Goal: Information Seeking & Learning: Check status

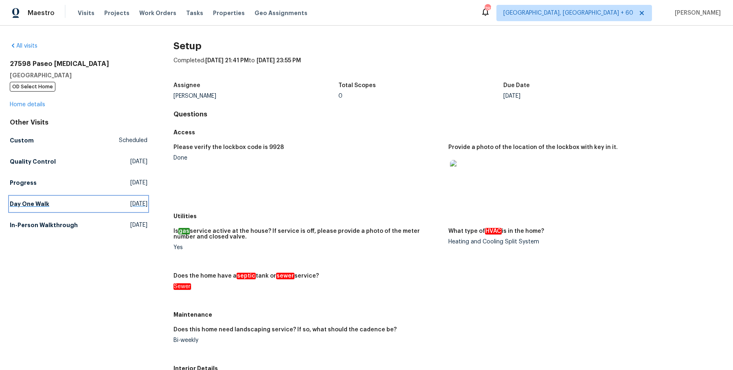
click at [52, 209] on link "Day One Walk [DATE]" at bounding box center [79, 204] width 138 height 15
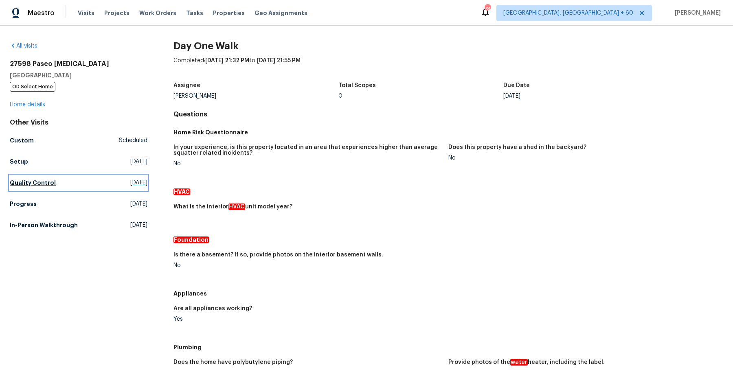
click at [21, 180] on h5 "Quality Control" at bounding box center [33, 183] width 46 height 8
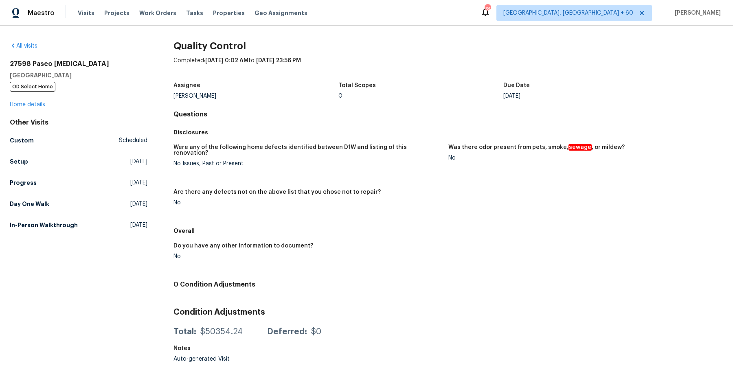
click at [56, 216] on div "Other Visits Custom Scheduled Setup [DATE] Progress [DATE] Day One Walk [DATE] …" at bounding box center [79, 175] width 138 height 114
click at [53, 226] on h5 "In-Person Walkthrough" at bounding box center [44, 225] width 68 height 8
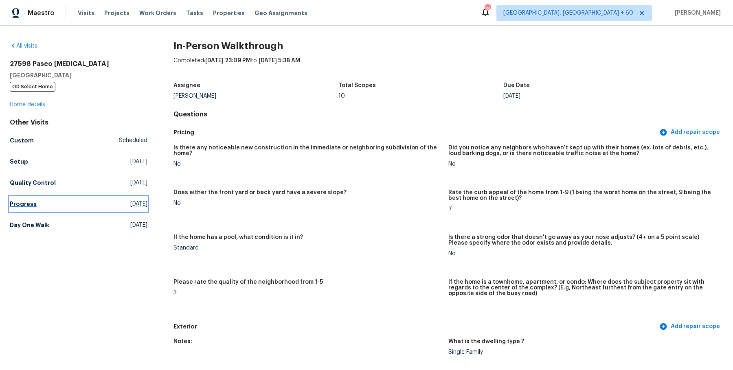
click at [20, 206] on h5 "Progress" at bounding box center [23, 204] width 27 height 8
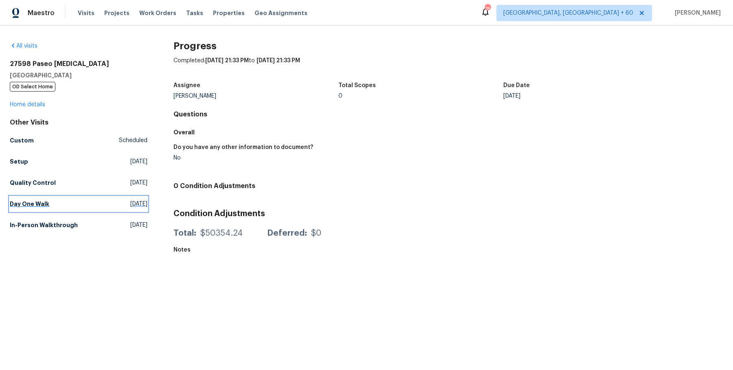
click at [43, 206] on h5 "Day One Walk" at bounding box center [29, 204] width 39 height 8
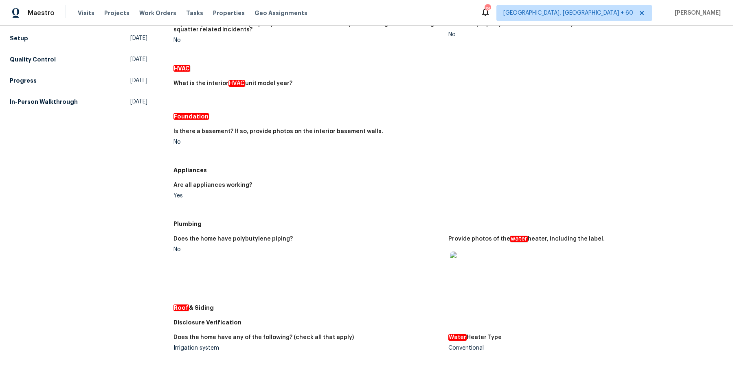
scroll to position [343, 0]
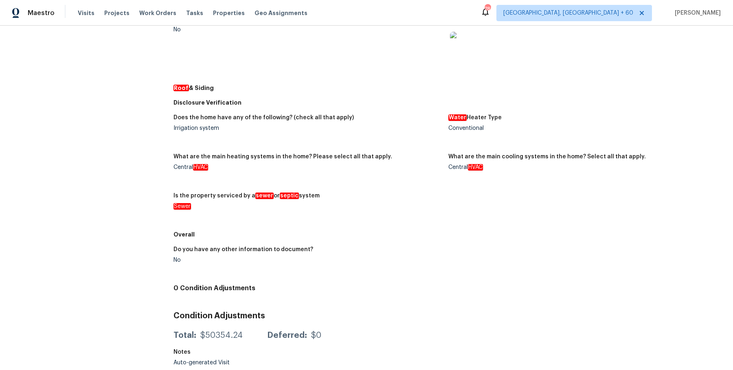
click at [255, 116] on h5 "Does the home have any of the following? (check all that apply)" at bounding box center [263, 118] width 180 height 6
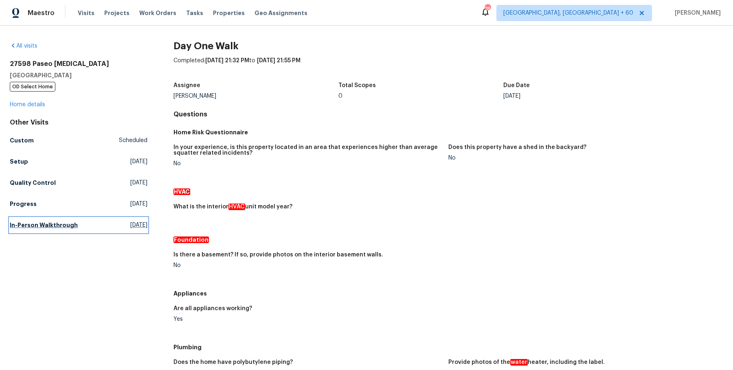
click at [70, 231] on link "In-Person Walkthrough Fri, Feb 14 2025" at bounding box center [79, 225] width 138 height 15
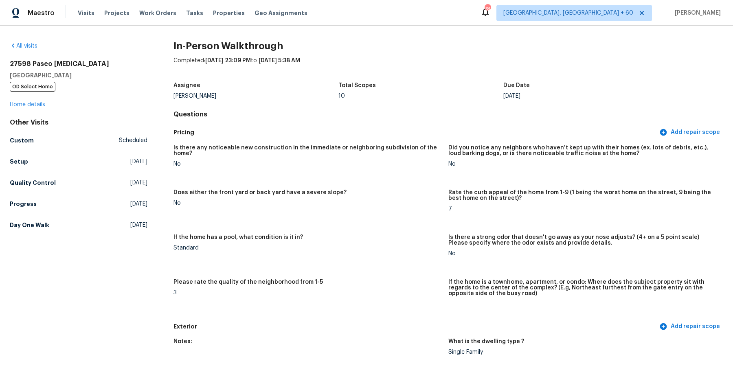
scroll to position [1197, 0]
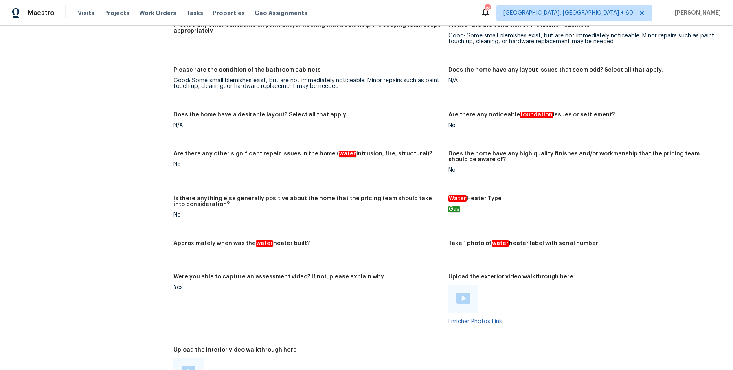
click at [147, 19] on div "Visits Projects Work Orders Tasks Properties Geo Assignments" at bounding box center [197, 13] width 239 height 16
click at [149, 16] on span "Work Orders" at bounding box center [157, 13] width 37 height 8
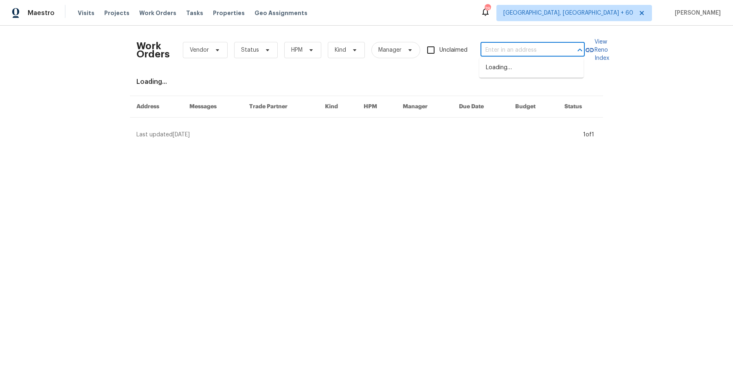
click at [528, 47] on input "text" at bounding box center [520, 50] width 81 height 13
paste input "5708 Baltimore Dr La Mesa true 390, CA 91942"
drag, startPoint x: 510, startPoint y: 51, endPoint x: 596, endPoint y: 50, distance: 86.3
click at [596, 50] on div "Work Orders Vendor Status HPM Kind Manager Unclaimed 5708 Baltimore Dr La Mesa …" at bounding box center [366, 50] width 460 height 36
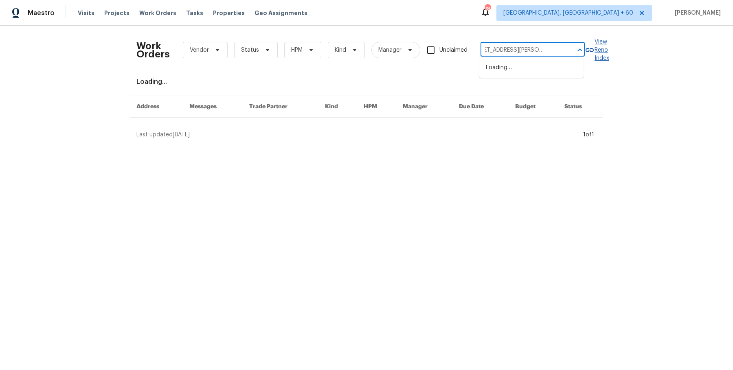
scroll to position [0, 0]
type input "5708 Baltimore Dr La Mesa"
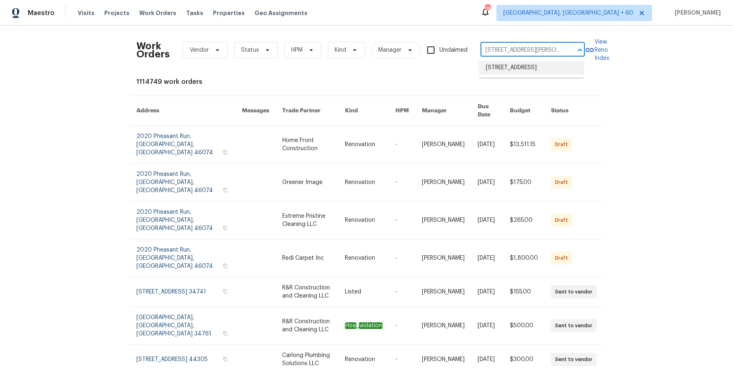
click at [535, 70] on li "5708 Baltimore Dr Unit 390, La Mesa, CA 91942" at bounding box center [531, 67] width 104 height 13
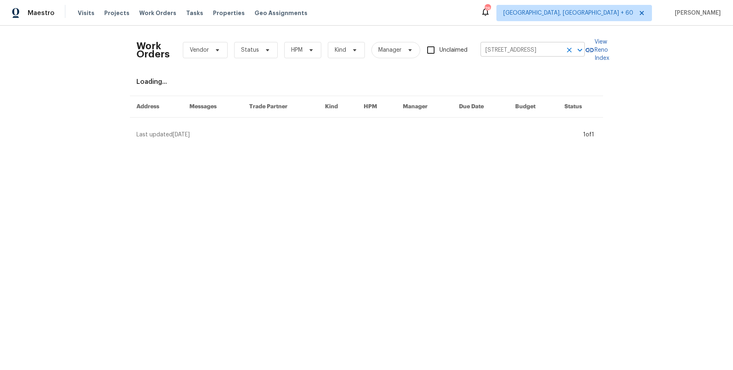
click at [507, 44] on input "5708 Baltimore Dr Unit 390, La Mesa, CA 91942" at bounding box center [520, 50] width 81 height 13
click at [517, 50] on input "5708 Baltimore Dr Unit 390, La Mesa, CA 91942" at bounding box center [520, 50] width 81 height 13
drag, startPoint x: 546, startPoint y: 49, endPoint x: 679, endPoint y: 60, distance: 133.2
click at [679, 60] on div "Work Orders Vendor Status HPM Kind Manager Unclaimed 5708 Baltimore Dr Unit 390…" at bounding box center [366, 86] width 733 height 120
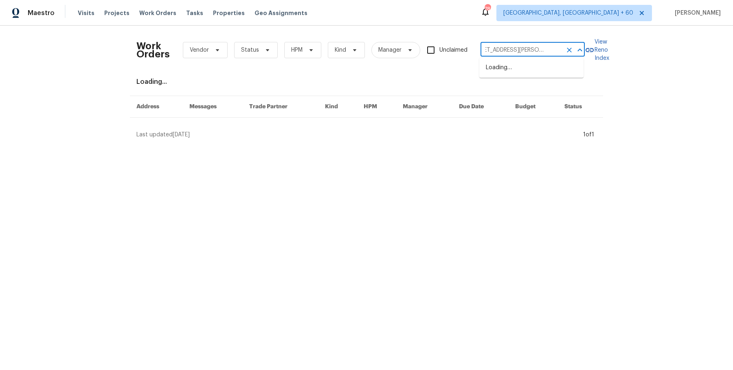
scroll to position [0, 0]
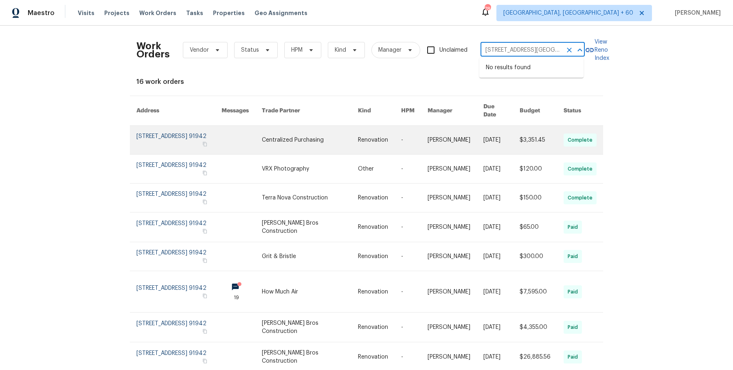
type input "5708 Baltimore Dr Unit 390, La Mesa, CA 91942"
click at [478, 128] on td "8/20/2025" at bounding box center [495, 140] width 36 height 29
click at [470, 131] on link at bounding box center [455, 140] width 56 height 28
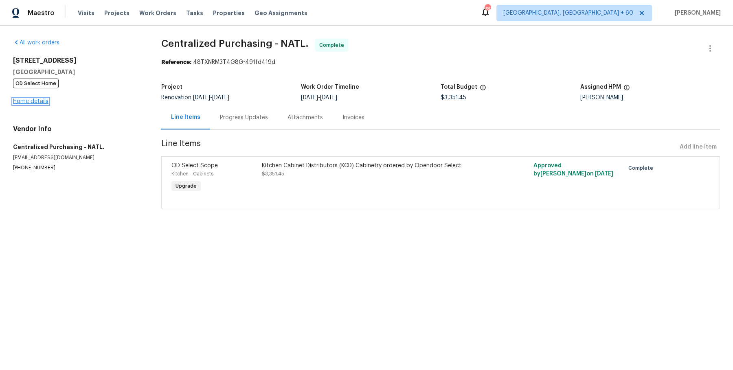
click at [44, 101] on link "Home details" at bounding box center [30, 102] width 35 height 6
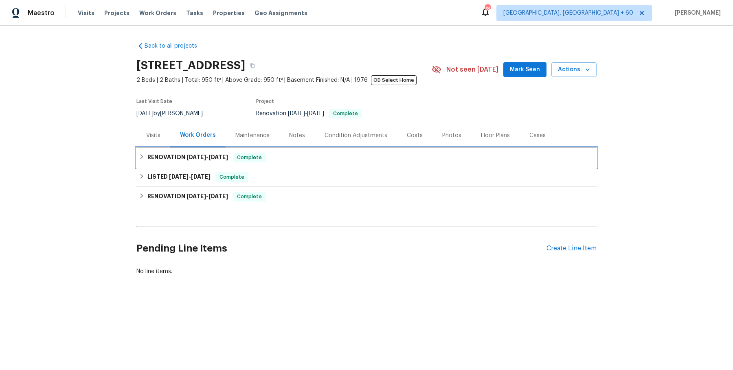
click at [217, 158] on span "8/20/25" at bounding box center [218, 157] width 20 height 6
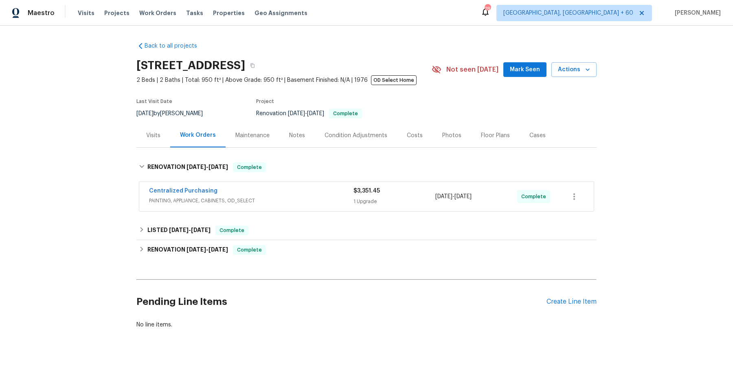
click at [265, 192] on div "Centralized Purchasing" at bounding box center [251, 192] width 204 height 10
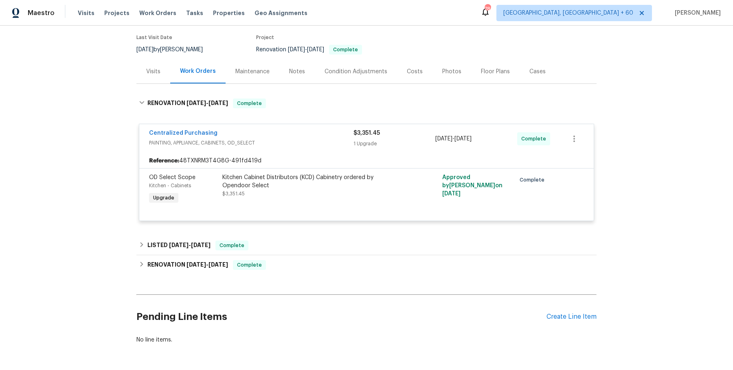
scroll to position [64, 0]
click at [343, 249] on div "LISTED 8/19/25 - 8/20/25 Complete" at bounding box center [366, 245] width 455 height 10
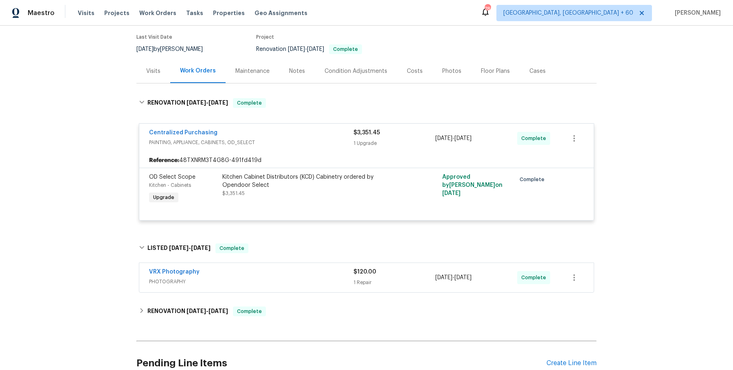
click at [304, 288] on div "VRX Photography PHOTOGRAPHY $120.00 1 Repair 8/19/2025 - 8/20/2025 Complete" at bounding box center [366, 277] width 454 height 29
click at [309, 278] on span "PHOTOGRAPHY" at bounding box center [251, 282] width 204 height 8
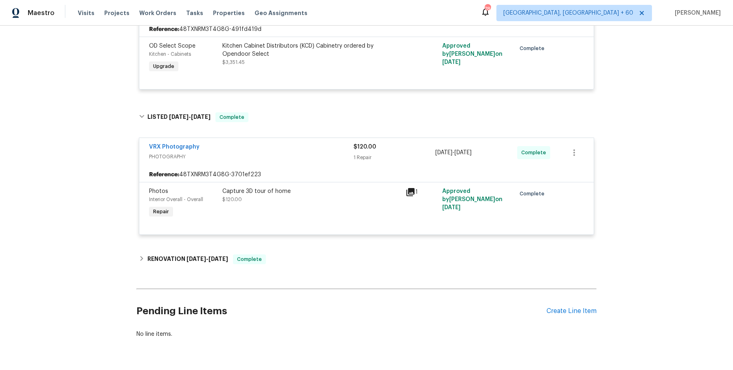
scroll to position [199, 0]
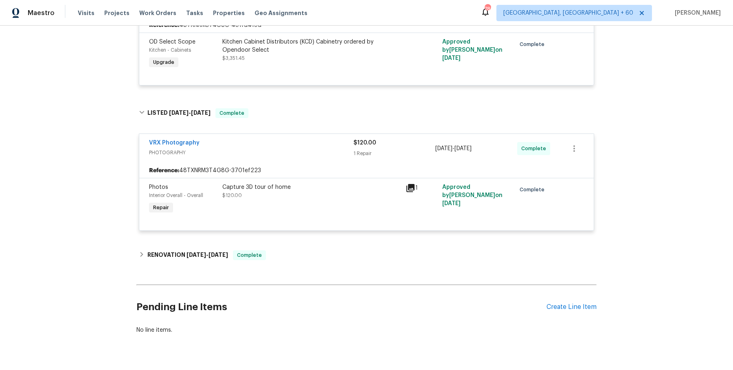
click at [294, 243] on div "Back to all projects 5708 Baltimore Dr Unit 390, La Mesa, CA 91942 2 Beds | 2 B…" at bounding box center [366, 88] width 460 height 505
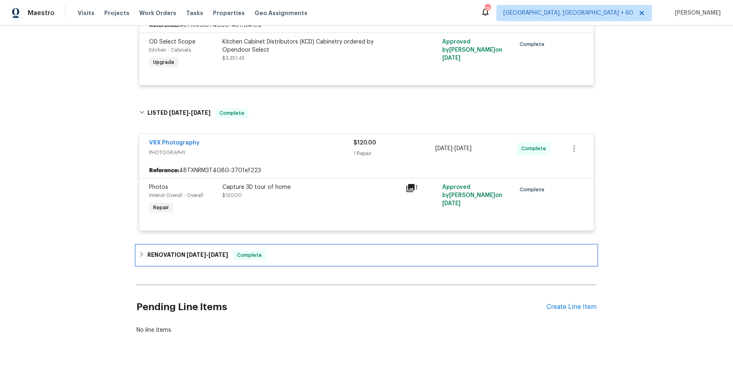
click at [295, 254] on div "RENOVATION 1/21/25 - 8/15/25 Complete" at bounding box center [366, 255] width 455 height 10
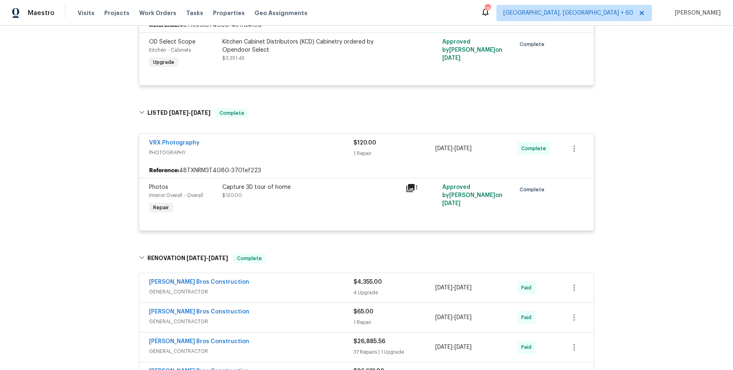
click at [305, 284] on div "[PERSON_NAME] Bros Construction" at bounding box center [251, 283] width 204 height 10
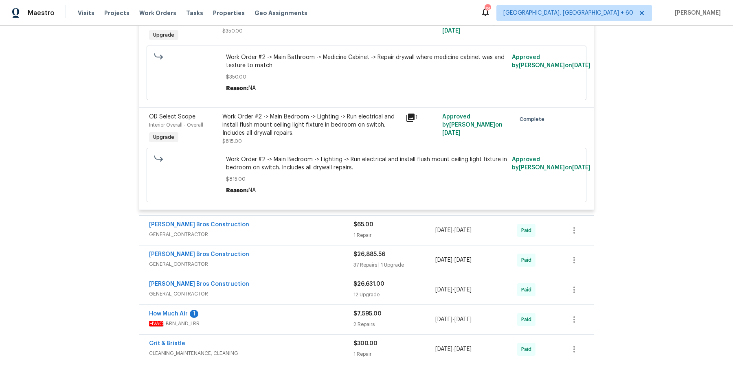
scroll to position [731, 0]
click at [312, 209] on div "Bailey Bros Construction GENERAL_CONTRACTOR $4,355.00 4 Upgrade 5/6/2025 - 6/6/…" at bounding box center [366, 67] width 455 height 651
click at [312, 211] on div "Bailey Bros Construction GENERAL_CONTRACTOR $4,355.00 4 Upgrade 5/6/2025 - 6/6/…" at bounding box center [366, 67] width 455 height 651
click at [312, 217] on div "Bailey Bros Construction GENERAL_CONTRACTOR $65.00 1 Repair 8/14/2025 - 8/14/20…" at bounding box center [366, 229] width 454 height 29
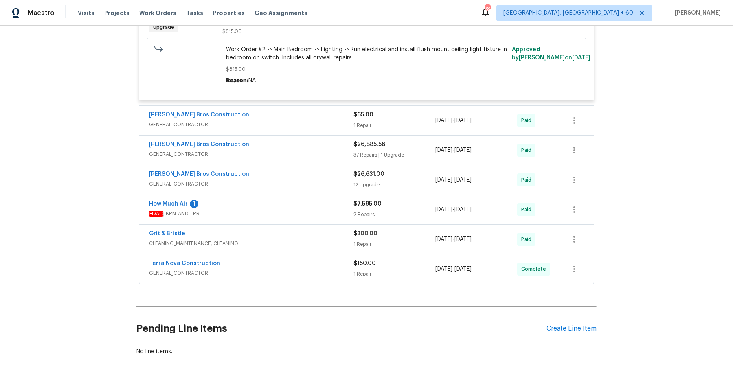
scroll to position [832, 0]
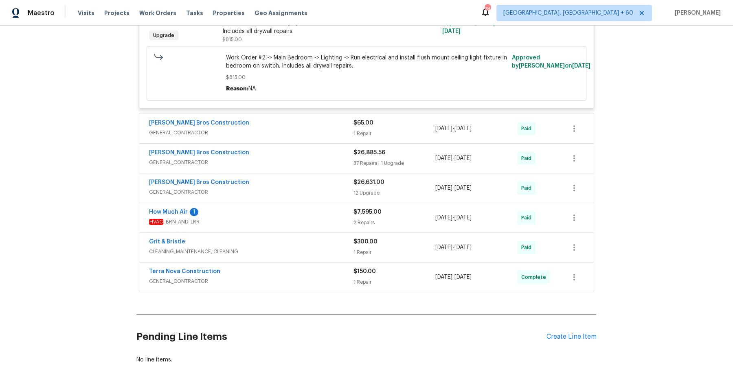
click at [335, 120] on div "[PERSON_NAME] Bros Construction" at bounding box center [251, 124] width 204 height 10
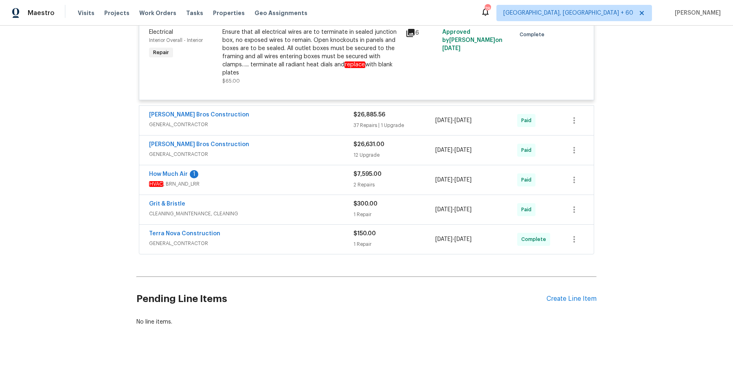
scroll to position [972, 0]
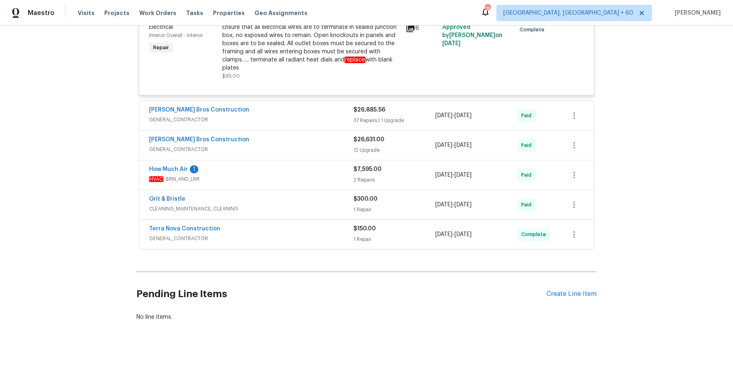
click at [341, 195] on div "Grit & Bristle" at bounding box center [251, 200] width 204 height 10
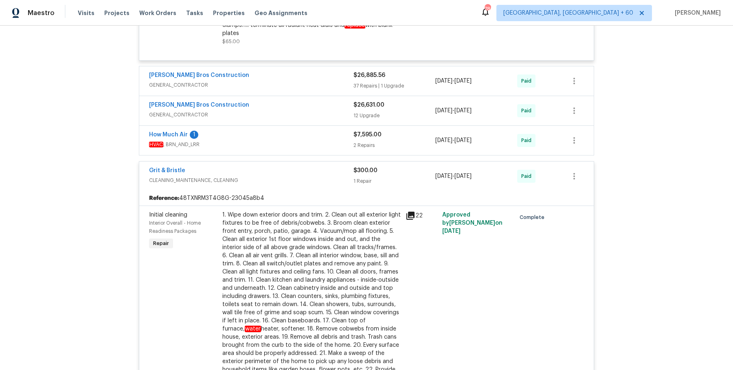
scroll to position [1201, 0]
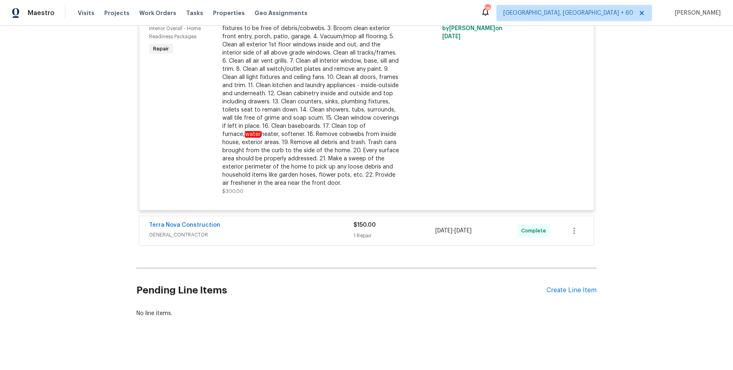
click at [338, 238] on div "Terra Nova Construction GENERAL_CONTRACTOR $150.00 1 Repair 8/15/2025 - 8/15/20…" at bounding box center [366, 230] width 454 height 29
click at [340, 228] on div "Terra Nova Construction" at bounding box center [251, 226] width 204 height 10
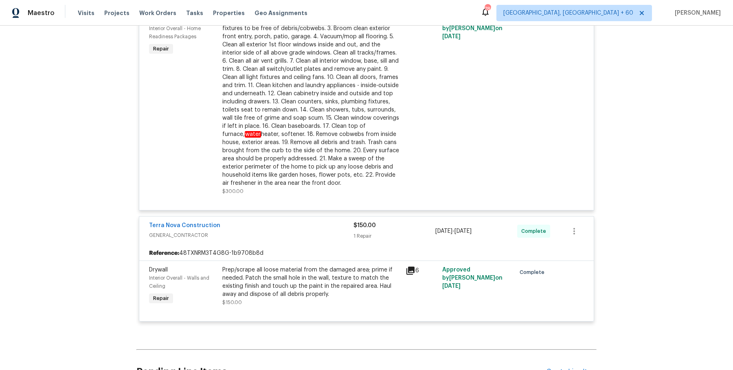
click at [408, 184] on div "22" at bounding box center [421, 106] width 37 height 184
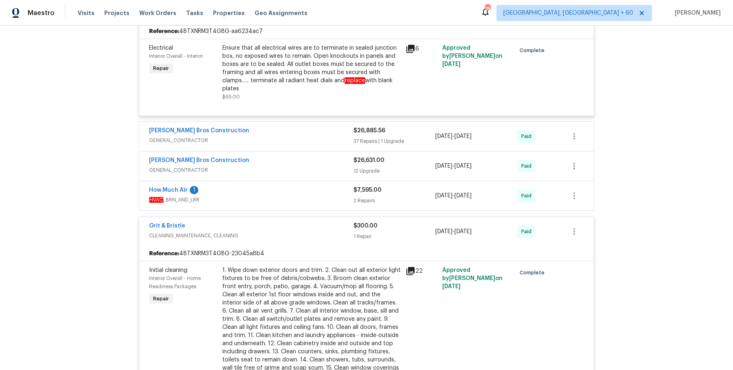
scroll to position [953, 0]
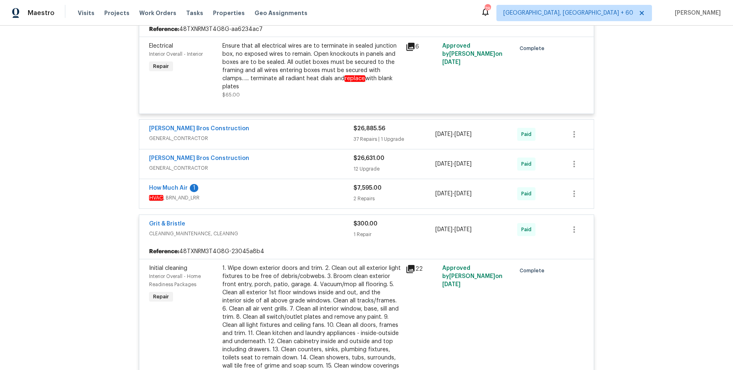
click at [346, 144] on div "Bailey Bros Construction GENERAL_CONTRACTOR $26,885.56 37 Repairs | 1 Upgrade 5…" at bounding box center [366, 134] width 454 height 29
click at [341, 131] on div "[PERSON_NAME] Bros Construction" at bounding box center [251, 130] width 204 height 10
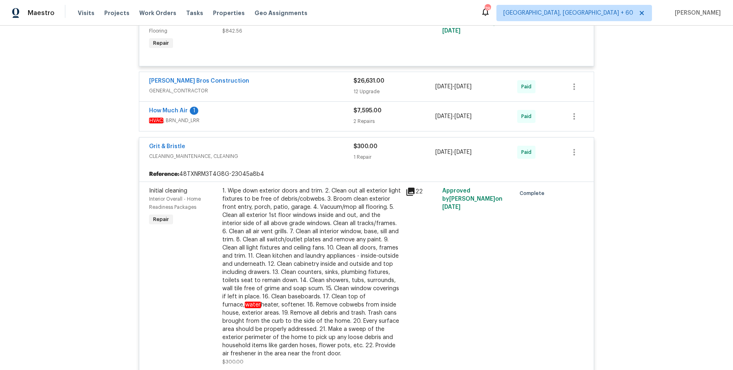
scroll to position [3078, 0]
click at [341, 107] on div "How Much Air 1 HVAC , BRN_AND_LRR $7,595.00 2 Repairs 6/26/2025 - 6/27/2025 Paid" at bounding box center [366, 117] width 454 height 29
click at [341, 94] on span "GENERAL_CONTRACTOR" at bounding box center [251, 92] width 204 height 8
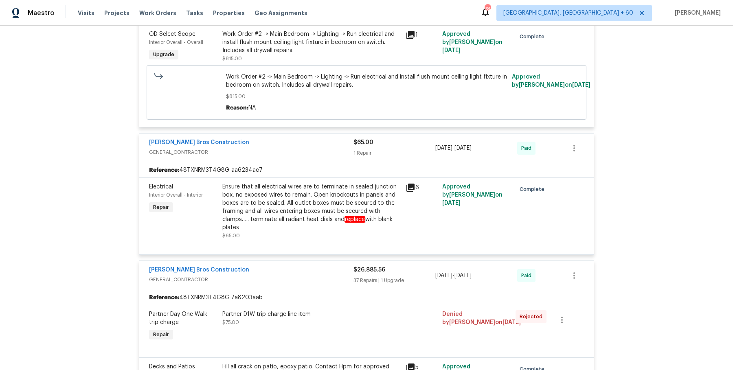
scroll to position [0, 0]
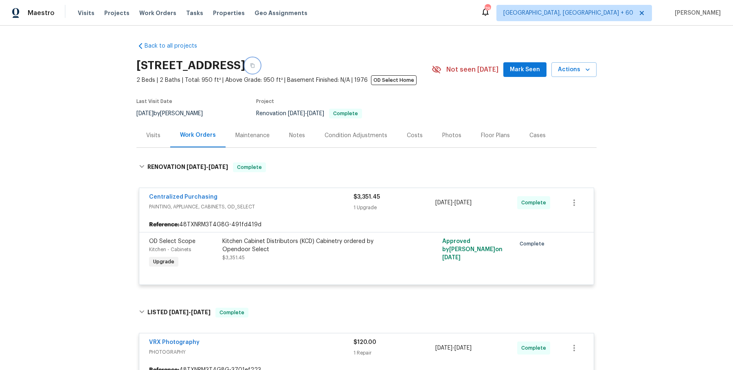
click at [255, 67] on icon "button" at bounding box center [252, 65] width 5 height 5
click at [260, 64] on button "button" at bounding box center [252, 65] width 15 height 15
click at [165, 14] on span "Work Orders" at bounding box center [157, 13] width 37 height 8
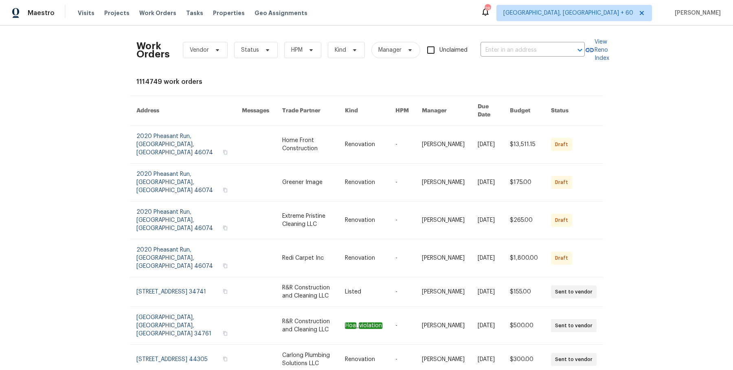
click at [510, 61] on div "Work Orders Vendor Status HPM Kind Manager Unclaimed ​" at bounding box center [360, 50] width 448 height 36
click at [510, 54] on input "text" at bounding box center [520, 50] width 81 height 13
paste input "1583 Thornwood Dr Jonesboro, GA 30236"
type input "1583 Thornwood Dr Jonesboro, GA 30236"
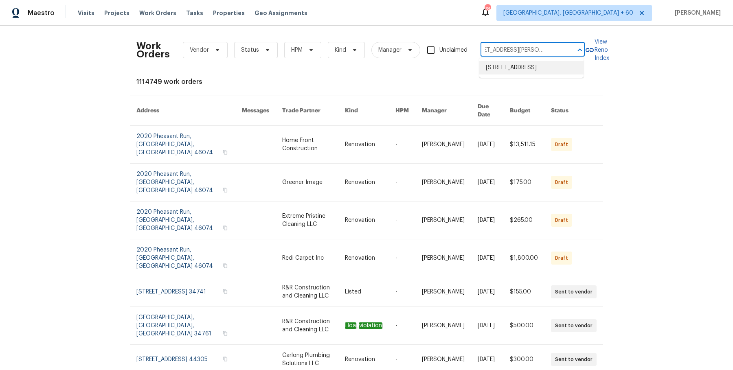
click at [514, 66] on li "1583 Thornwood Dr, Jonesboro, GA 30236" at bounding box center [531, 67] width 104 height 13
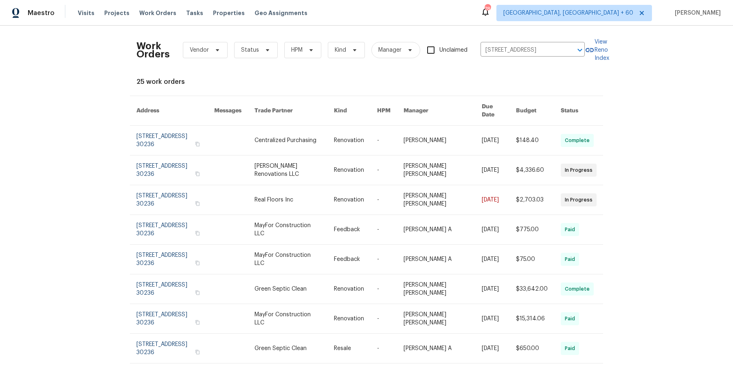
click at [405, 136] on td "Tim Hochradel" at bounding box center [436, 141] width 79 height 30
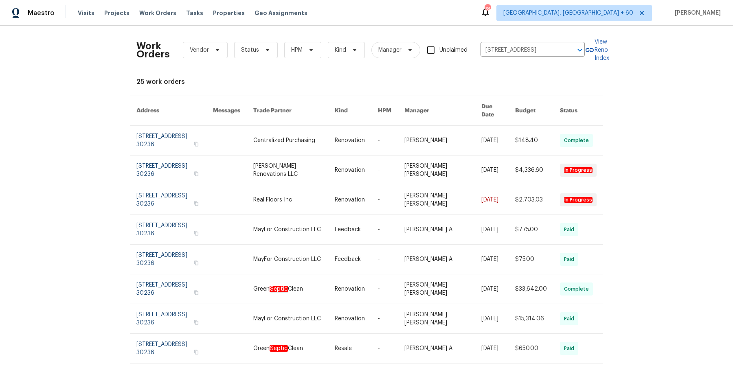
click at [405, 136] on td "Tim Hochradel" at bounding box center [436, 141] width 77 height 30
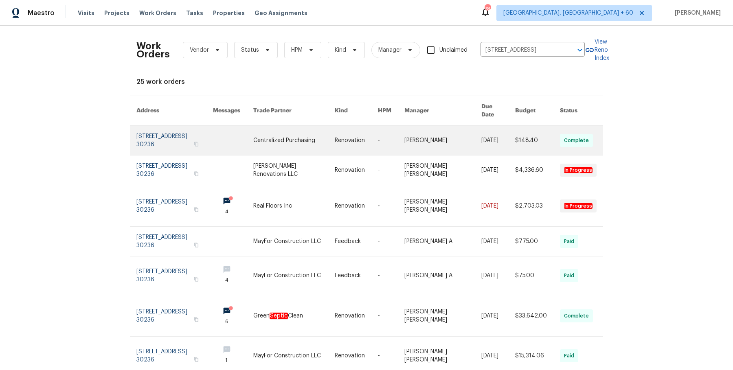
click at [379, 138] on td "-" at bounding box center [384, 141] width 26 height 30
click at [342, 140] on link at bounding box center [356, 140] width 43 height 29
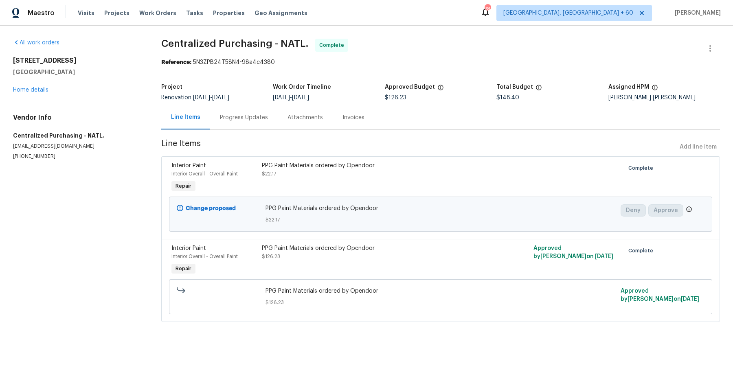
click at [41, 93] on div "1583 Thornwood Dr Jonesboro, GA 30236 Home details" at bounding box center [77, 75] width 129 height 37
click at [41, 91] on link "Home details" at bounding box center [30, 90] width 35 height 6
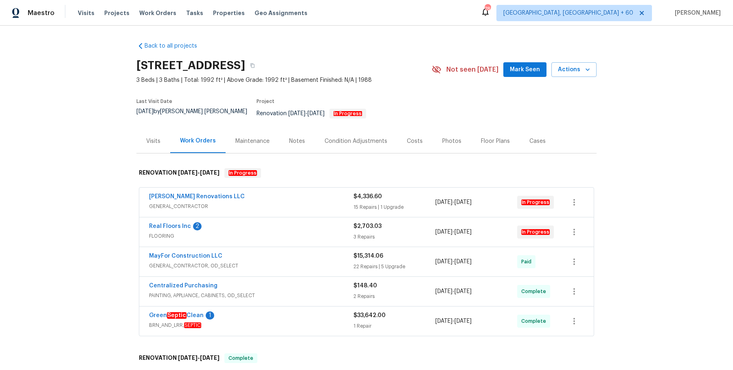
click at [291, 196] on div "Aseem Renovations LLC" at bounding box center [251, 198] width 204 height 10
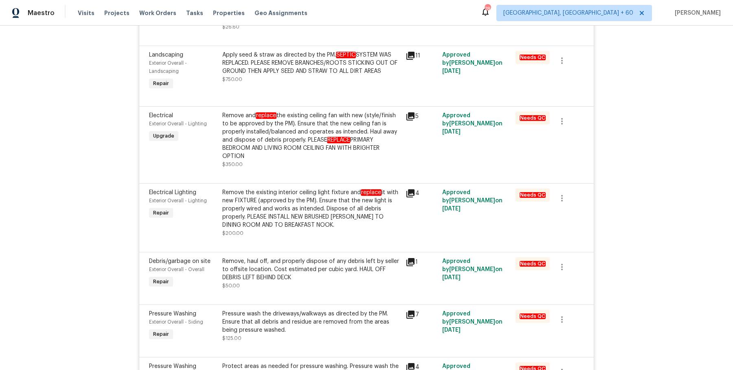
scroll to position [600, 0]
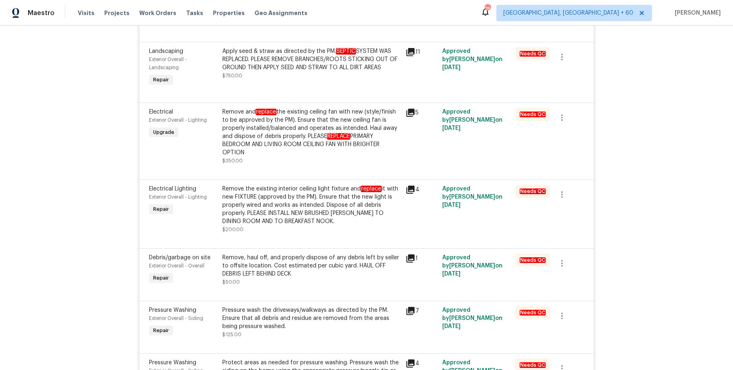
click at [328, 72] on div "Apply seed & straw as directed by the PM. SEPTIC SYSTEM WAS REPLACED. PLEASE RE…" at bounding box center [311, 59] width 178 height 24
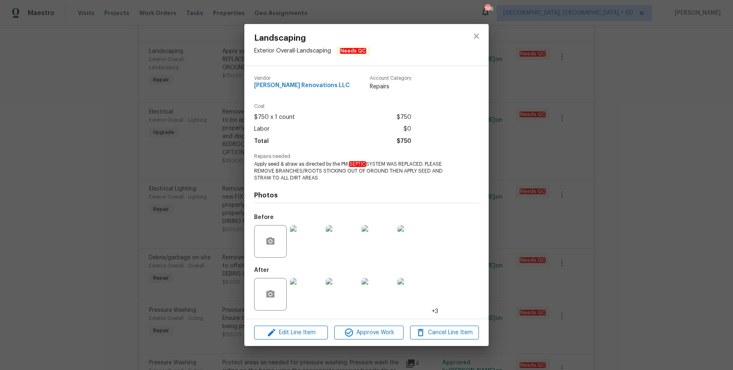
click at [513, 68] on div "Landscaping Exterior Overall - Landscaping Needs QC Vendor Aseem Renovations LL…" at bounding box center [366, 185] width 733 height 370
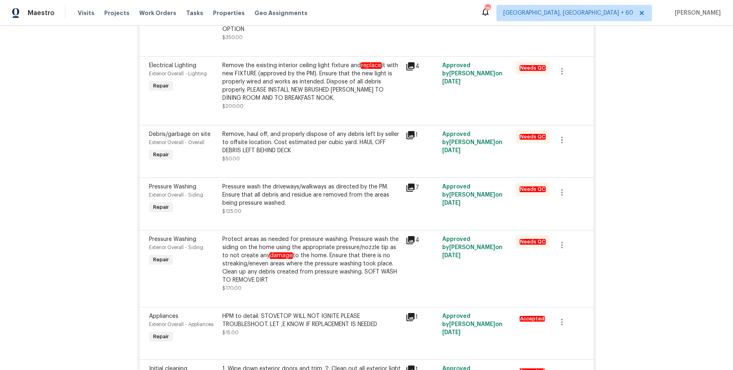
scroll to position [1365, 0]
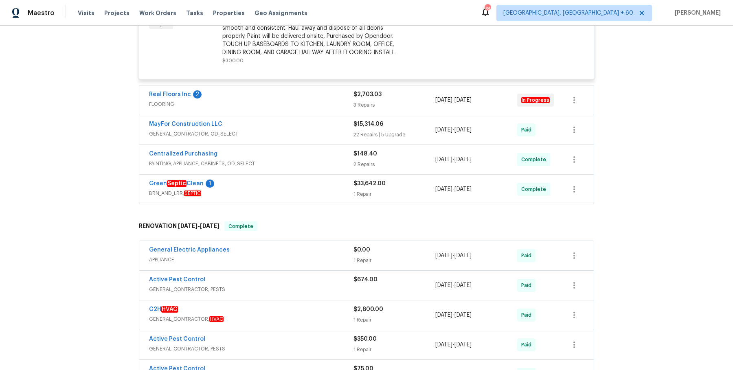
click at [358, 109] on div "3 Repairs" at bounding box center [394, 105] width 82 height 8
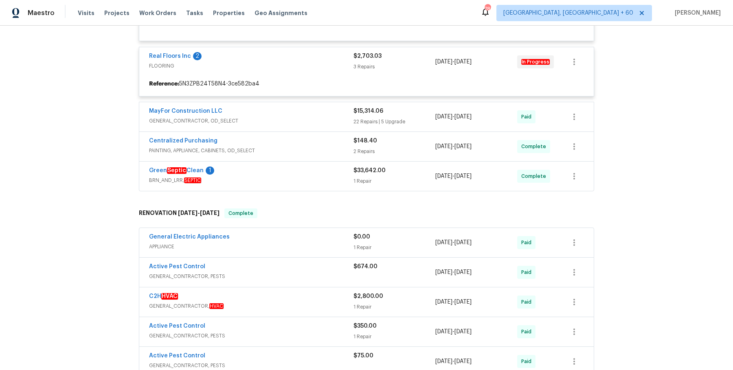
scroll to position [1407, 0]
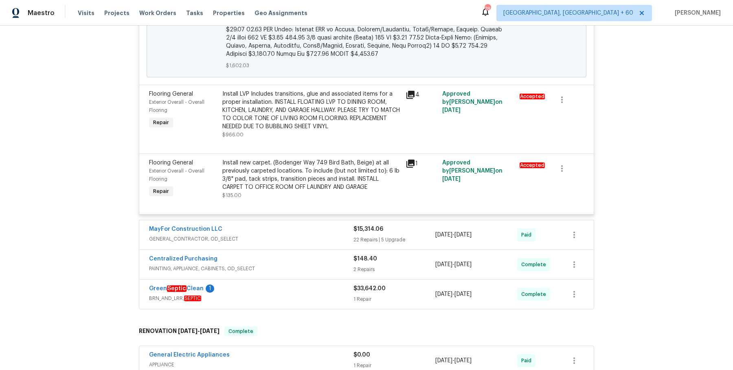
click at [313, 226] on div "MayFor Construction LLC" at bounding box center [251, 230] width 204 height 10
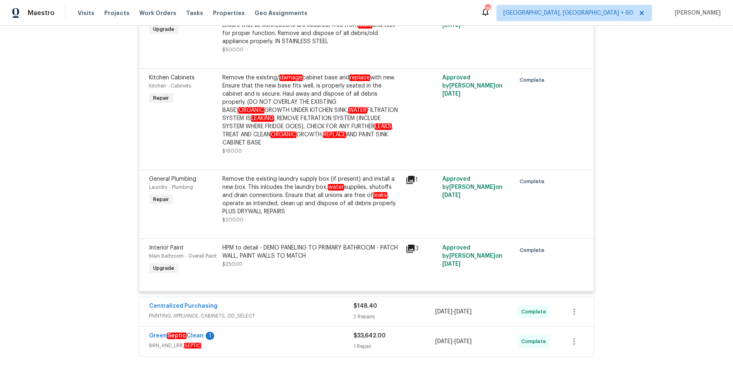
scroll to position [3899, 0]
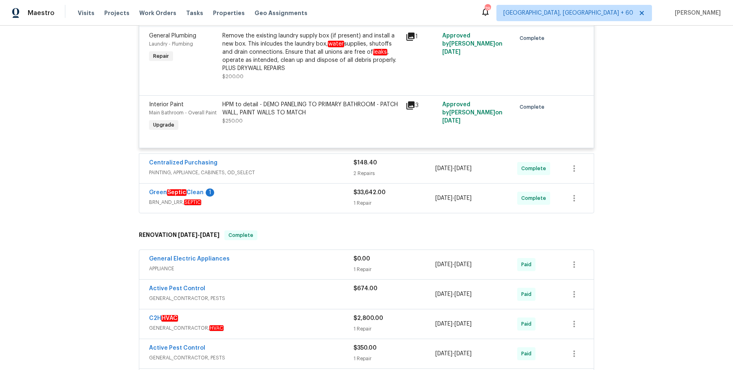
click at [318, 162] on div "Centralized Purchasing" at bounding box center [251, 164] width 204 height 10
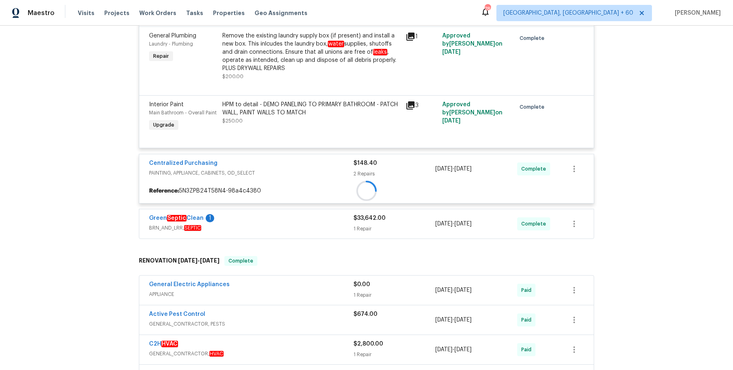
scroll to position [3955, 0]
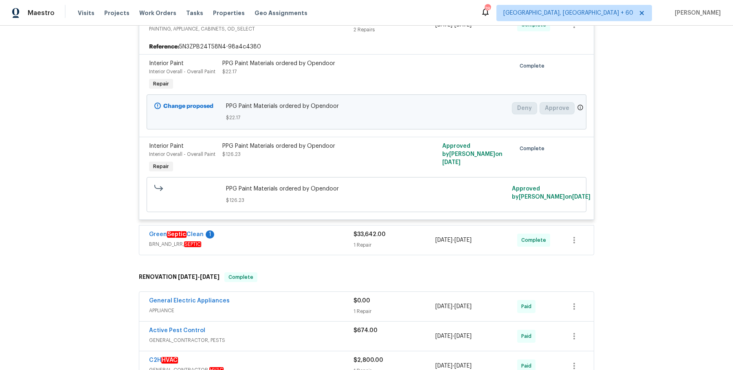
click at [316, 240] on span "BRN_AND_LRR, SEPTIC" at bounding box center [251, 244] width 204 height 8
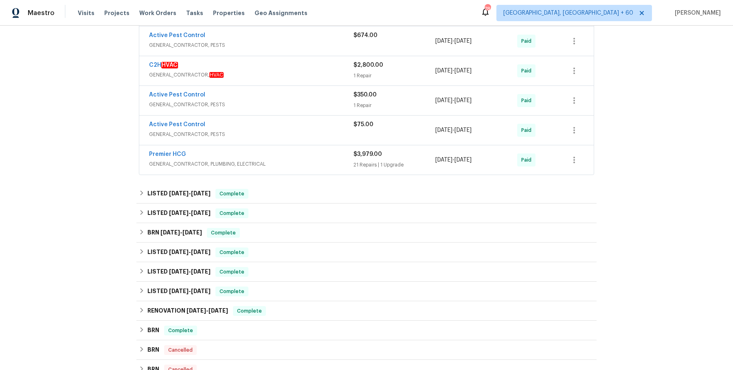
scroll to position [4650, 0]
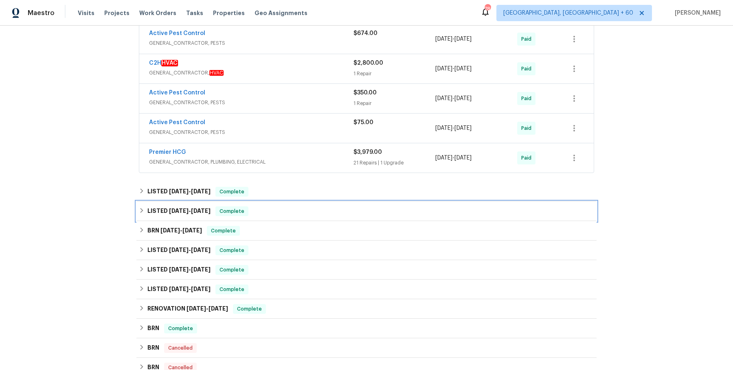
click at [329, 206] on div "LISTED 5/27/25 - 5/29/25 Complete" at bounding box center [366, 211] width 455 height 10
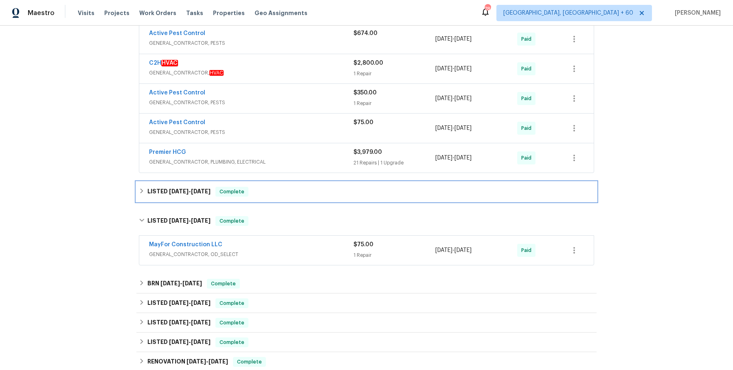
click at [334, 196] on div "LISTED 6/2/25 - 6/3/25 Complete" at bounding box center [366, 192] width 460 height 20
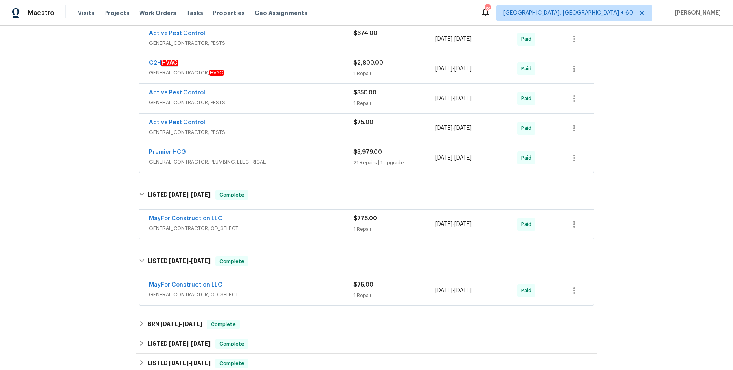
click at [323, 228] on div "MayFor Construction LLC GENERAL_CONTRACTOR, OD_SELECT" at bounding box center [251, 225] width 204 height 20
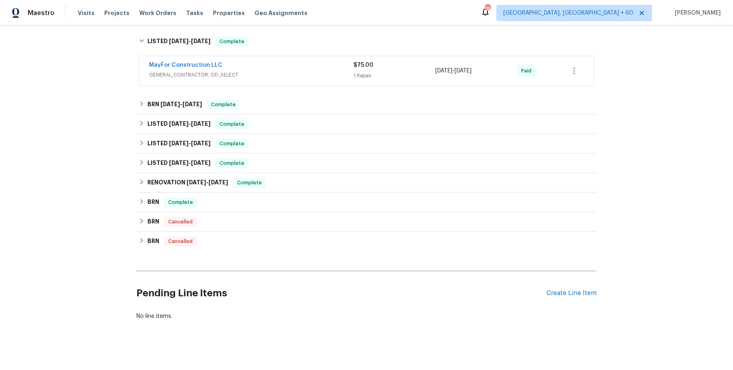
scroll to position [5042, 0]
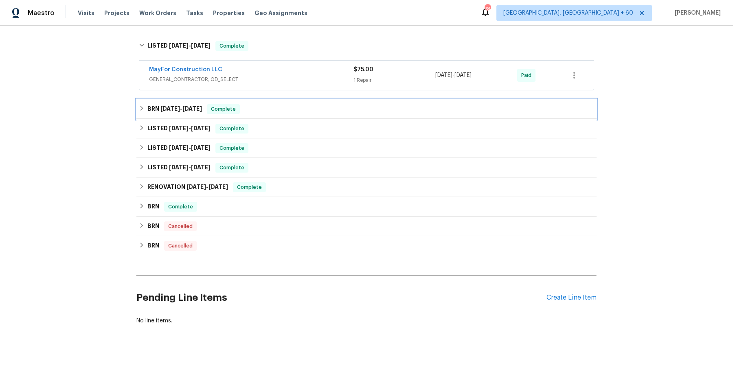
click at [313, 104] on div "BRN 4/22/25 - 4/23/25 Complete" at bounding box center [366, 109] width 455 height 10
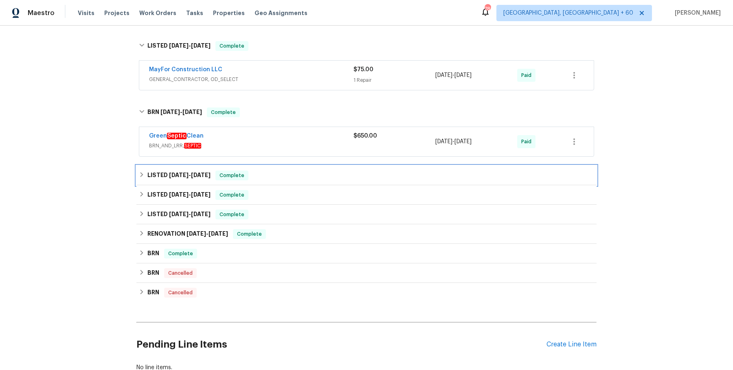
click at [291, 174] on div "LISTED 3/6/25 - 3/7/25 Complete" at bounding box center [366, 176] width 455 height 10
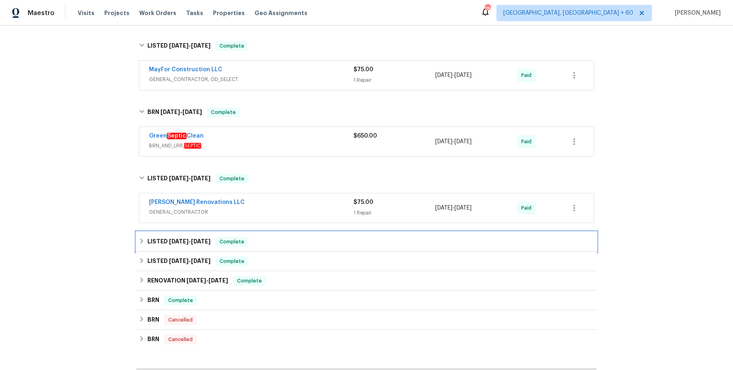
click at [290, 232] on div "LISTED 12/31/24 - 1/2/25 Complete" at bounding box center [366, 242] width 460 height 20
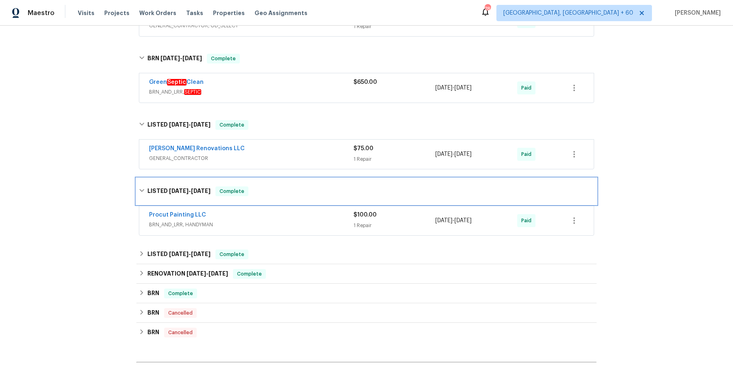
scroll to position [5106, 0]
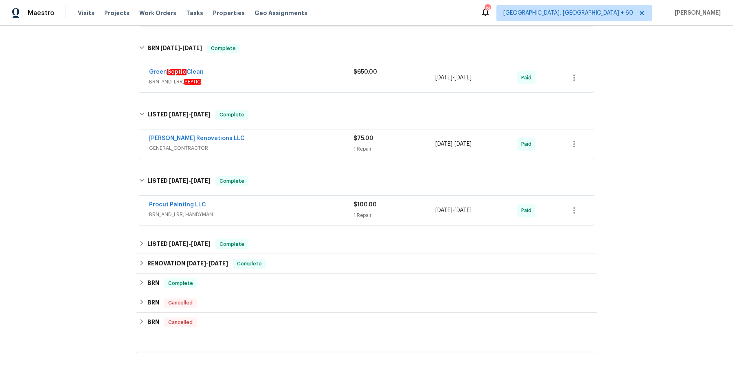
click at [289, 239] on div "LISTED 11/19/24 - 11/21/24 Complete" at bounding box center [366, 244] width 455 height 10
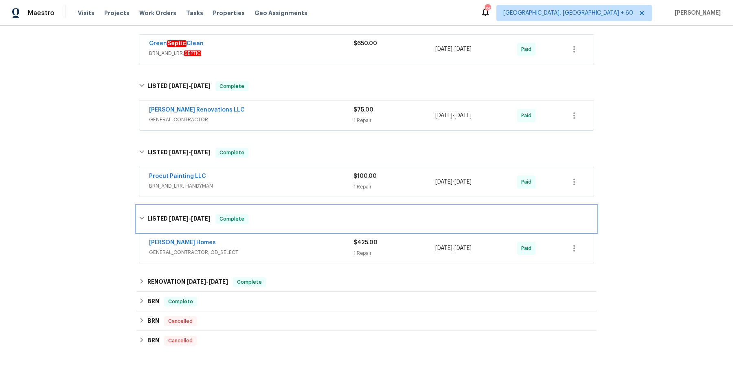
scroll to position [5140, 0]
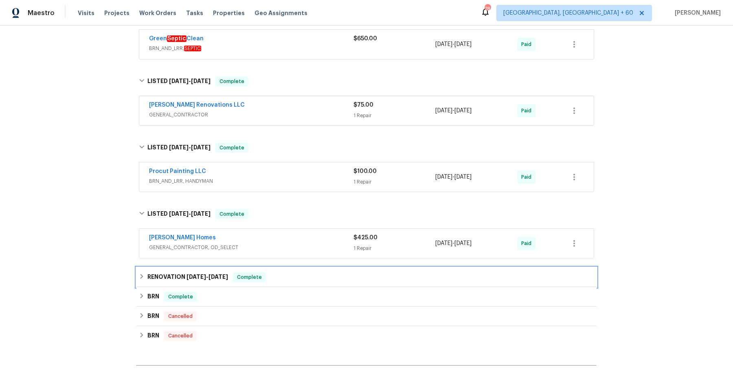
click at [292, 272] on div "RENOVATION 9/17/24 - 10/31/24 Complete" at bounding box center [366, 277] width 455 height 10
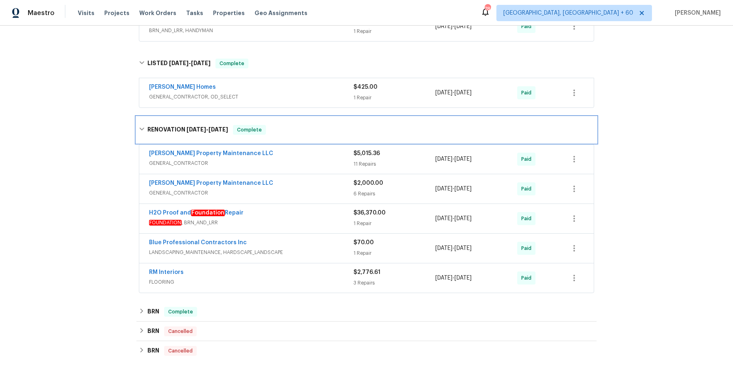
scroll to position [5294, 0]
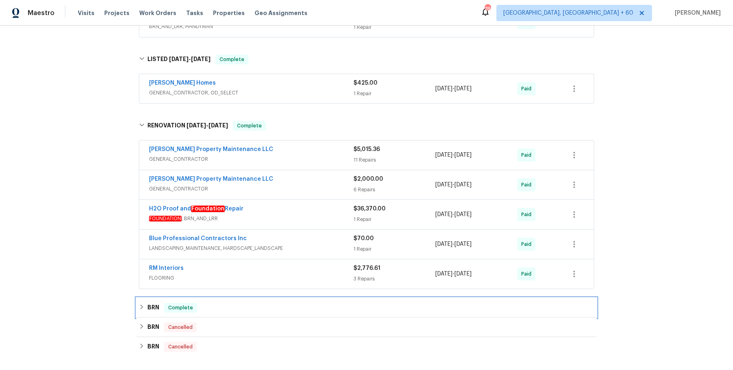
click at [292, 303] on div "BRN Complete" at bounding box center [366, 308] width 455 height 10
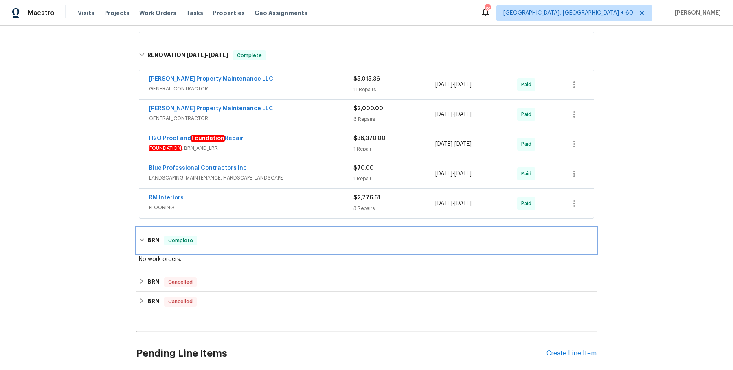
scroll to position [5364, 0]
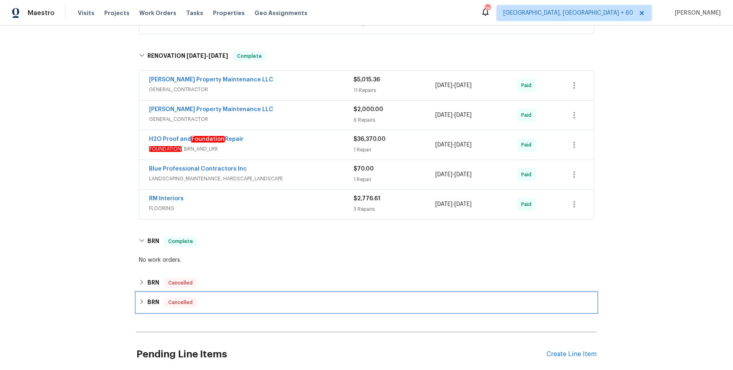
click at [300, 298] on div "BRN Cancelled" at bounding box center [366, 303] width 455 height 10
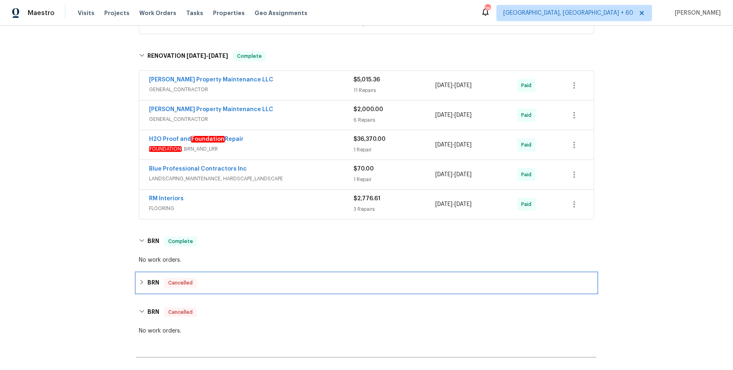
click at [306, 278] on div "BRN Cancelled" at bounding box center [366, 283] width 455 height 10
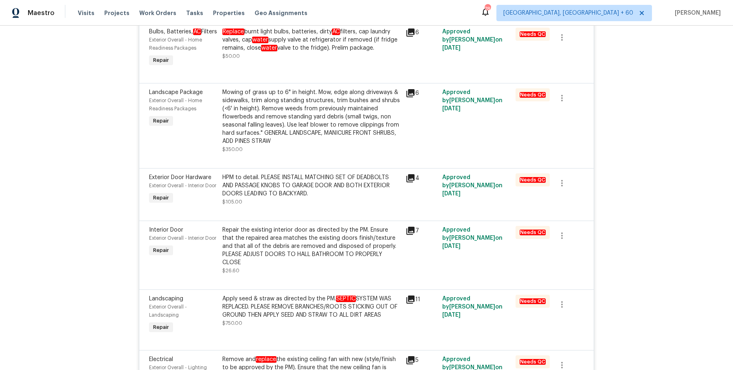
scroll to position [0, 0]
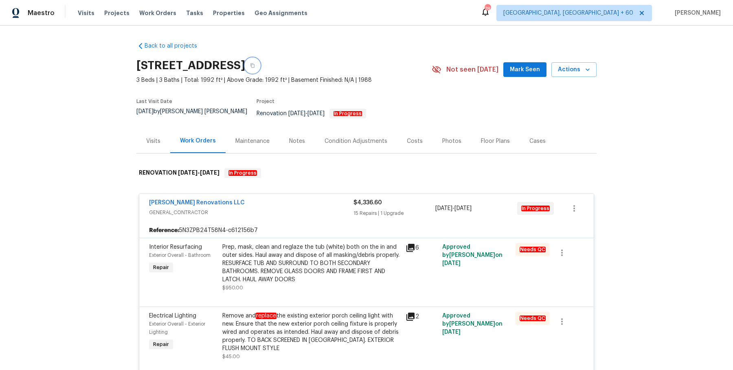
click at [260, 65] on button "button" at bounding box center [252, 65] width 15 height 15
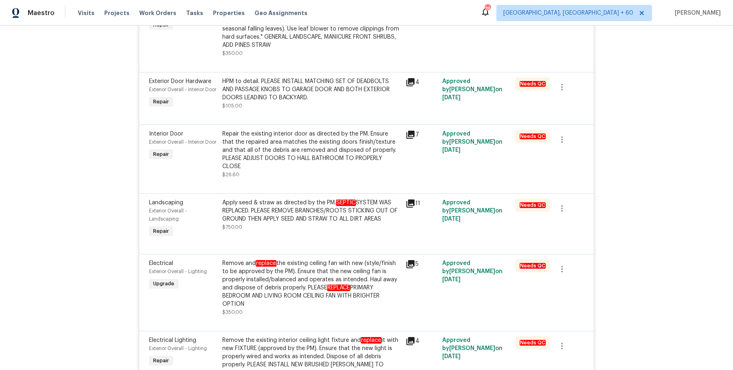
scroll to position [503, 0]
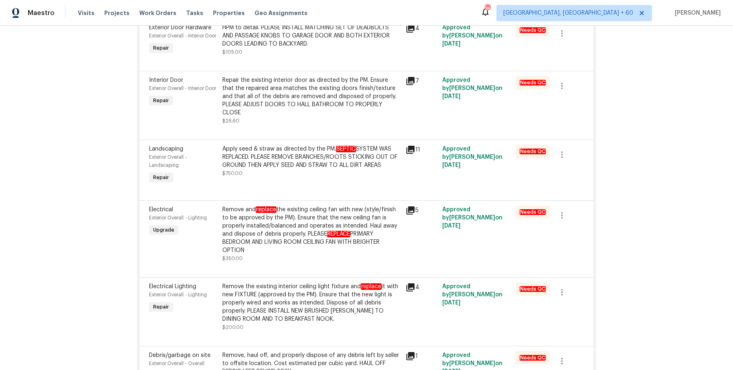
click at [320, 169] on div "Apply seed & straw as directed by the PM. SEPTIC SYSTEM WAS REPLACED. PLEASE RE…" at bounding box center [311, 157] width 178 height 24
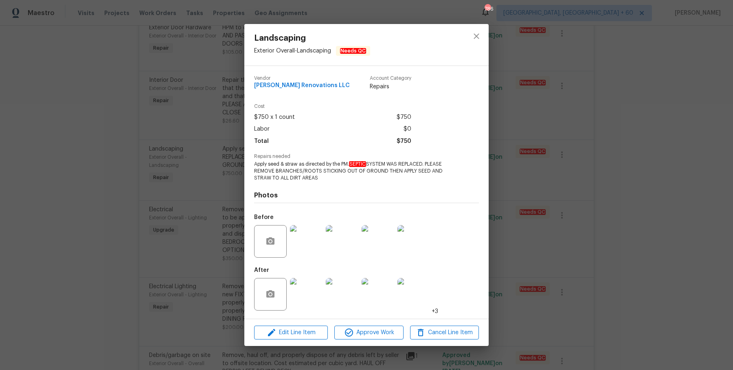
click at [557, 203] on div "Landscaping Exterior Overall - Landscaping Needs QC Vendor Aseem Renovations LL…" at bounding box center [366, 185] width 733 height 370
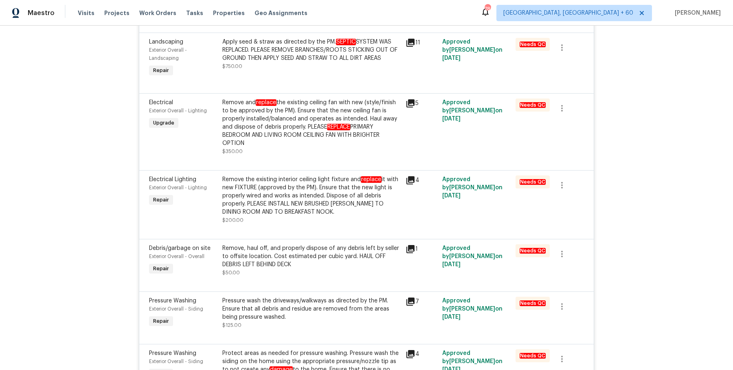
scroll to position [614, 0]
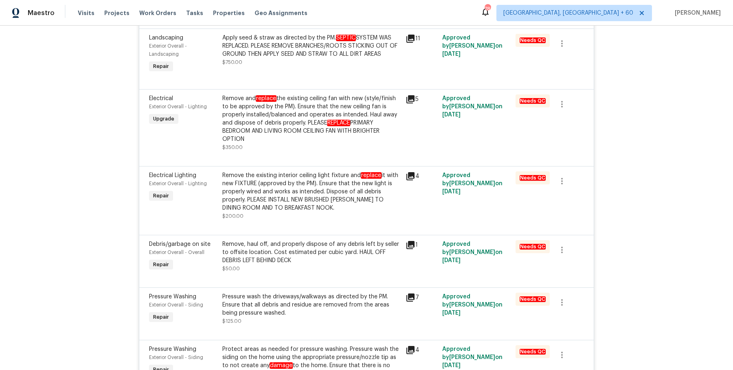
click at [306, 66] on div "Apply seed & straw as directed by the PM. SEPTIC SYSTEM WAS REPLACED. PLEASE RE…" at bounding box center [311, 50] width 178 height 33
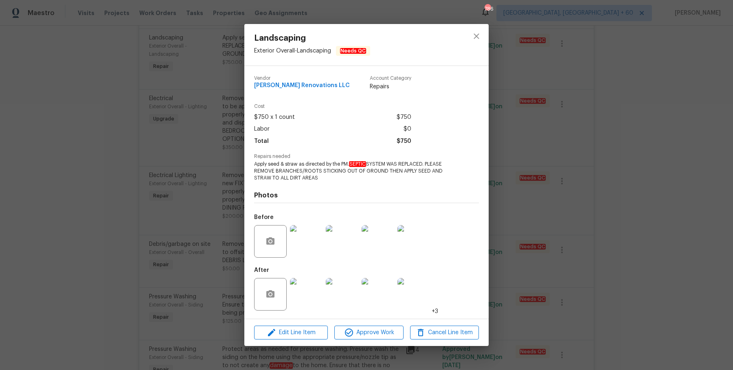
click at [306, 289] on img at bounding box center [306, 294] width 33 height 33
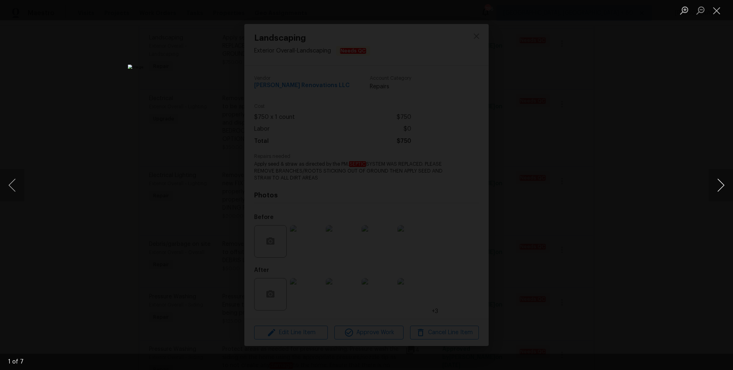
click at [719, 191] on button "Next image" at bounding box center [720, 185] width 24 height 33
click at [699, 195] on div "Lightbox" at bounding box center [366, 185] width 733 height 370
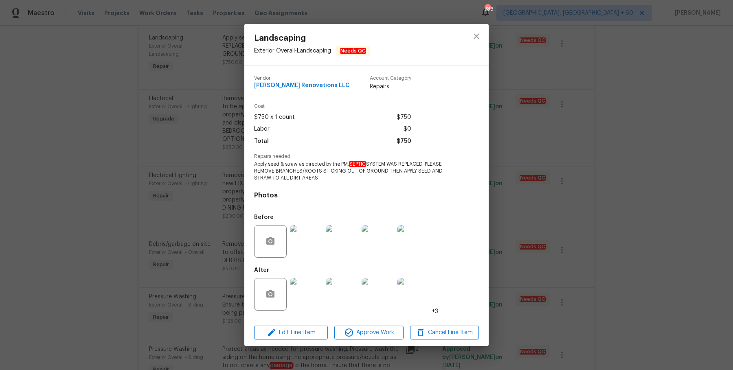
click at [298, 254] on img at bounding box center [306, 241] width 33 height 33
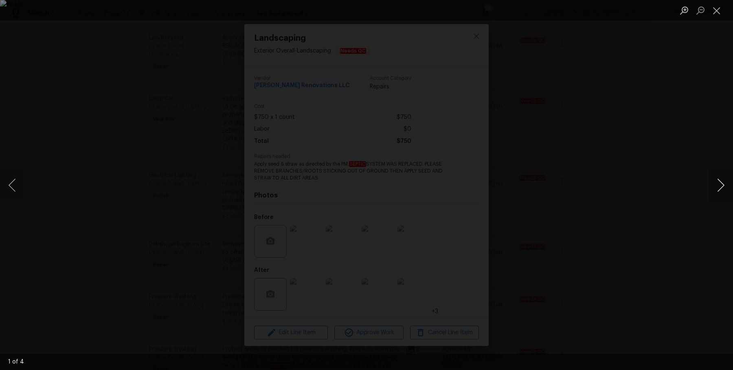
click at [722, 187] on button "Next image" at bounding box center [720, 185] width 24 height 33
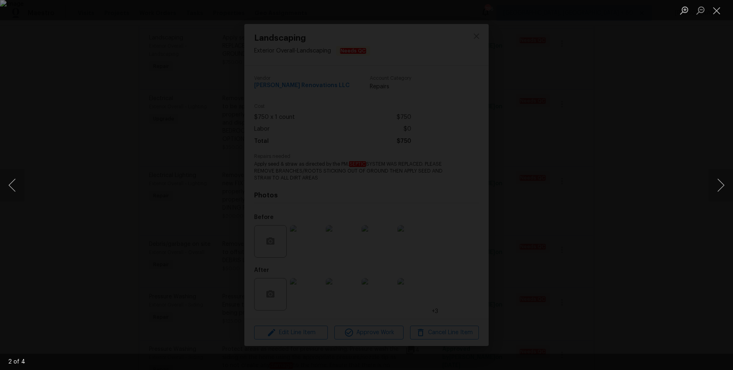
click at [698, 167] on div "Lightbox" at bounding box center [366, 185] width 733 height 370
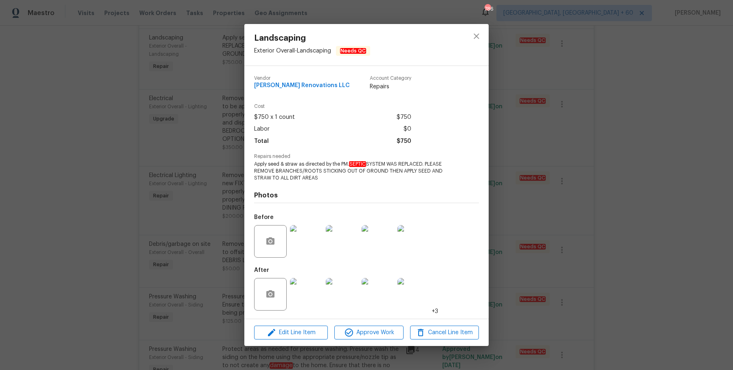
click at [691, 162] on div "Landscaping Exterior Overall - Landscaping Needs QC Vendor Aseem Renovations LL…" at bounding box center [366, 185] width 733 height 370
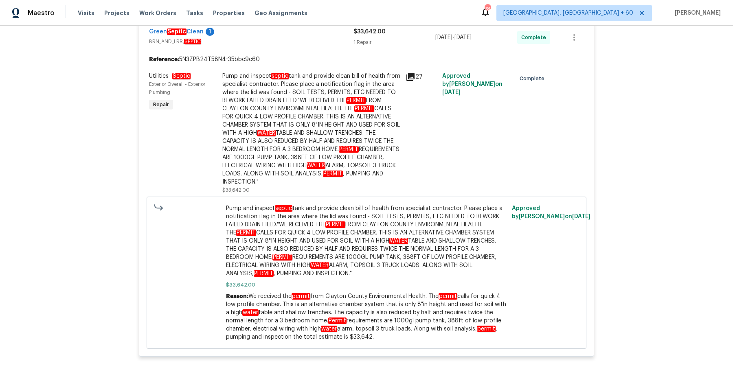
scroll to position [4223, 0]
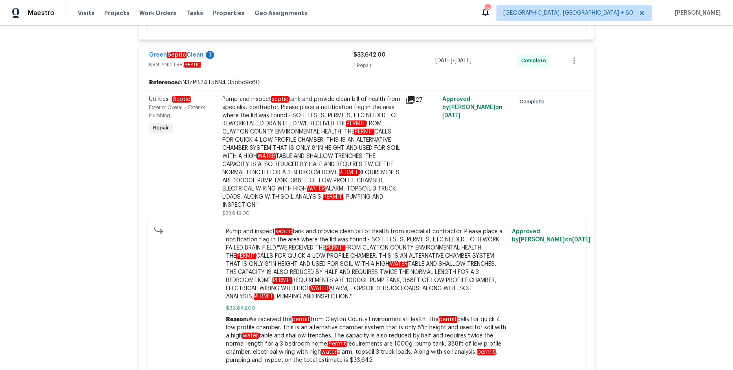
click at [194, 48] on div "Green Septic Clean 1 BRN_AND_LRR, SEPTIC $33,642.00 1 Repair 5/16/2025 - 5/30/2…" at bounding box center [366, 60] width 454 height 29
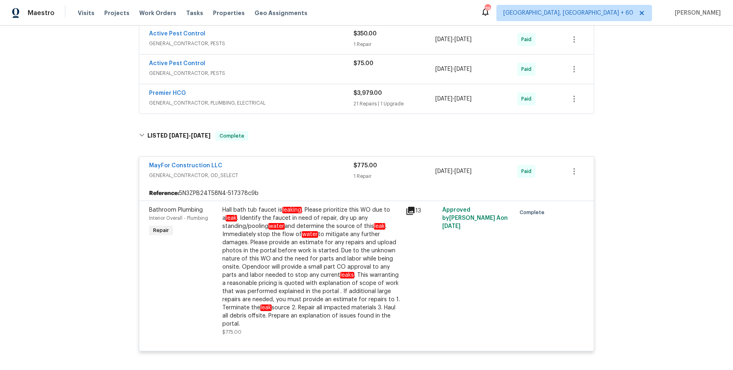
scroll to position [4714, 0]
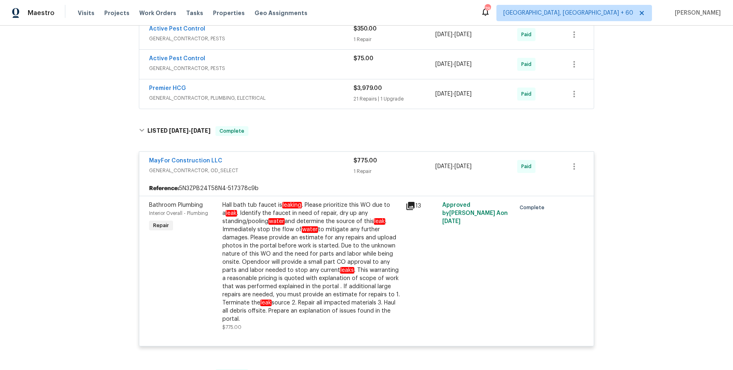
click at [269, 241] on div "Hall bath tub faucet is leaking . Please prioritize this WO due to a leak . Ide…" at bounding box center [311, 262] width 178 height 122
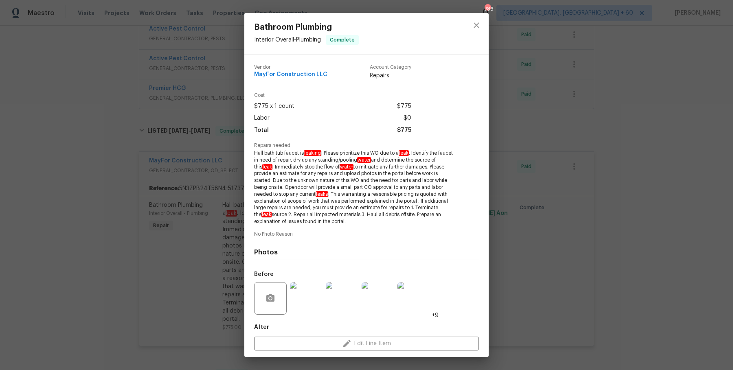
scroll to position [46, 0]
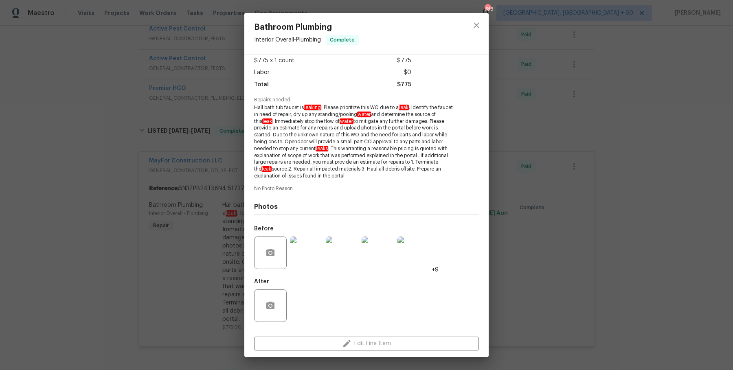
click at [550, 238] on div "Bathroom Plumbing Interior Overall - Plumbing Complete Vendor MayFor Constructi…" at bounding box center [366, 185] width 733 height 370
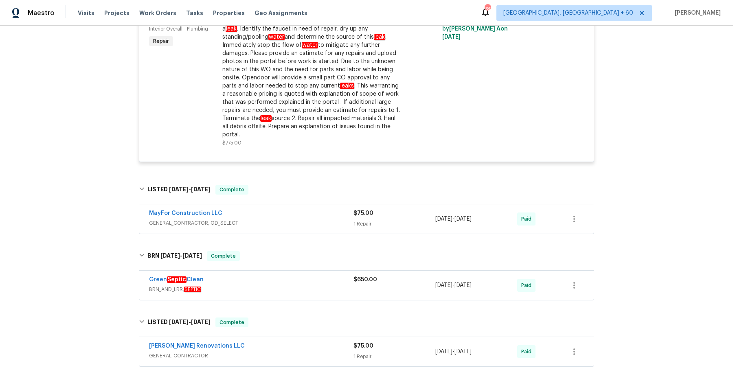
scroll to position [4777, 0]
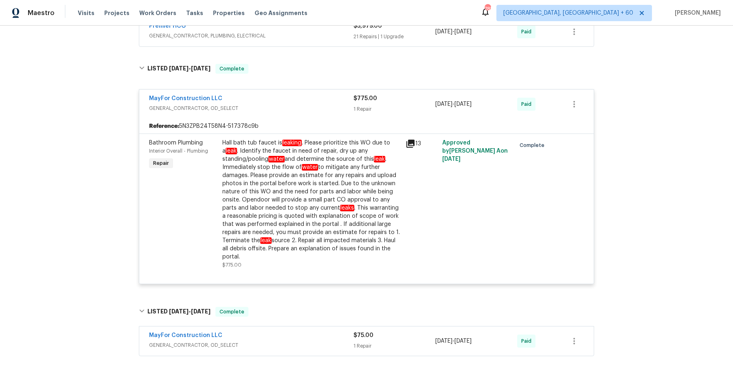
click at [266, 181] on div "Hall bath tub faucet is leaking . Please prioritize this WO due to a leak . Ide…" at bounding box center [311, 200] width 178 height 122
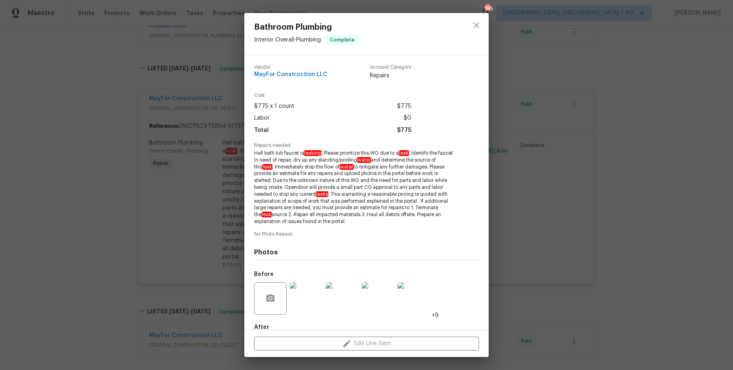
click at [301, 292] on img at bounding box center [306, 298] width 33 height 33
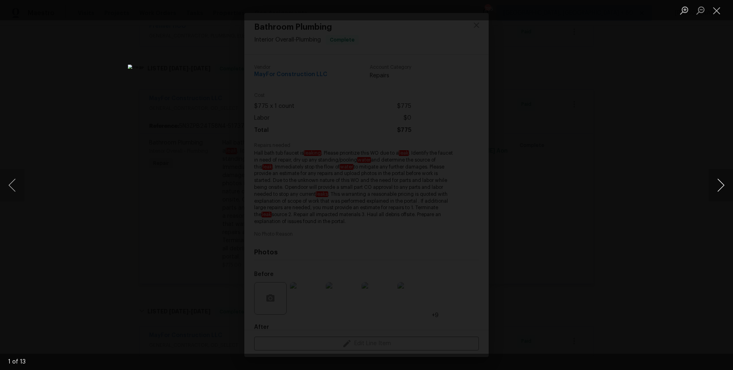
click at [725, 192] on button "Next image" at bounding box center [720, 185] width 24 height 33
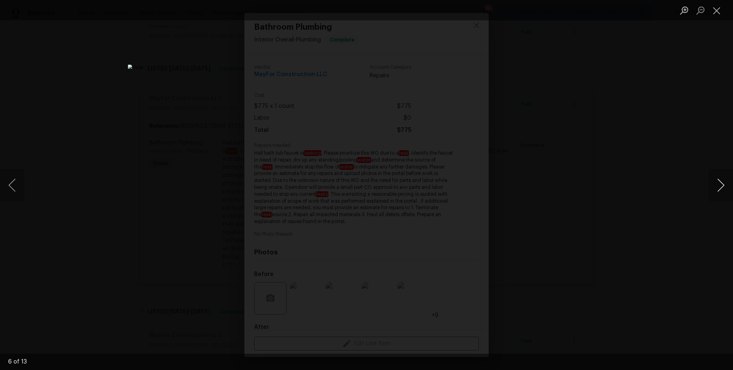
click at [725, 192] on button "Next image" at bounding box center [720, 185] width 24 height 33
click at [655, 131] on div "Lightbox" at bounding box center [366, 185] width 733 height 370
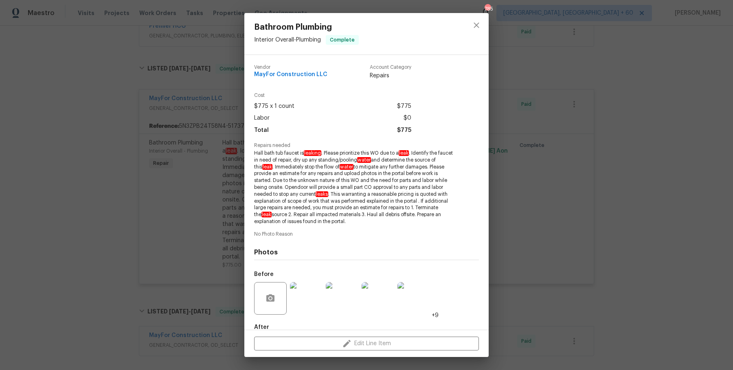
click at [268, 158] on span "Hall bath tub faucet is leaking . Please prioritize this WO due to a leak . Ide…" at bounding box center [355, 187] width 202 height 75
drag, startPoint x: 254, startPoint y: 151, endPoint x: 298, endPoint y: 151, distance: 44.8
click at [298, 151] on span "Hall bath tub faucet is leaking . Please prioritize this WO due to a leak . Ide…" at bounding box center [355, 187] width 202 height 75
copy span "Hall bath tub faucet"
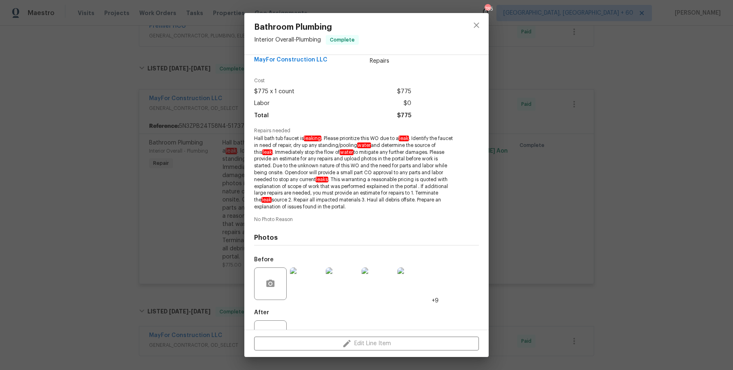
click at [194, 230] on div "Bathroom Plumbing Interior Overall - Plumbing Complete Vendor MayFor Constructi…" at bounding box center [366, 185] width 733 height 370
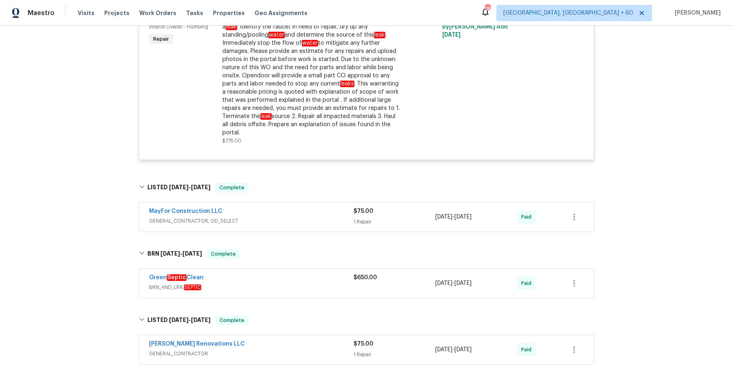
scroll to position [4960, 0]
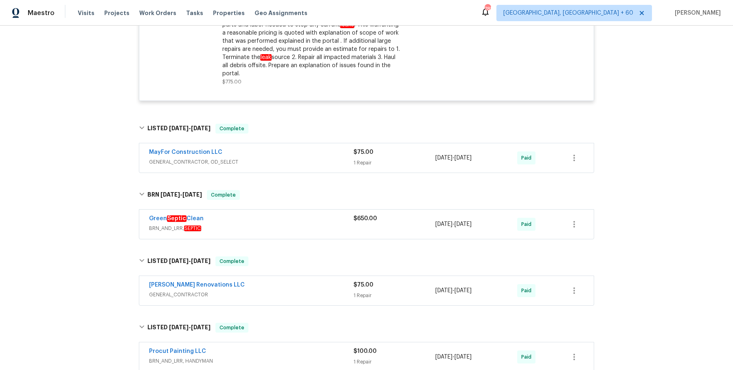
click at [283, 158] on span "GENERAL_CONTRACTOR, OD_SELECT" at bounding box center [251, 162] width 204 height 8
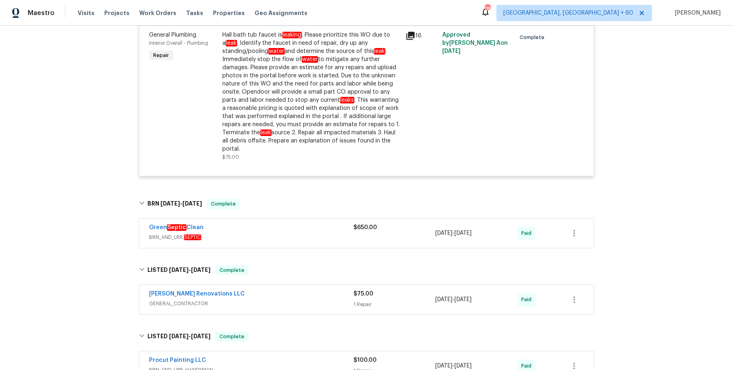
scroll to position [5102, 0]
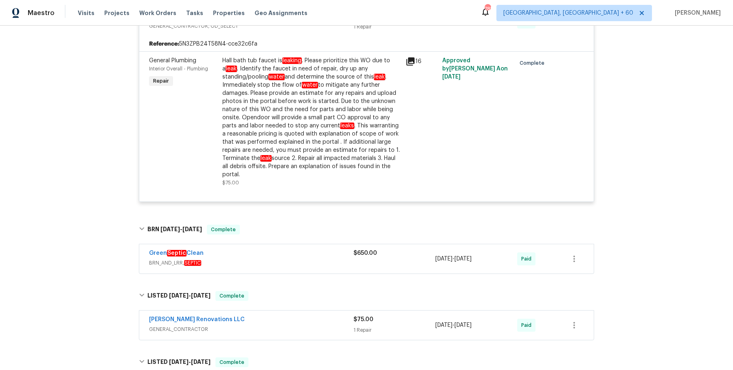
click at [258, 259] on span "BRN_AND_LRR, SEPTIC" at bounding box center [251, 263] width 204 height 8
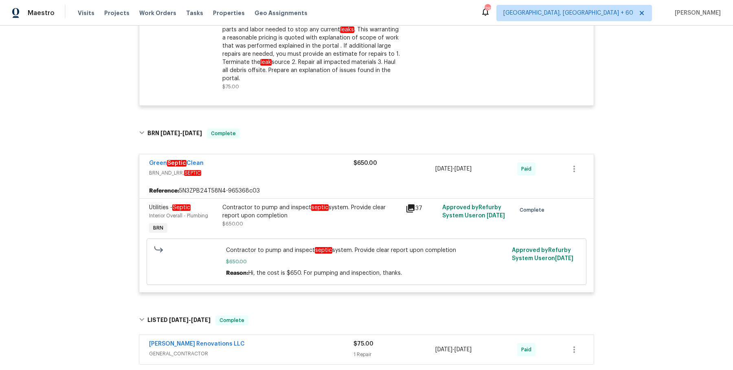
scroll to position [5244, 0]
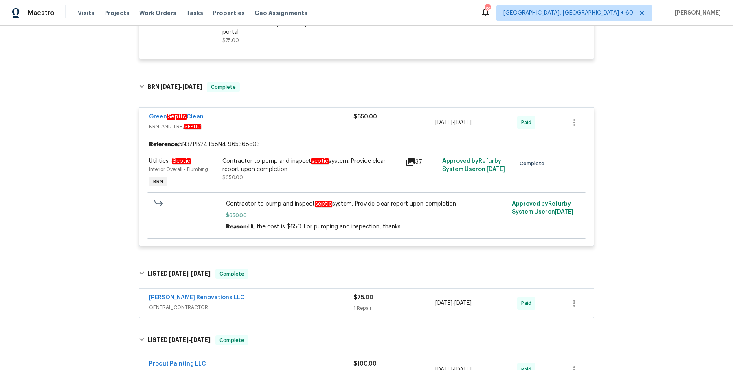
click at [279, 180] on div "Contractor to pump and inspect septic system. Provide clear report upon complet…" at bounding box center [311, 173] width 183 height 37
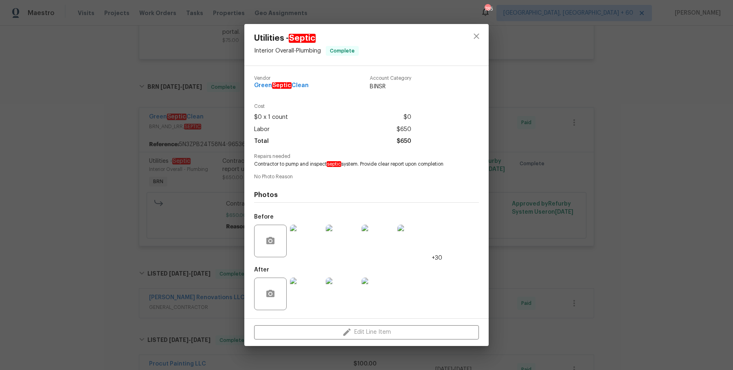
click at [305, 288] on img at bounding box center [306, 294] width 33 height 33
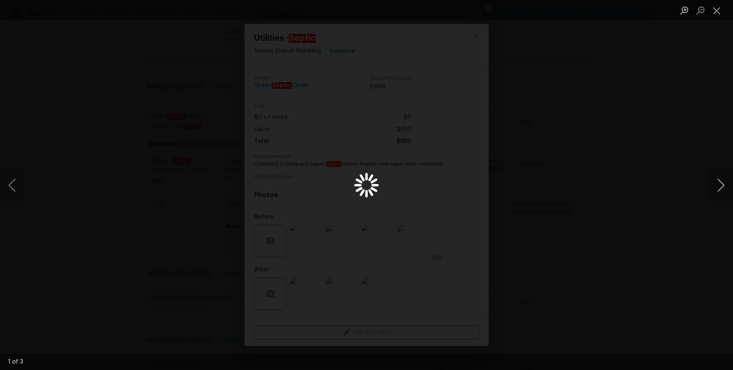
click at [718, 184] on button "Next image" at bounding box center [720, 185] width 24 height 33
click at [720, 187] on button "Next image" at bounding box center [720, 185] width 24 height 33
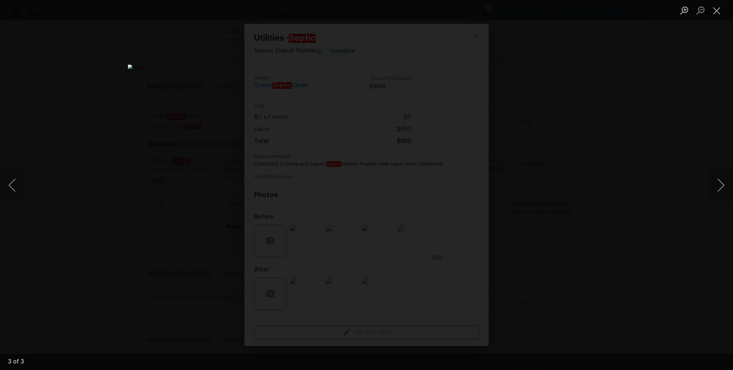
click at [705, 136] on div "Lightbox" at bounding box center [366, 185] width 733 height 370
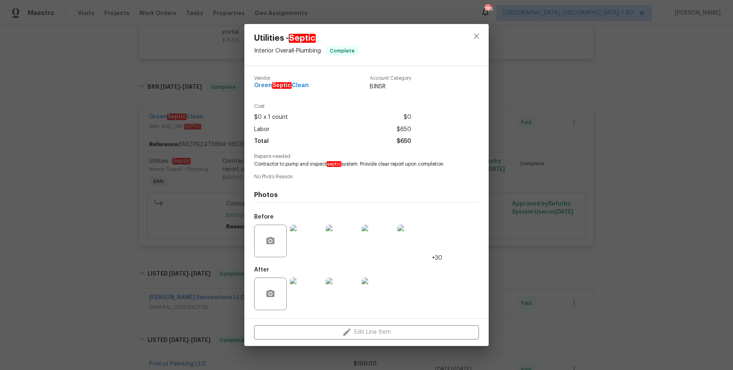
click at [412, 234] on img at bounding box center [413, 241] width 33 height 33
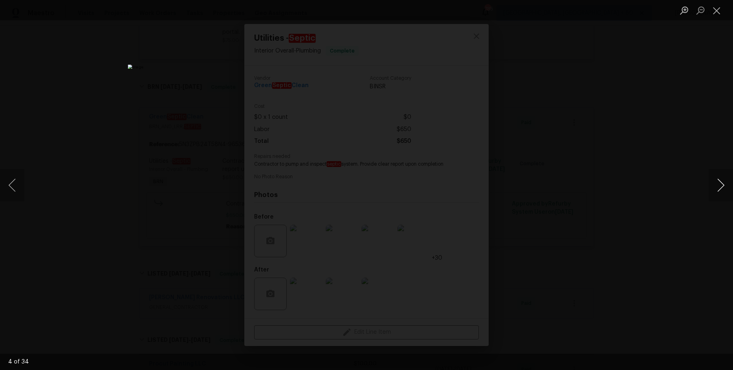
click at [725, 186] on button "Next image" at bounding box center [720, 185] width 24 height 33
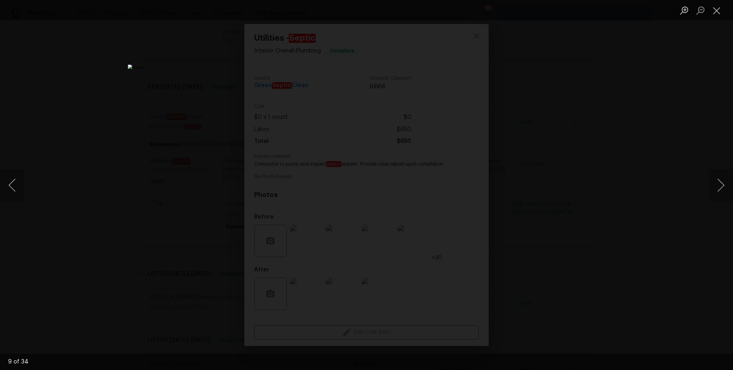
click at [687, 168] on div "Lightbox" at bounding box center [366, 185] width 733 height 370
click at [670, 127] on div "Lightbox" at bounding box center [366, 185] width 733 height 370
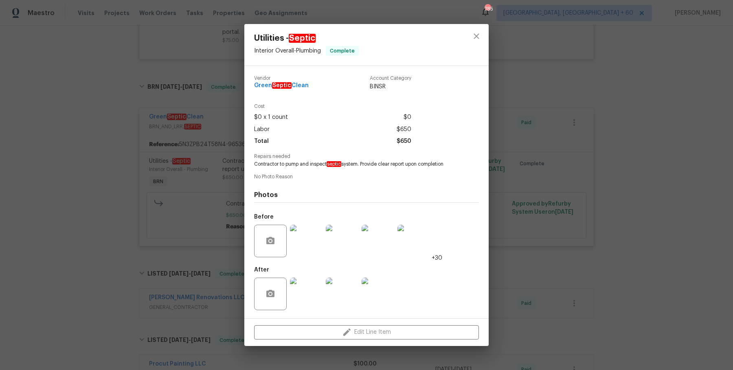
click at [712, 34] on div "Utilities - Septic Interior Overall - Plumbing Complete Vendor Green Septic Cle…" at bounding box center [366, 185] width 733 height 370
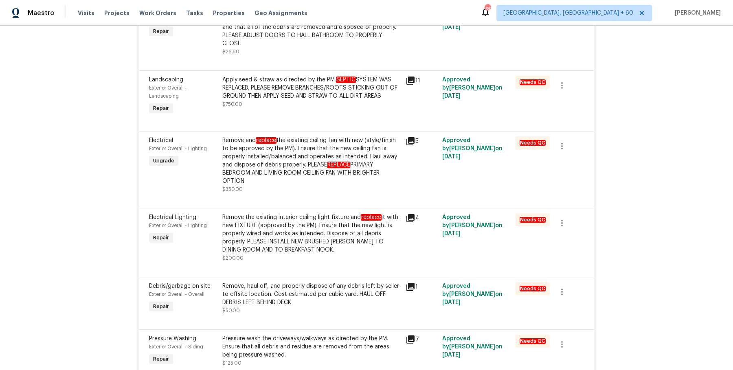
scroll to position [4077, 0]
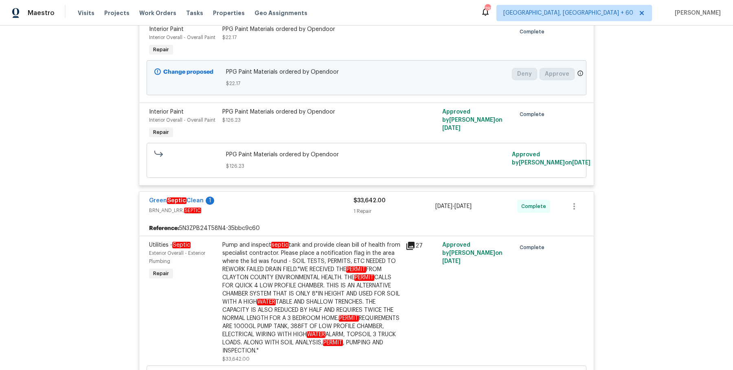
click at [301, 297] on div "Pump and inspect septic tank and provide clean bill of health from specialist c…" at bounding box center [311, 298] width 178 height 114
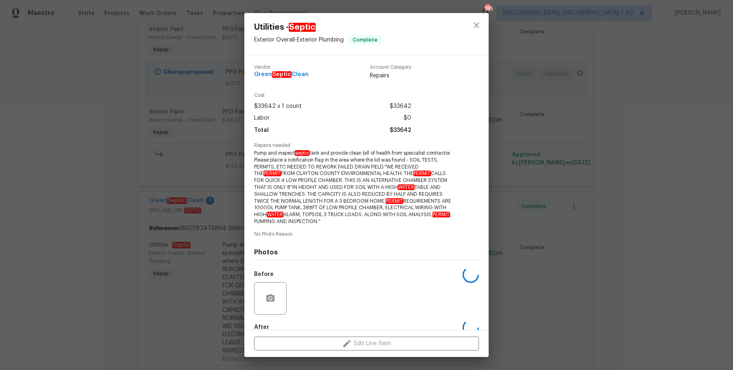
scroll to position [46, 0]
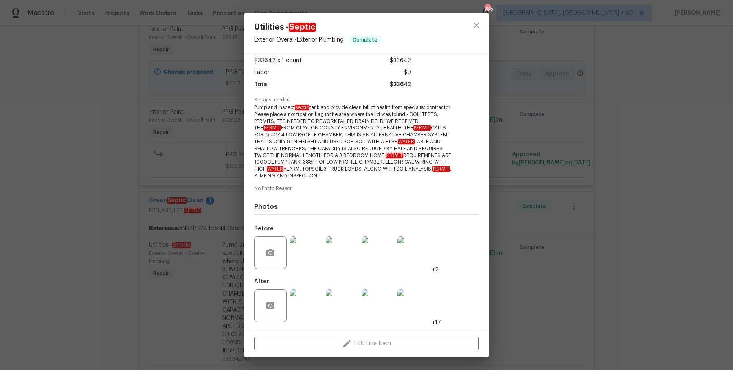
click at [409, 259] on img at bounding box center [413, 253] width 33 height 33
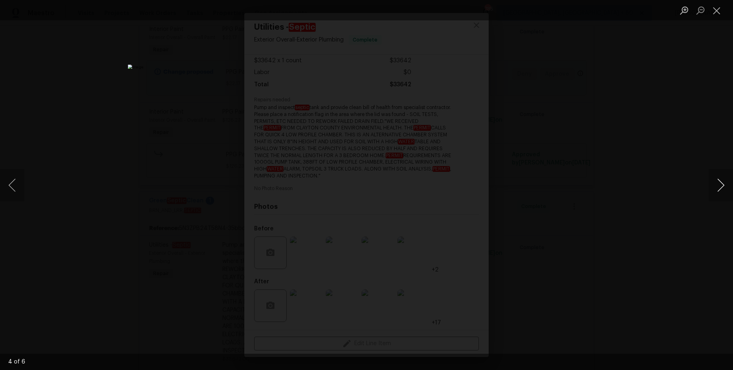
click at [718, 182] on button "Next image" at bounding box center [720, 185] width 24 height 33
click at [721, 184] on button "Next image" at bounding box center [720, 185] width 24 height 33
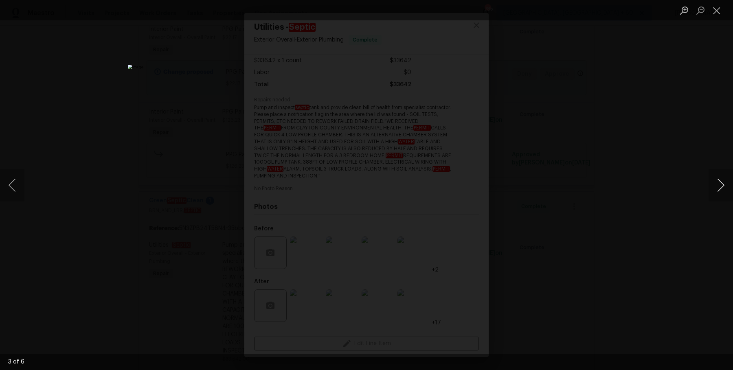
click at [721, 184] on button "Next image" at bounding box center [720, 185] width 24 height 33
click at [690, 88] on div "Lightbox" at bounding box center [366, 185] width 733 height 370
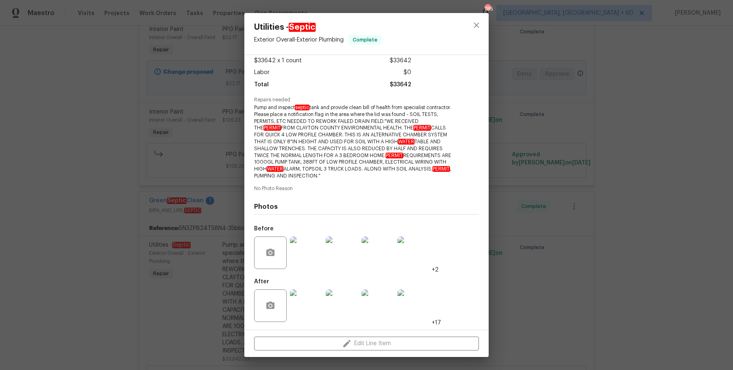
click at [424, 297] on img at bounding box center [413, 305] width 33 height 33
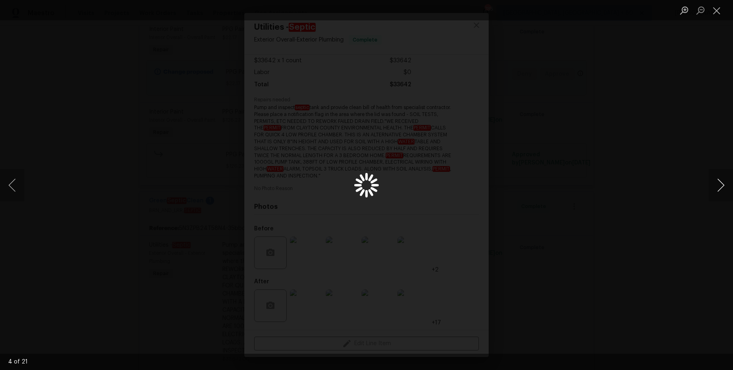
click at [723, 185] on button "Next image" at bounding box center [720, 185] width 24 height 33
click at [723, 186] on button "Next image" at bounding box center [720, 185] width 24 height 33
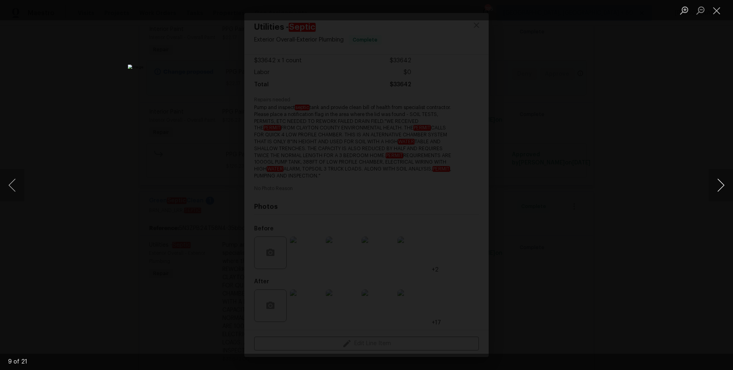
click at [723, 186] on button "Next image" at bounding box center [720, 185] width 24 height 33
click at [723, 184] on button "Next image" at bounding box center [720, 185] width 24 height 33
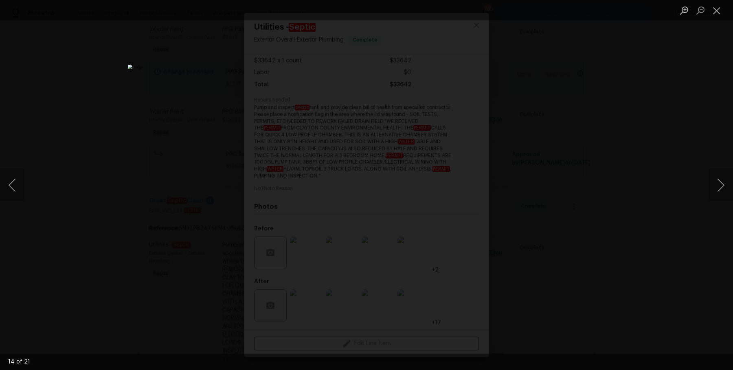
click at [711, 139] on div "Lightbox" at bounding box center [366, 185] width 733 height 370
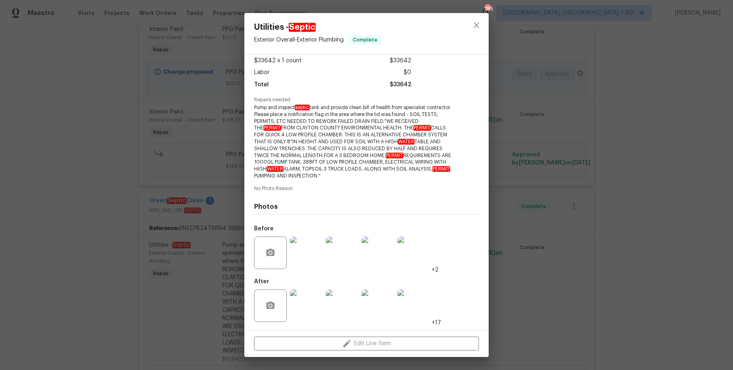
click at [711, 139] on div "Utilities - Septic Exterior Overall - Exterior Plumbing Complete Vendor Green S…" at bounding box center [366, 185] width 733 height 370
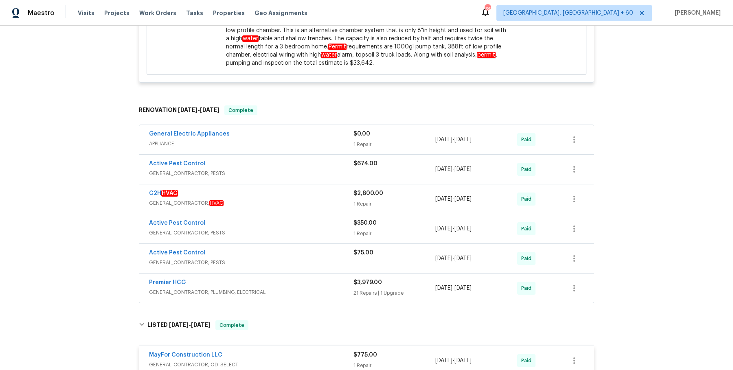
scroll to position [4739, 0]
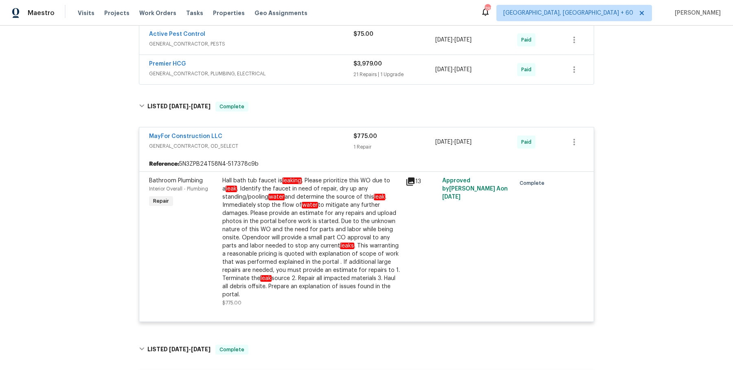
click at [355, 234] on div "Hall bath tub faucet is leaking . Please prioritize this WO due to a leak . Ide…" at bounding box center [311, 238] width 178 height 122
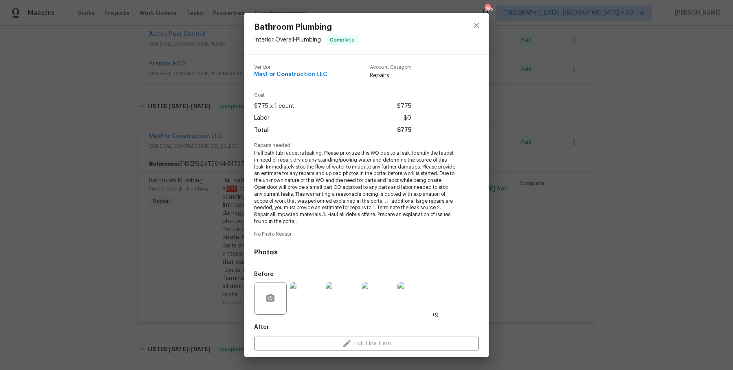
click at [585, 183] on div "Bathroom Plumbing Interior Overall - Plumbing Complete Vendor MayFor Constructi…" at bounding box center [366, 185] width 733 height 370
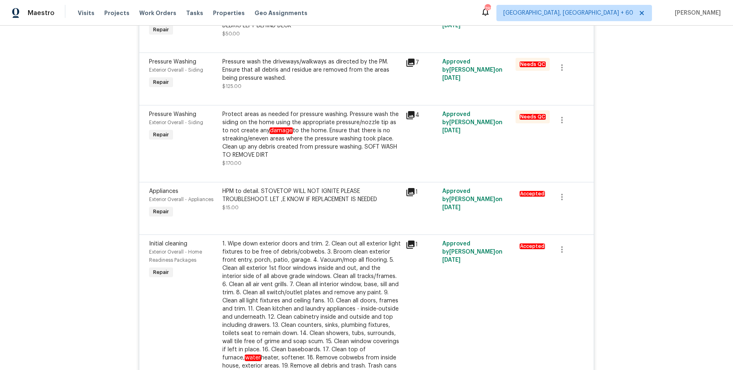
scroll to position [0, 0]
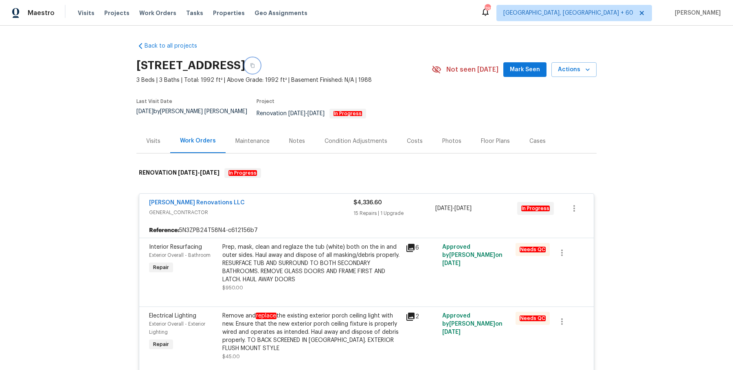
click at [255, 66] on icon "button" at bounding box center [252, 65] width 5 height 5
click at [260, 71] on button "button" at bounding box center [252, 65] width 15 height 15
drag, startPoint x: 154, startPoint y: 11, endPoint x: 166, endPoint y: 11, distance: 11.8
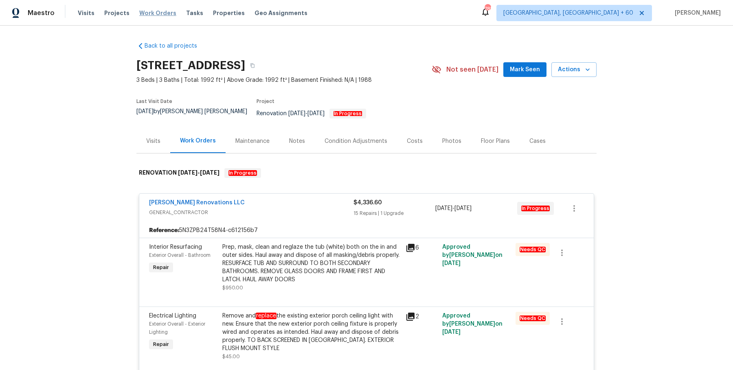
click at [154, 11] on span "Work Orders" at bounding box center [157, 13] width 37 height 8
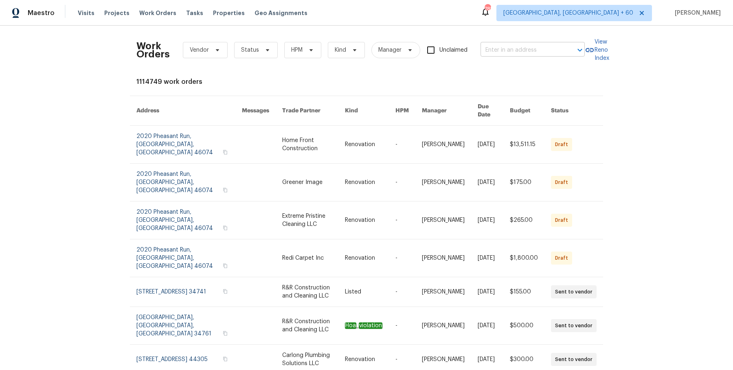
click at [520, 53] on input "text" at bounding box center [520, 50] width 81 height 13
paste input "155 Mine Run Fayetteville, GA 30215"
type input "155 Mine Run Fayetteville, GA 30215"
click at [516, 70] on li "155 Mine Run, Fayetteville, GA 30215" at bounding box center [531, 67] width 104 height 13
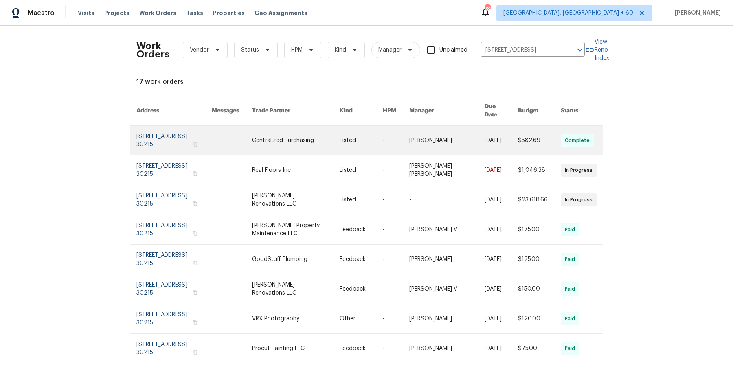
click at [428, 130] on link at bounding box center [446, 140] width 75 height 29
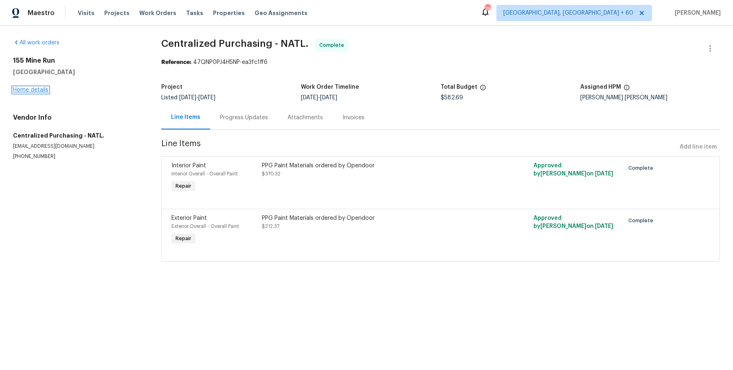
click at [44, 90] on link "Home details" at bounding box center [30, 90] width 35 height 6
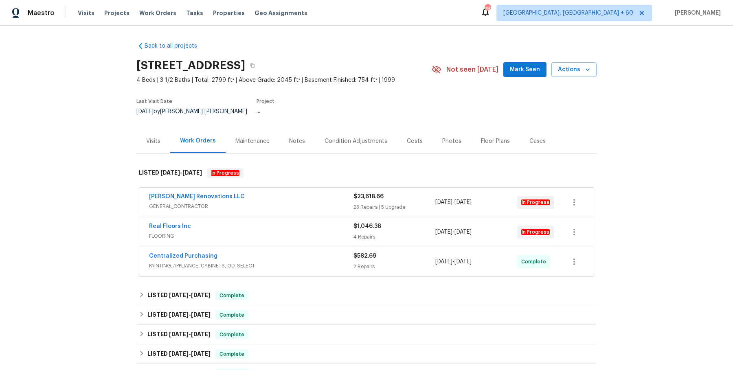
click at [319, 193] on div "Aseem Renovations LLC" at bounding box center [251, 198] width 204 height 10
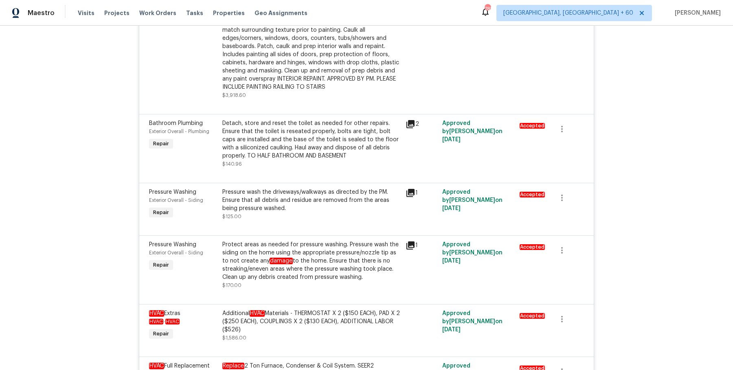
scroll to position [2242, 0]
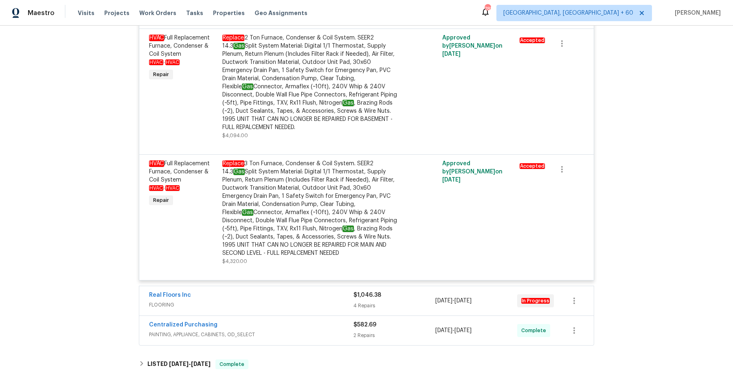
click at [327, 291] on div "Real Floors Inc" at bounding box center [251, 296] width 204 height 10
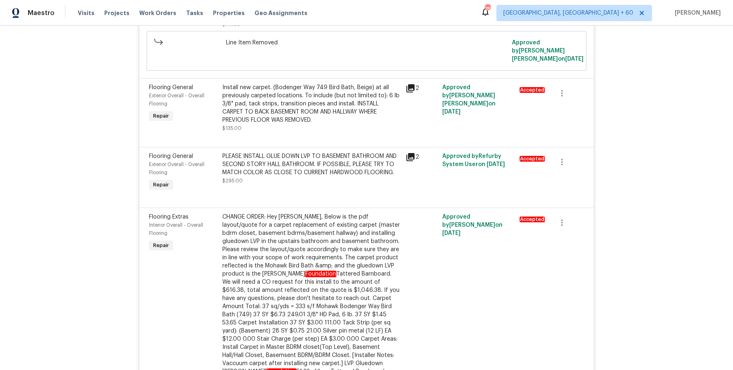
scroll to position [2974, 0]
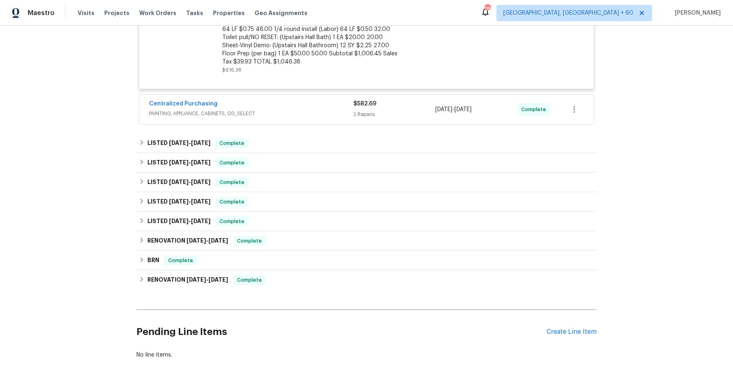
click at [294, 95] on div "Centralized Purchasing PAINTING, APPLIANCE, CABINETS, OD_SELECT $582.69 2 Repai…" at bounding box center [366, 109] width 454 height 29
click at [298, 110] on span "PAINTING, APPLIANCE, CABINETS, OD_SELECT" at bounding box center [251, 114] width 204 height 8
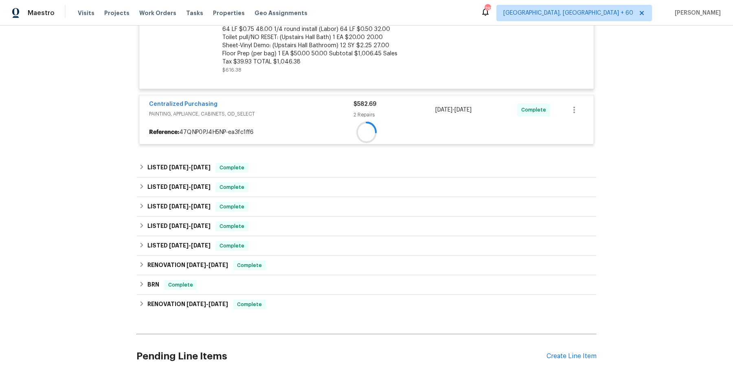
scroll to position [2999, 0]
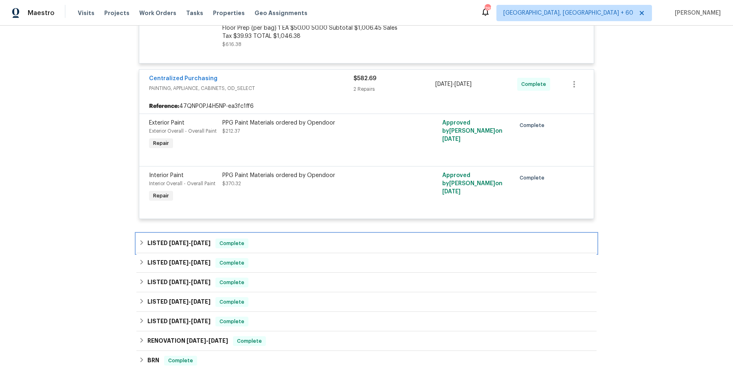
click at [300, 239] on div "LISTED 7/25/25 - 7/28/25 Complete" at bounding box center [366, 244] width 455 height 10
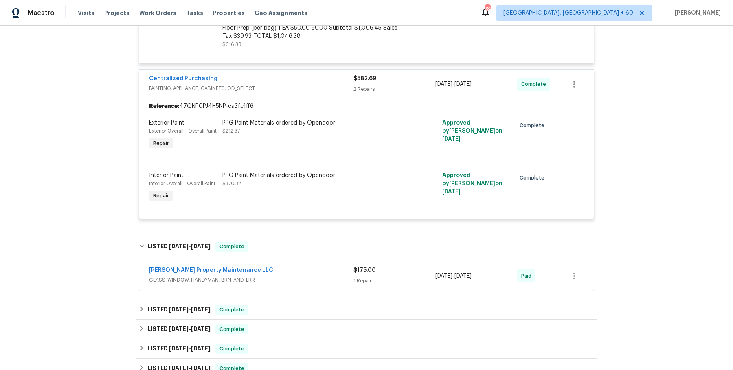
click at [297, 276] on span "GLASS_WINDOW, HANDYMAN, BRN_AND_LRR" at bounding box center [251, 280] width 204 height 8
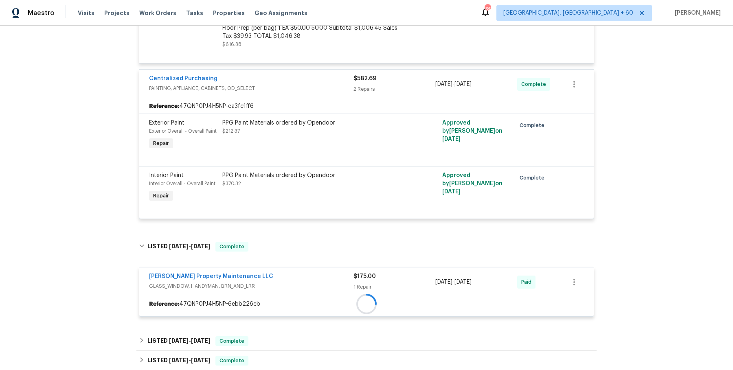
scroll to position [3109, 0]
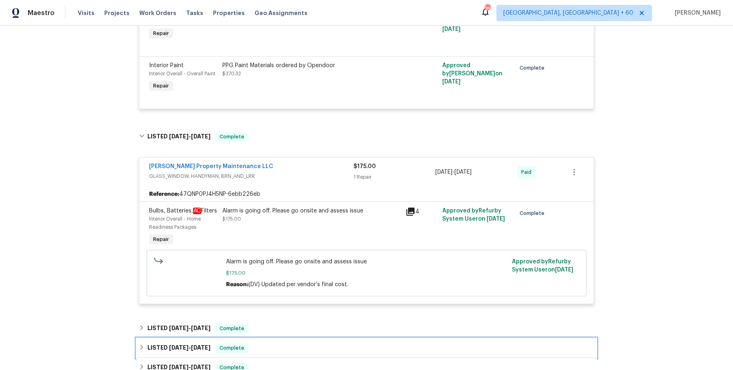
click at [289, 343] on div "LISTED 3/18/25 - 3/24/25 Complete" at bounding box center [366, 348] width 455 height 10
click at [296, 324] on div "LISTED 4/2/25 - 4/7/25 Complete" at bounding box center [366, 329] width 455 height 10
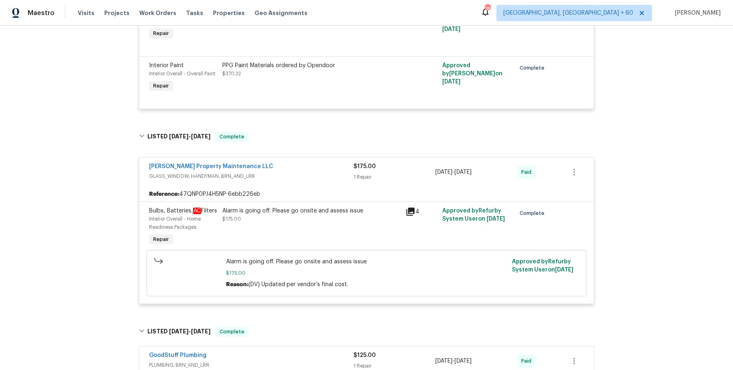
click at [295, 351] on div "GoodStuff Plumbing" at bounding box center [251, 356] width 204 height 10
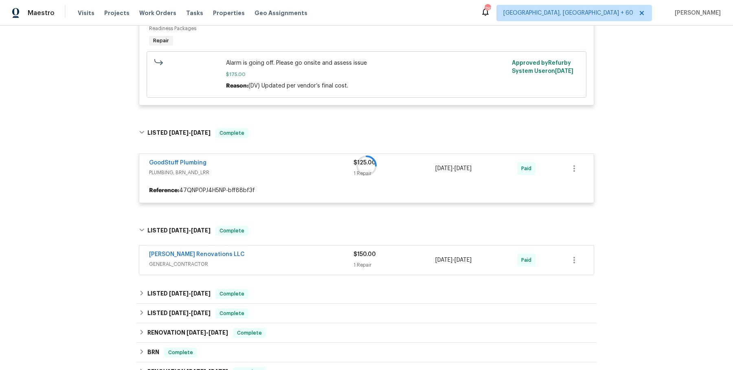
scroll to position [3317, 0]
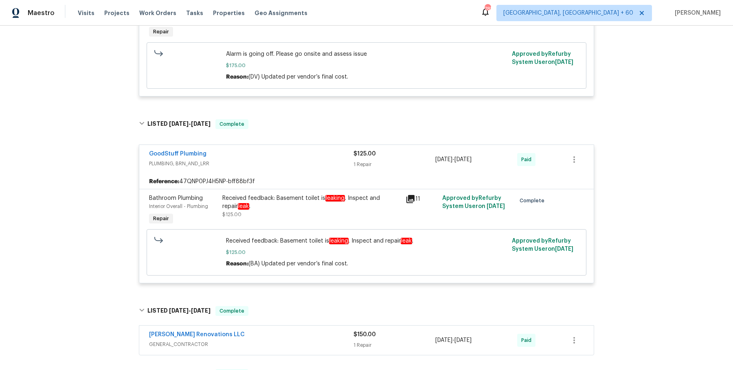
click at [298, 331] on div "Aseem Renovations LLC" at bounding box center [251, 336] width 204 height 10
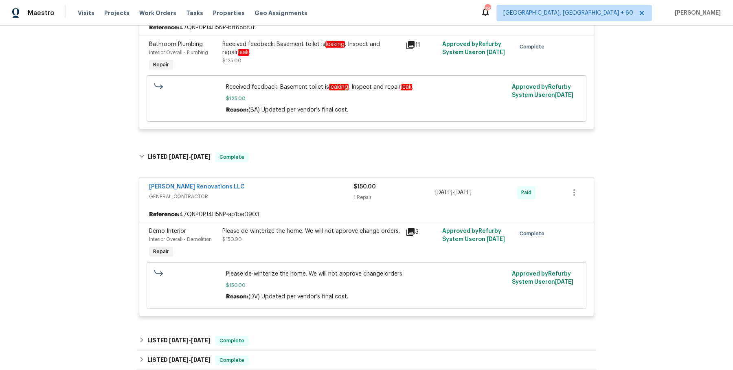
scroll to position [3609, 0]
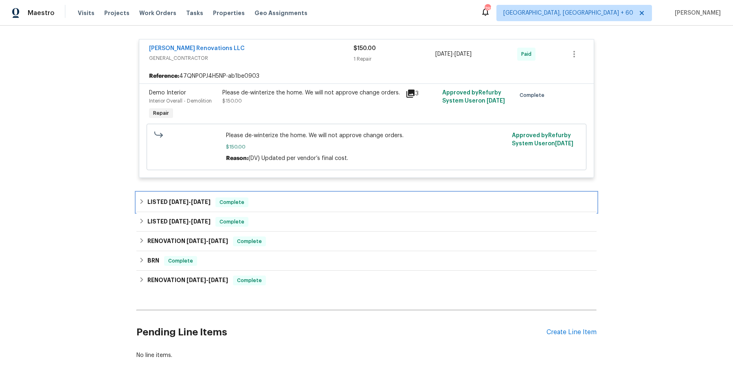
click at [311, 193] on div "LISTED 2/12/25 - 2/13/25 Complete" at bounding box center [366, 203] width 460 height 20
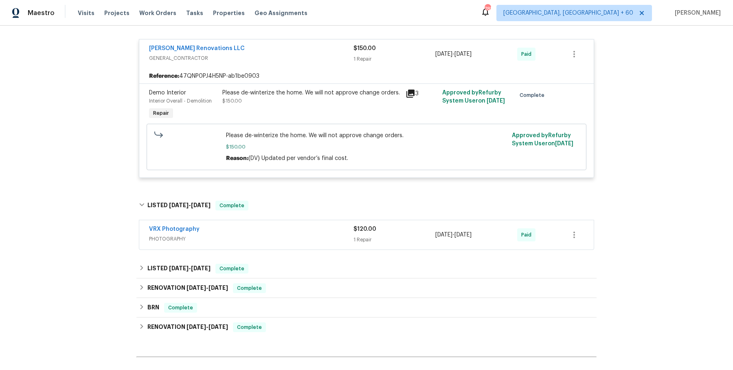
click at [306, 235] on span "PHOTOGRAPHY" at bounding box center [251, 239] width 204 height 8
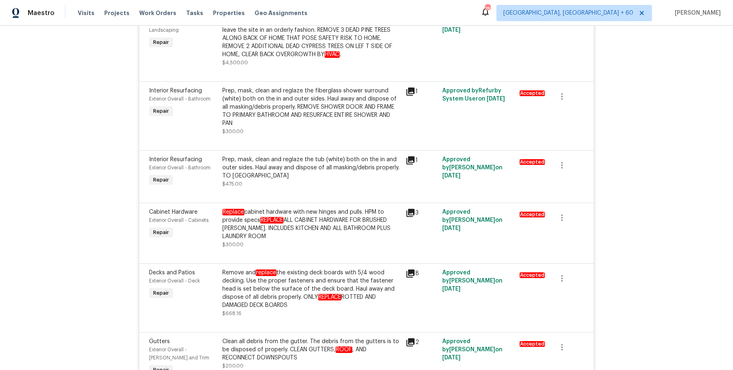
scroll to position [0, 0]
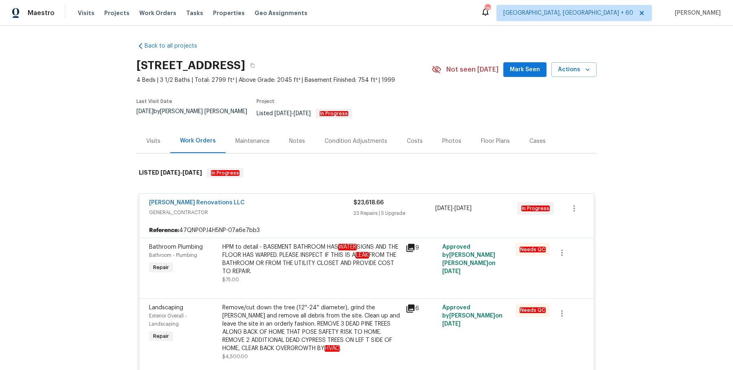
click at [289, 244] on div "HPM to detail - BASEMENT BATHROOM HAS WATER SIGNS AND THE FLOOR HAS WARPED. PLE…" at bounding box center [311, 259] width 178 height 33
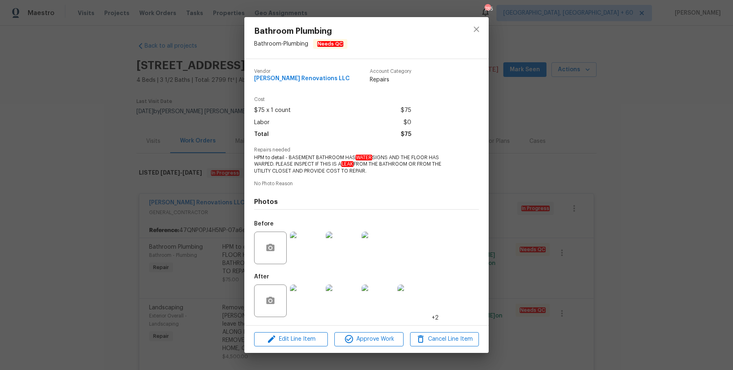
click at [215, 241] on div "Bathroom Plumbing Bathroom - Plumbing Needs QC Vendor Aseem Renovations LLC Acc…" at bounding box center [366, 185] width 733 height 370
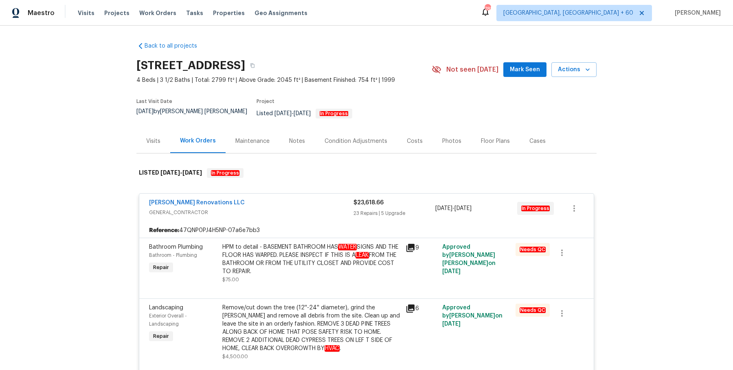
scroll to position [58, 0]
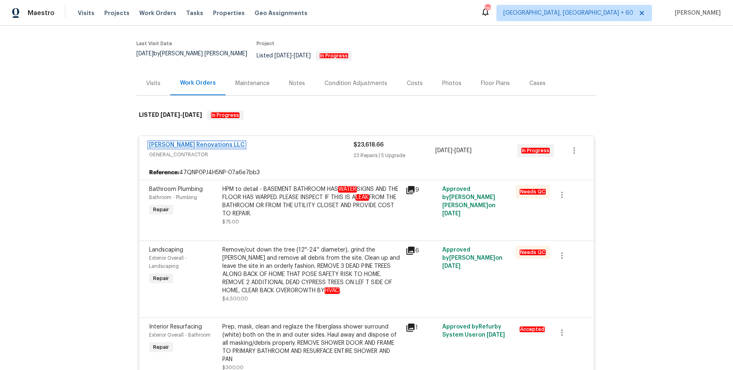
click at [191, 142] on link "Aseem Renovations LLC" at bounding box center [197, 145] width 96 height 6
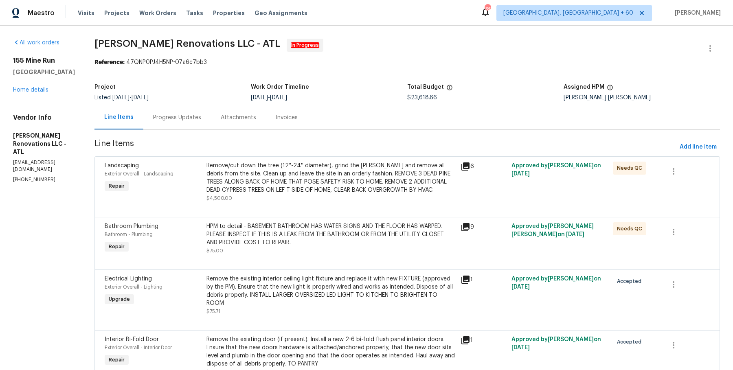
click at [227, 119] on div "Attachments" at bounding box center [238, 118] width 35 height 8
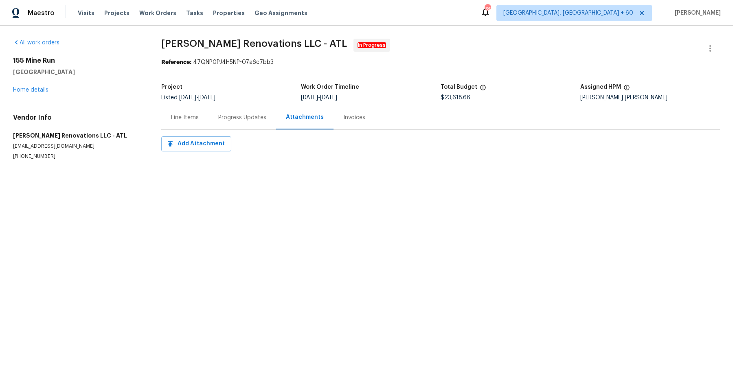
click at [221, 119] on div "Progress Updates" at bounding box center [242, 118] width 48 height 8
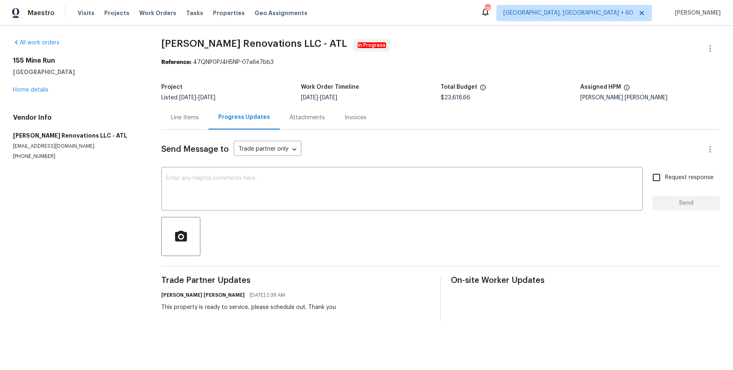
click at [195, 126] on div "Line Items" at bounding box center [184, 117] width 47 height 24
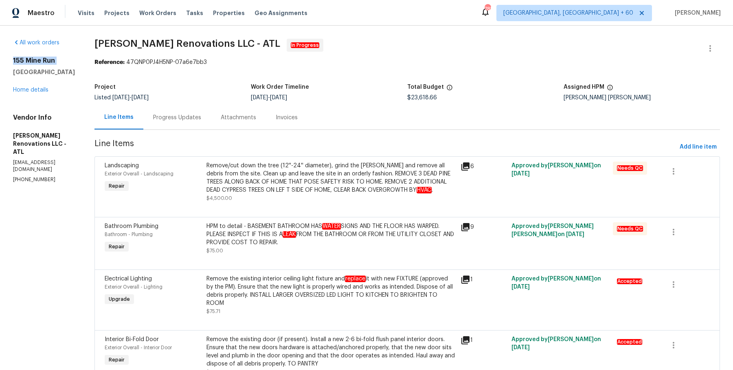
drag, startPoint x: 8, startPoint y: 57, endPoint x: 87, endPoint y: 67, distance: 79.2
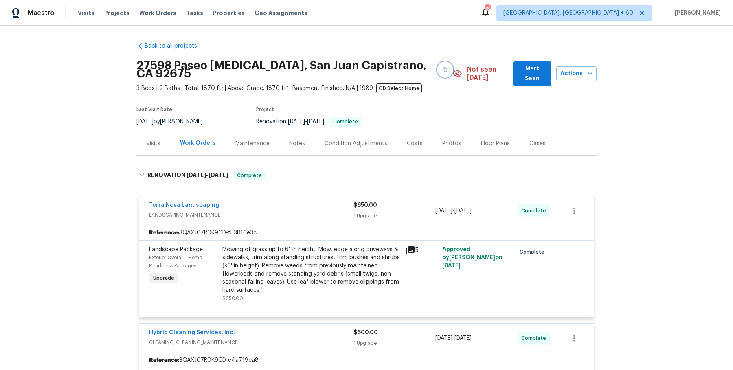
click at [438, 70] on button "button" at bounding box center [445, 69] width 15 height 15
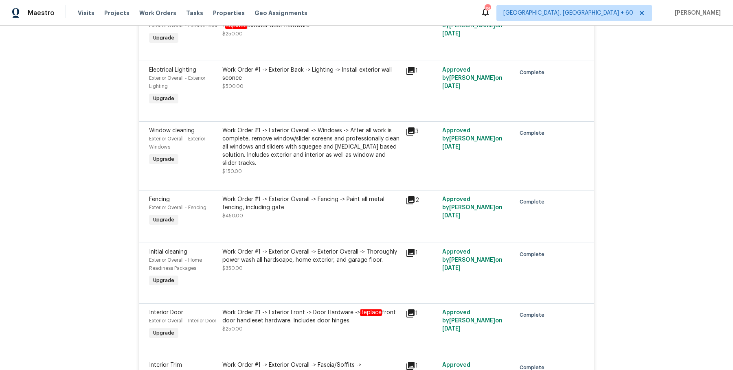
scroll to position [5138, 0]
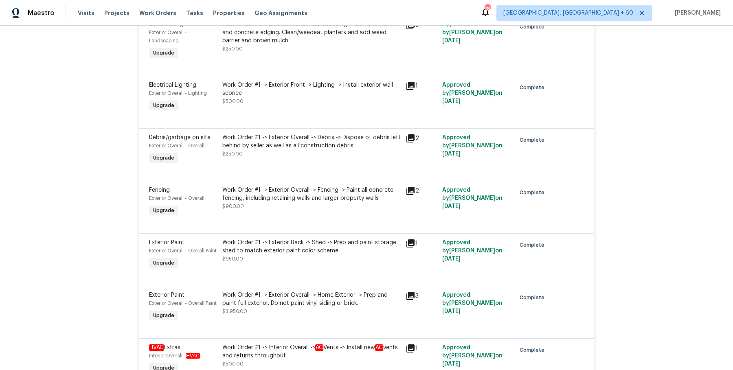
click at [329, 307] on div "Work Order #1 -> Exterior Overall -> Home Exterior -> Prep and paint full exter…" at bounding box center [311, 299] width 178 height 16
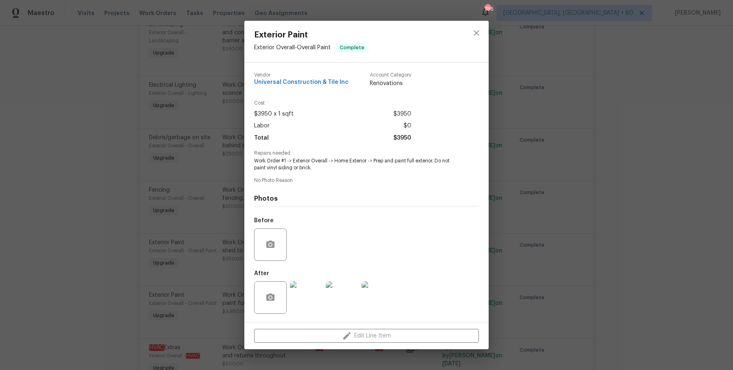
click at [310, 304] on img at bounding box center [306, 297] width 33 height 33
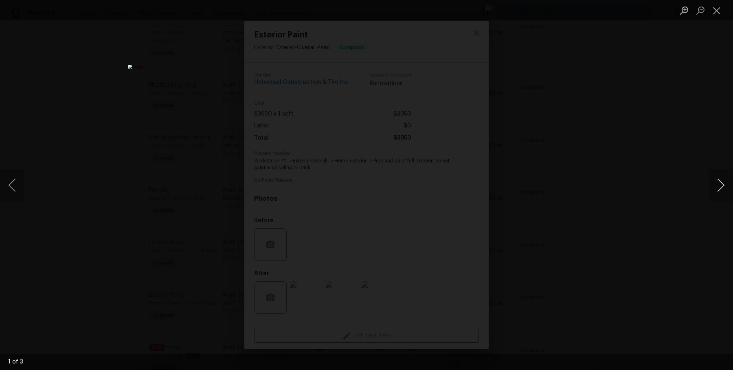
click at [722, 188] on button "Next image" at bounding box center [720, 185] width 24 height 33
click at [692, 142] on div "Lightbox" at bounding box center [366, 185] width 733 height 370
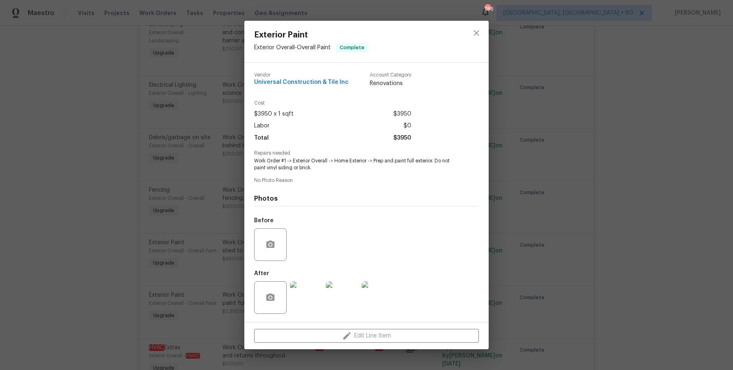
click at [692, 142] on div "Exterior Paint Exterior Overall - Overall Paint Complete Vendor Universal Const…" at bounding box center [366, 185] width 733 height 370
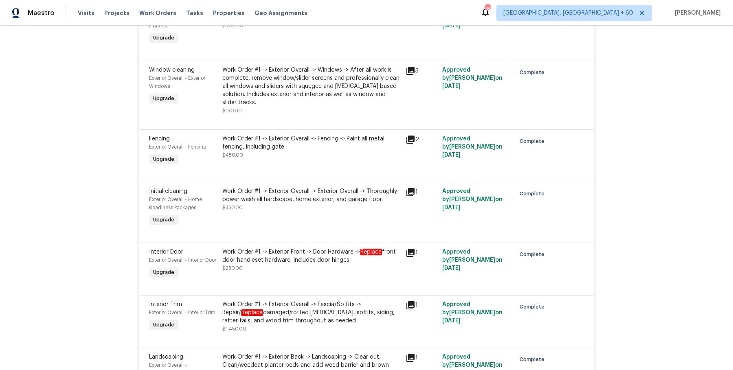
scroll to position [5664, 0]
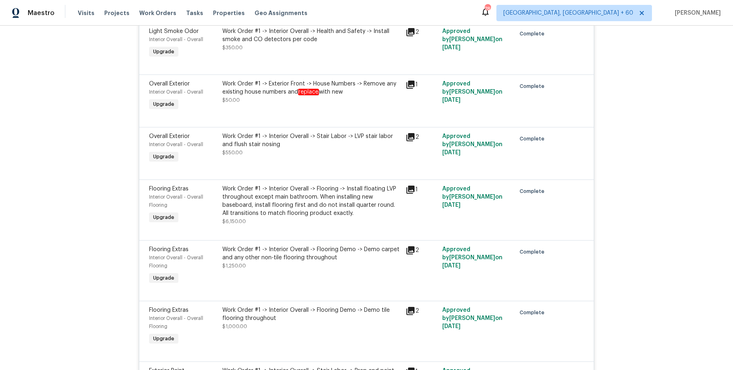
click at [333, 207] on div "Work Order #1 -> Interior Overall -> Flooring -> Install floating LVP throughou…" at bounding box center [311, 201] width 178 height 33
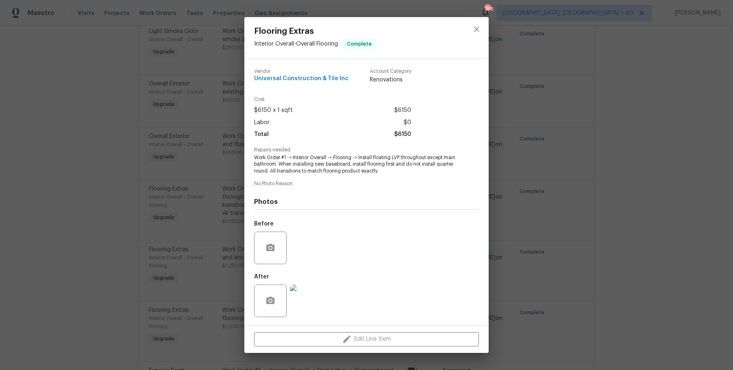
click at [573, 88] on div "Flooring Extras Interior Overall - Overall Flooring Complete Vendor Universal C…" at bounding box center [366, 185] width 733 height 370
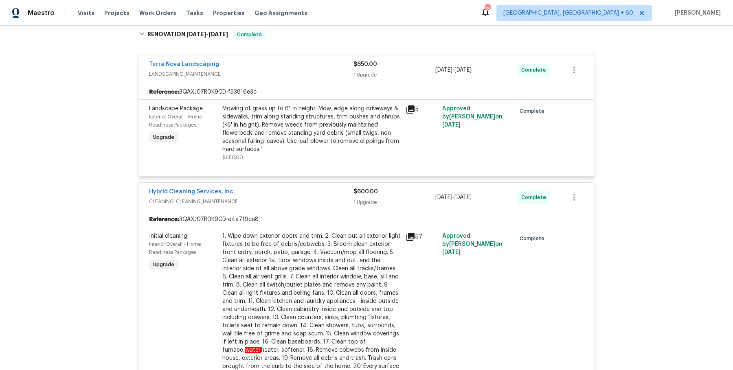
scroll to position [0, 0]
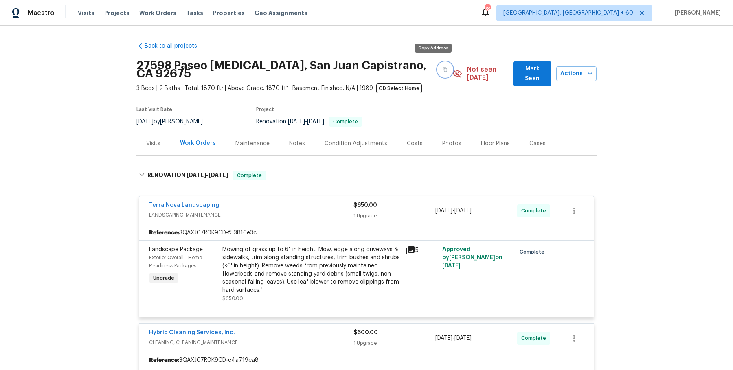
click at [443, 67] on icon "button" at bounding box center [445, 69] width 5 height 5
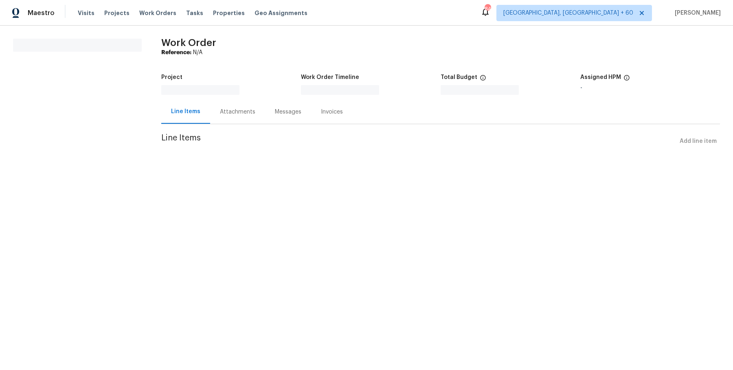
click at [254, 120] on div "Attachments" at bounding box center [237, 112] width 55 height 24
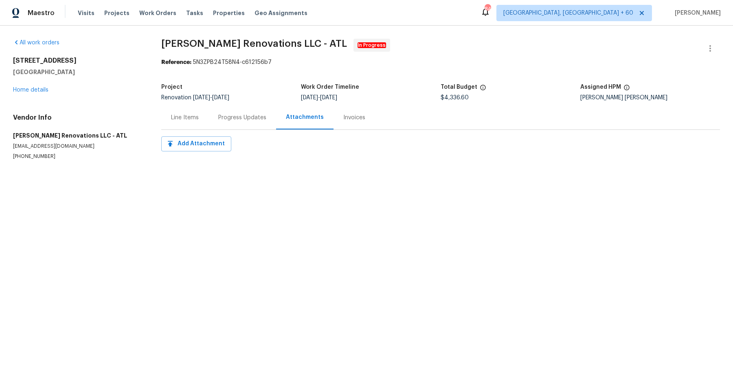
click at [254, 118] on div "Progress Updates" at bounding box center [242, 118] width 48 height 8
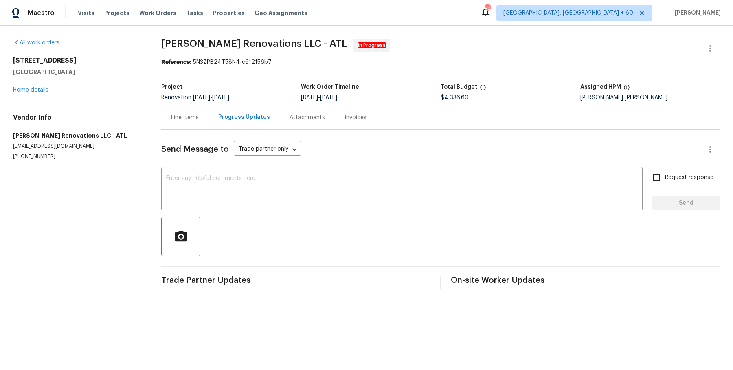
click at [350, 130] on div "Send Message to Trade partner only Trade partner only ​ x ​ Request response Se…" at bounding box center [440, 210] width 559 height 160
click at [351, 110] on div "Invoices" at bounding box center [356, 117] width 42 height 24
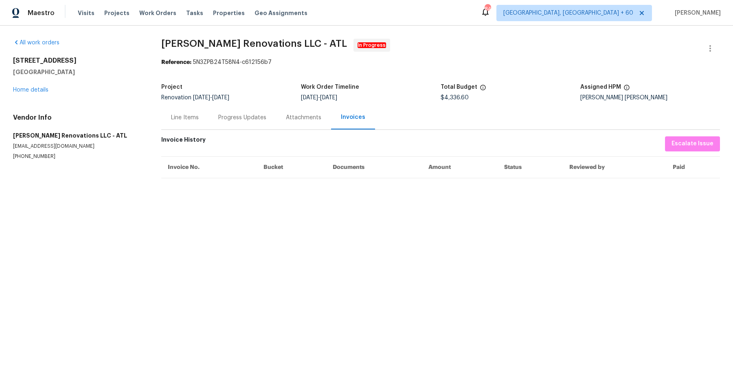
click at [226, 120] on div "Progress Updates" at bounding box center [242, 118] width 48 height 8
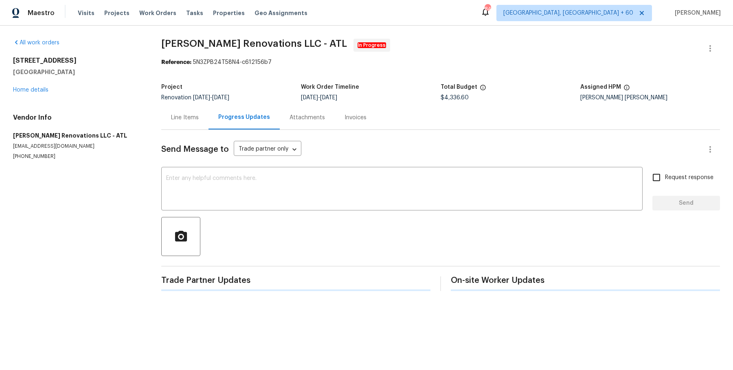
click at [204, 120] on div "Line Items" at bounding box center [184, 117] width 47 height 24
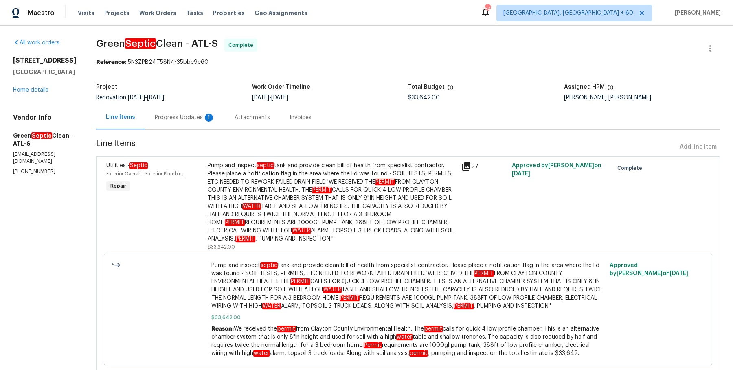
click at [193, 122] on div "Progress Updates 1" at bounding box center [185, 117] width 80 height 24
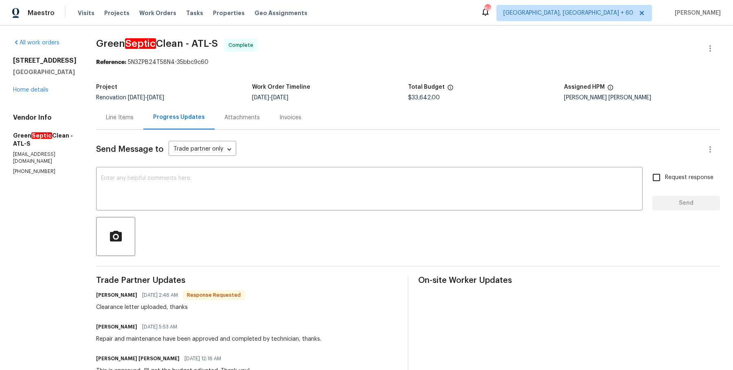
click at [300, 121] on div "Invoices" at bounding box center [290, 118] width 22 height 8
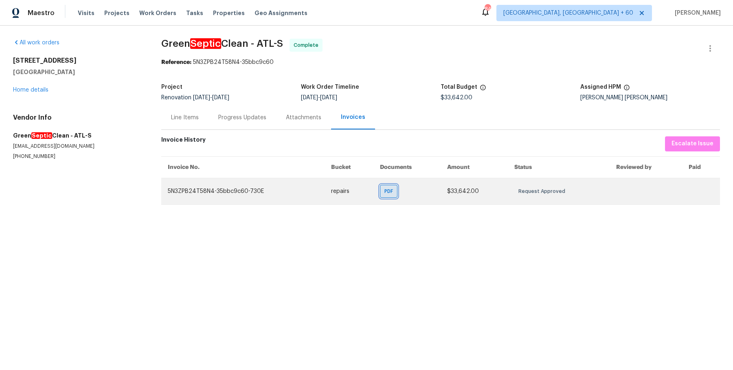
click at [383, 188] on div "PDF" at bounding box center [389, 191] width 18 height 13
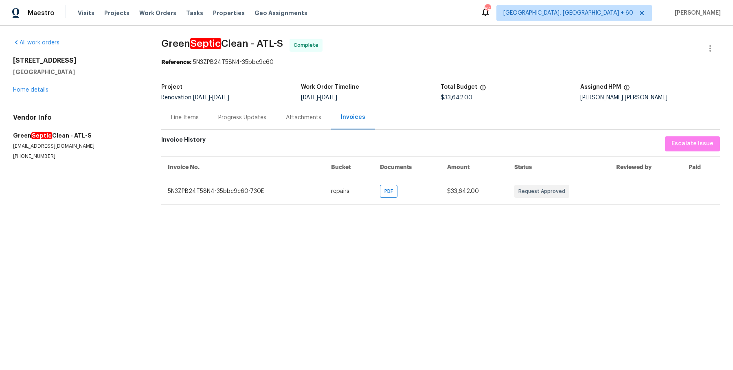
click at [244, 116] on div "Progress Updates" at bounding box center [242, 118] width 48 height 8
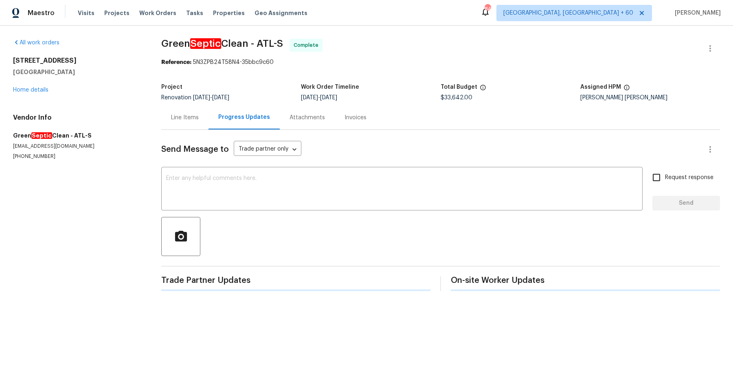
click at [195, 114] on div "Line Items" at bounding box center [185, 118] width 28 height 8
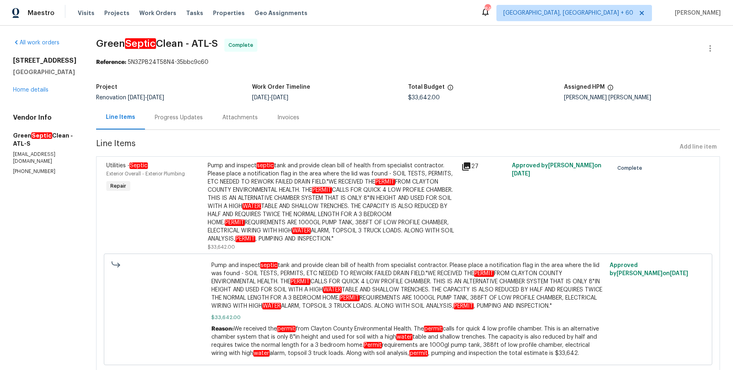
click at [253, 202] on div "Pump and inspect septic tank and provide clean bill of health from specialist c…" at bounding box center [332, 202] width 249 height 81
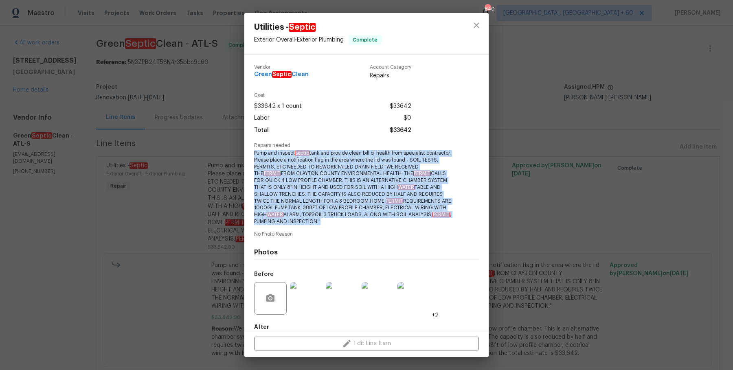
drag, startPoint x: 254, startPoint y: 153, endPoint x: 337, endPoint y: 221, distance: 107.6
click at [337, 221] on span "Pump and inspect septic tank and provide clean bill of health from specialist c…" at bounding box center [355, 187] width 202 height 75
copy span "Pump and inspect septic tank and provide clean bill of health from specialist c…"
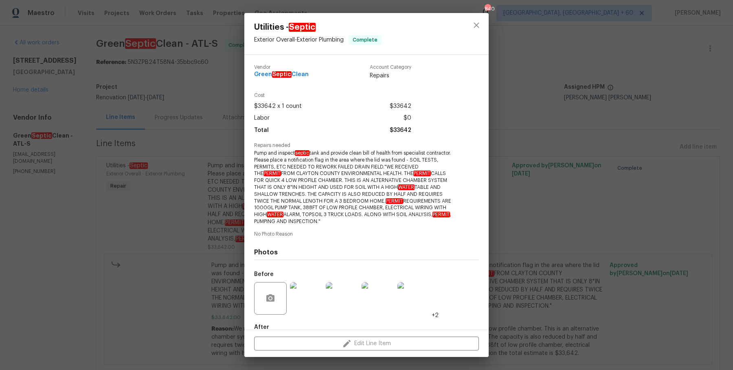
click at [229, 130] on div "Utilities - Septic Exterior Overall - Exterior Plumbing Complete Vendor Green S…" at bounding box center [366, 185] width 733 height 370
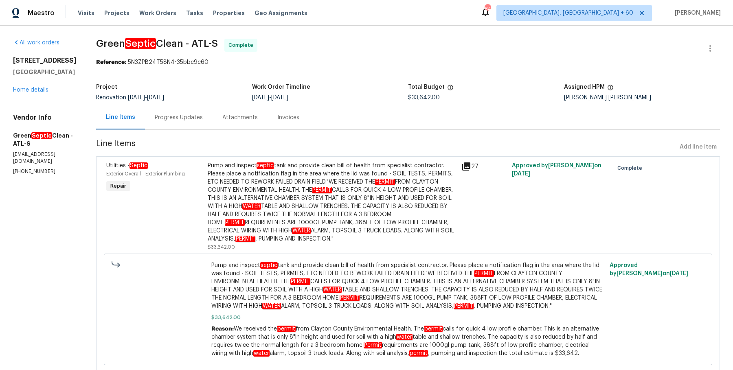
scroll to position [42, 0]
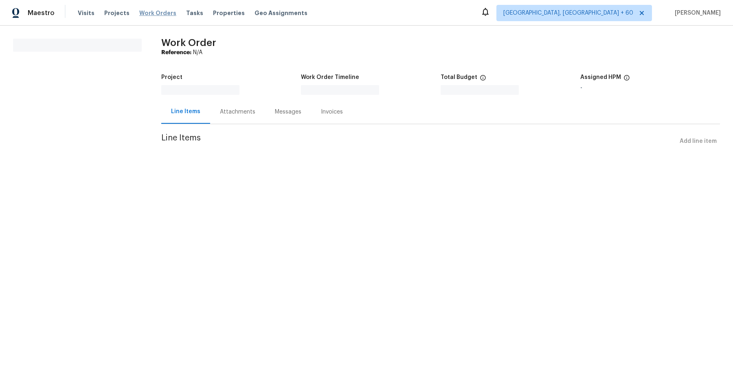
click at [158, 13] on span "Work Orders" at bounding box center [157, 13] width 37 height 8
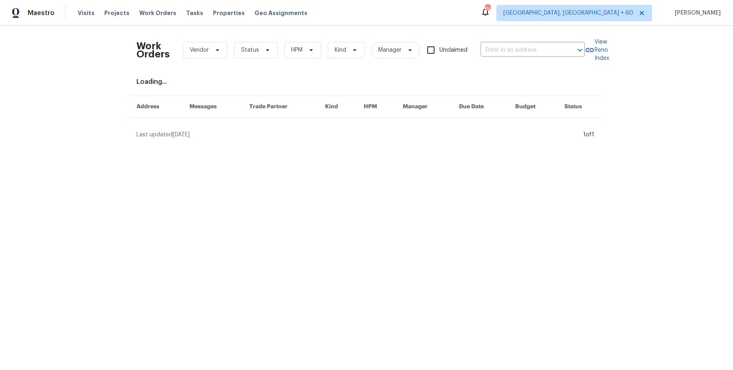
click at [535, 58] on div "Work Orders Vendor Status HPM Kind Manager Unclaimed ​" at bounding box center [360, 50] width 448 height 36
click at [535, 53] on input "text" at bounding box center [520, 50] width 81 height 13
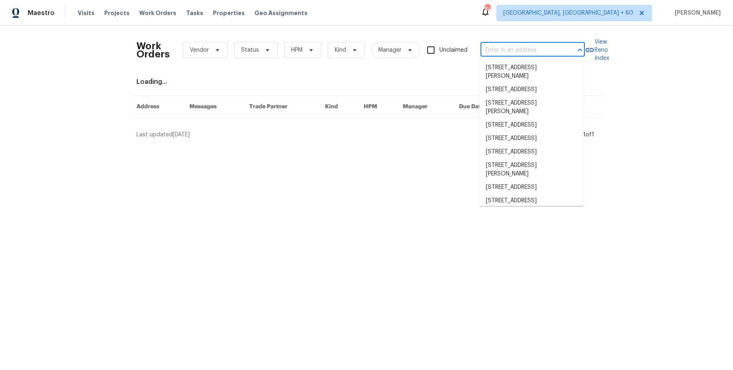
paste input "[STREET_ADDRESS][PERSON_NAME][PERSON_NAME]"
type input "[STREET_ADDRESS][PERSON_NAME][PERSON_NAME]"
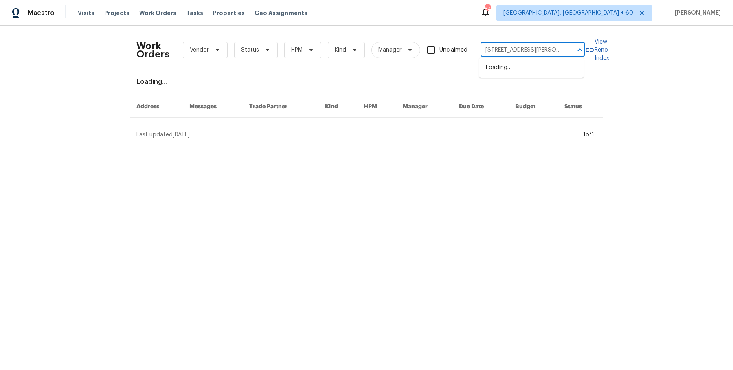
scroll to position [0, 48]
click at [519, 70] on li "[STREET_ADDRESS][PERSON_NAME][PERSON_NAME]" at bounding box center [531, 72] width 104 height 22
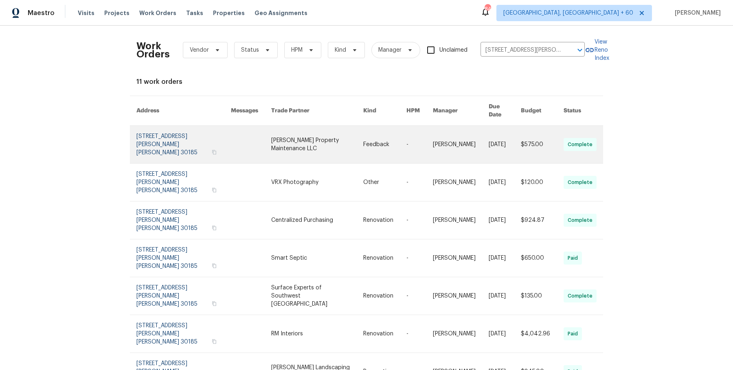
click at [462, 133] on link at bounding box center [461, 144] width 56 height 37
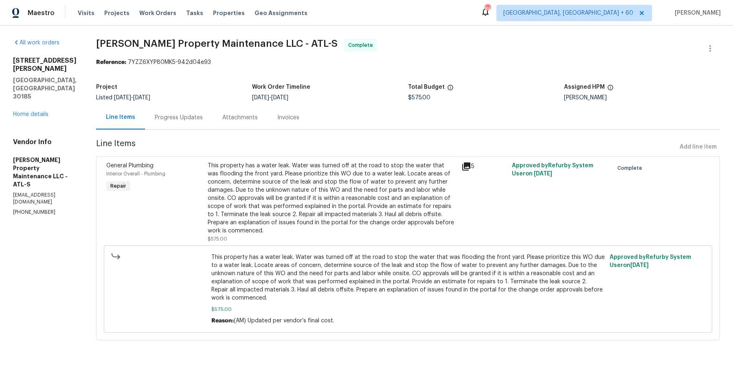
click at [42, 89] on div "[STREET_ADDRESS][PERSON_NAME][PERSON_NAME] Home details" at bounding box center [45, 88] width 64 height 62
click at [42, 94] on div "[STREET_ADDRESS][PERSON_NAME][PERSON_NAME] Home details" at bounding box center [45, 88] width 64 height 62
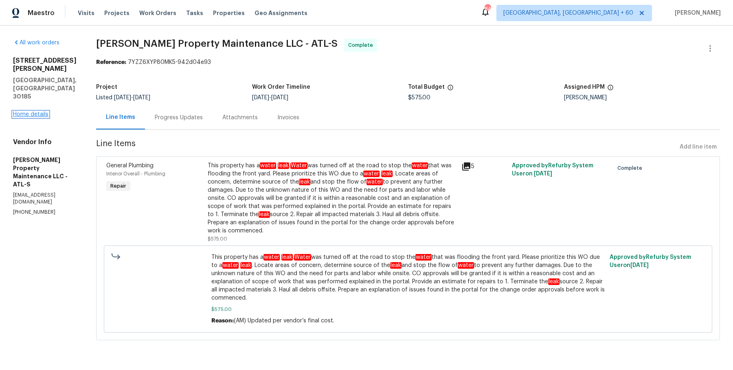
click at [42, 112] on link "Home details" at bounding box center [30, 115] width 35 height 6
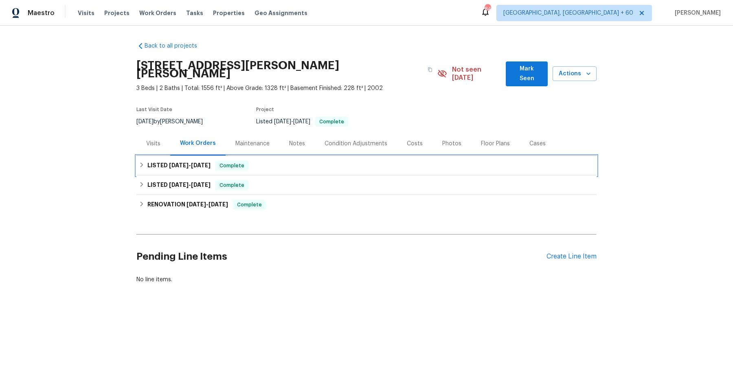
click at [265, 165] on div "LISTED [DATE] - [DATE] Complete" at bounding box center [366, 166] width 460 height 20
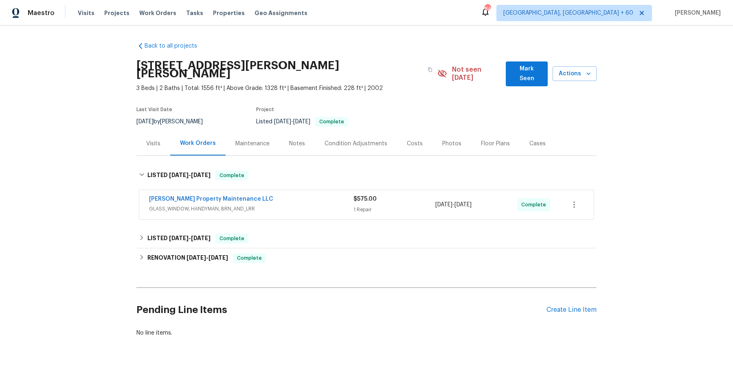
click at [264, 195] on div "[PERSON_NAME] Property Maintenance LLC" at bounding box center [251, 200] width 204 height 10
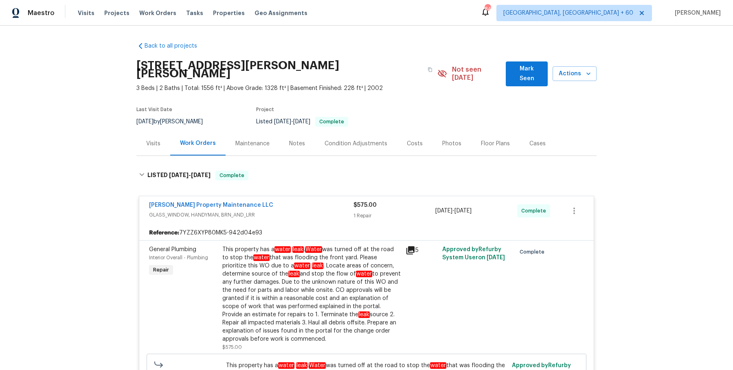
scroll to position [264, 0]
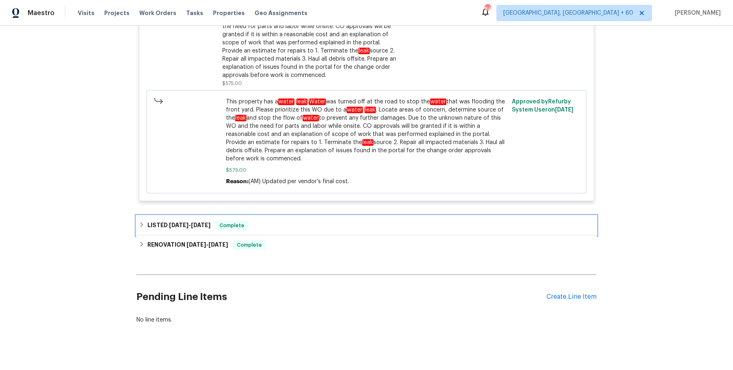
click at [219, 221] on div "LISTED [DATE] - [DATE] Complete" at bounding box center [366, 226] width 455 height 10
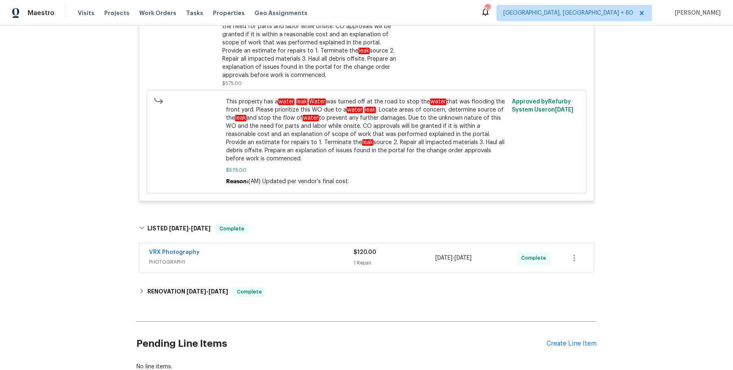
click at [266, 248] on div "VRX Photography" at bounding box center [251, 253] width 204 height 10
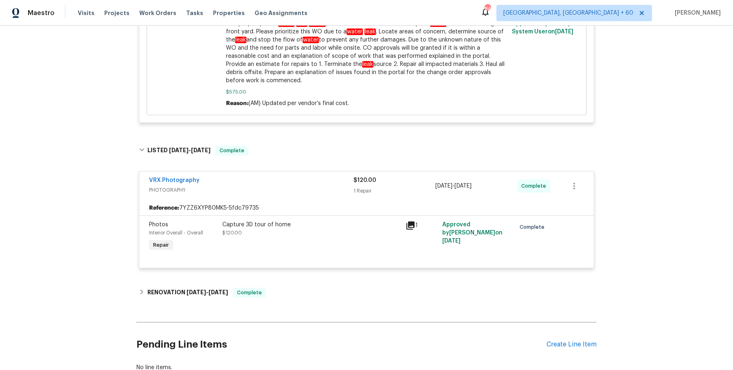
scroll to position [390, 0]
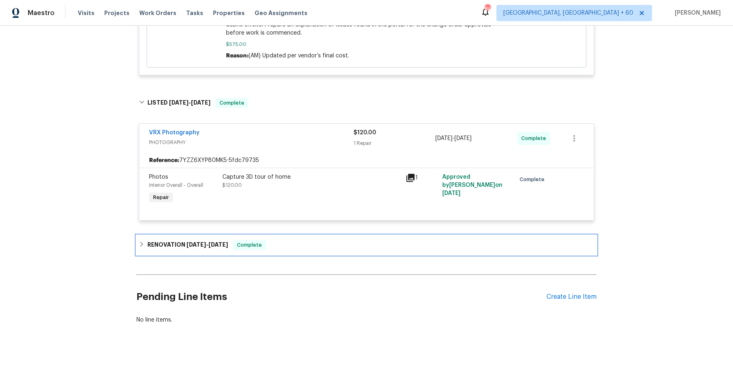
click at [269, 240] on div "RENOVATION [DATE] - [DATE] Complete" at bounding box center [366, 245] width 455 height 10
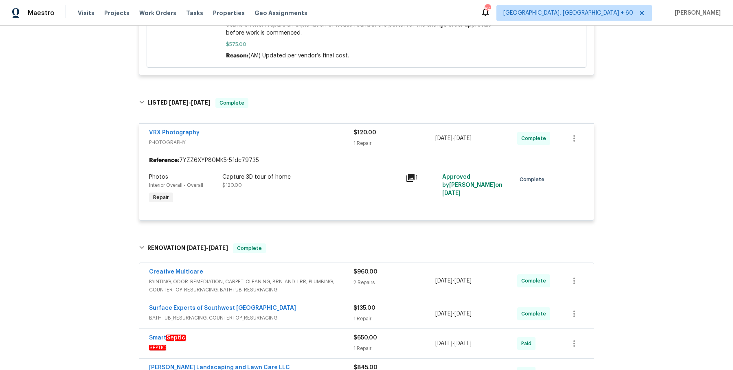
click at [288, 278] on span "PAINTING, ODOR_REMEDIATION, CARPET_CLEANING, BRN_AND_LRR, PLUMBING, COUNTERTOP_…" at bounding box center [251, 286] width 204 height 16
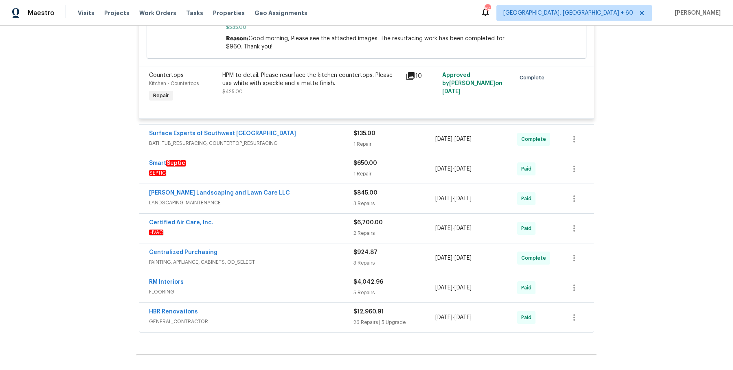
scroll to position [831, 0]
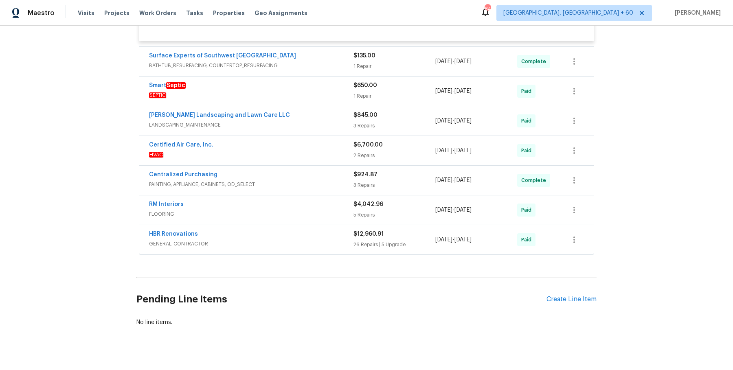
click at [318, 61] on span "BATHTUB_RESURFACING, COUNTERTOP_RESURFACING" at bounding box center [251, 65] width 204 height 8
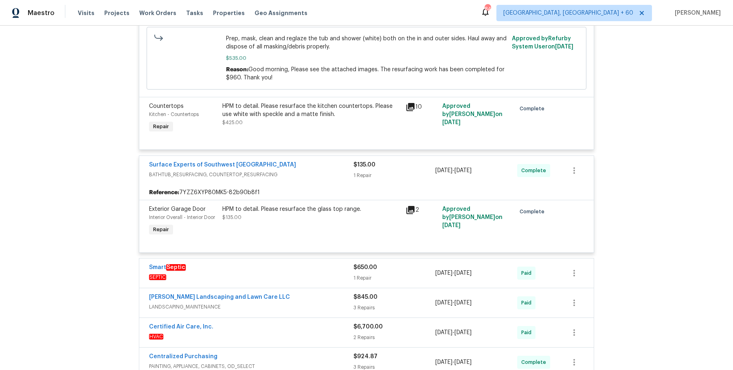
scroll to position [905, 0]
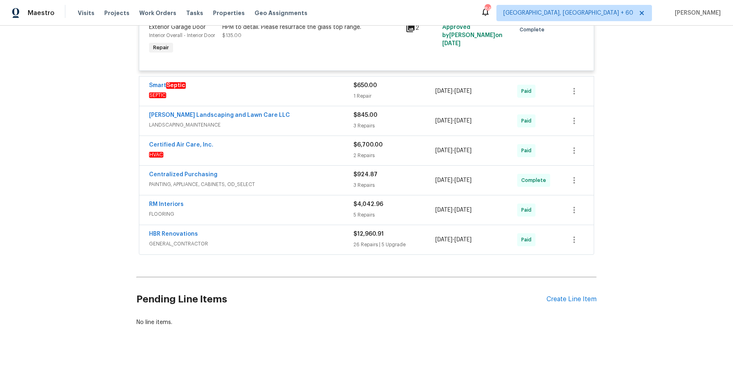
click at [330, 92] on div "Smart Septic SEPTIC $650.00 1 Repair 7/7/2025 - 7/11/2025 Paid" at bounding box center [366, 91] width 454 height 29
click at [331, 91] on span "SEPTIC" at bounding box center [251, 95] width 204 height 8
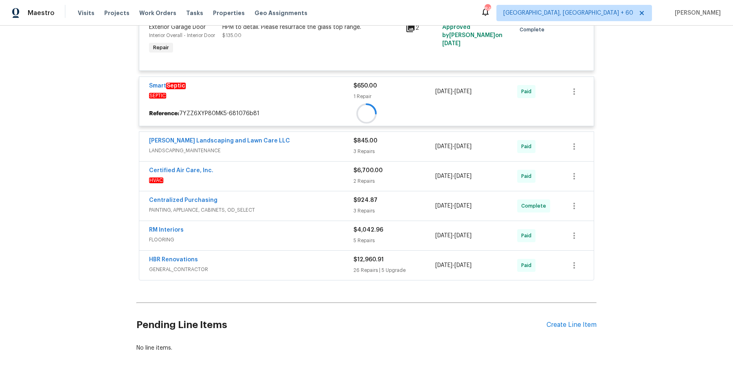
scroll to position [930, 0]
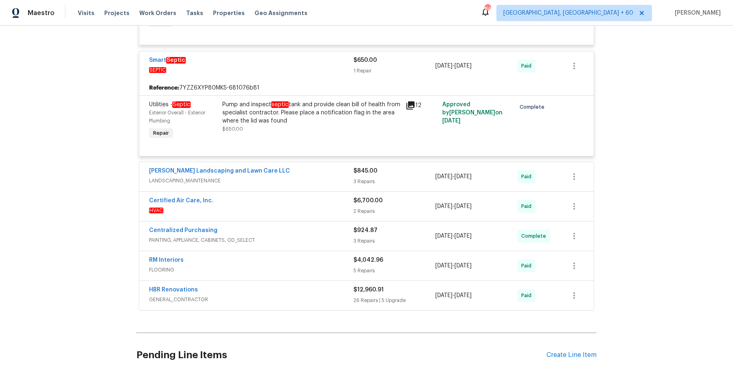
click at [322, 177] on span "LANDSCAPING_MAINTENANCE" at bounding box center [251, 181] width 204 height 8
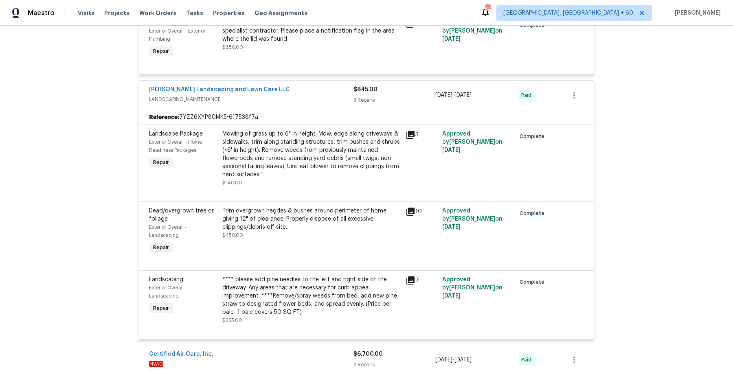
scroll to position [1222, 0]
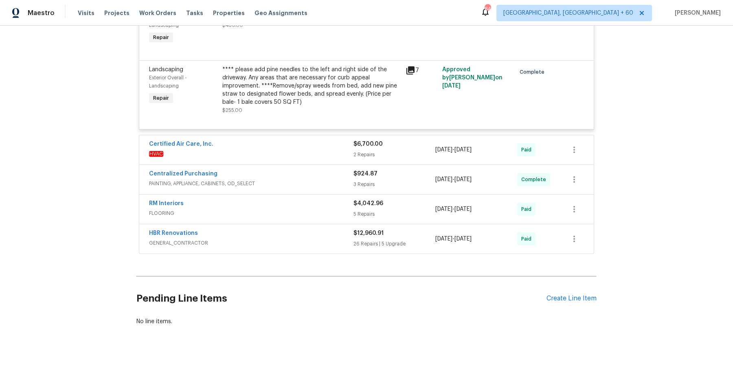
click at [324, 150] on div "Certified Air Care, Inc. HVAC $6,700.00 2 Repairs 7/7/2025 - 7/10/2025 Paid" at bounding box center [366, 149] width 454 height 29
click at [324, 150] on span "HVAC" at bounding box center [251, 154] width 204 height 8
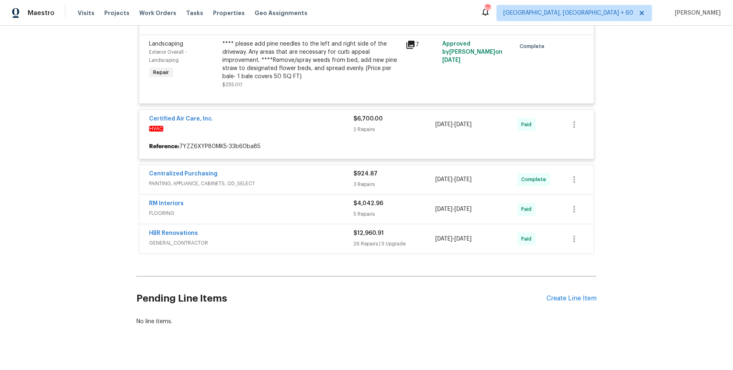
scroll to position [1248, 0]
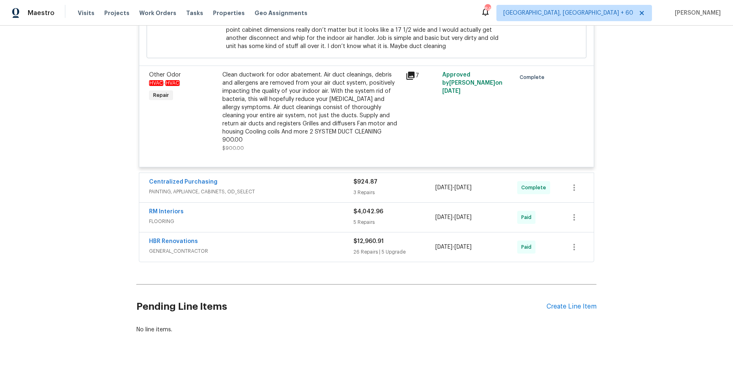
click at [324, 178] on div "Centralized Purchasing" at bounding box center [251, 183] width 204 height 10
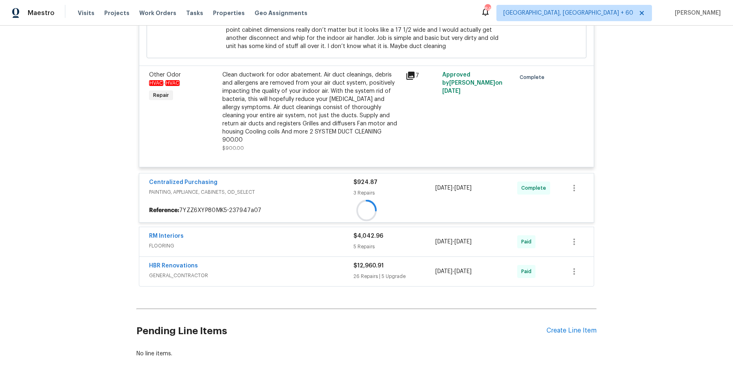
scroll to position [1570, 0]
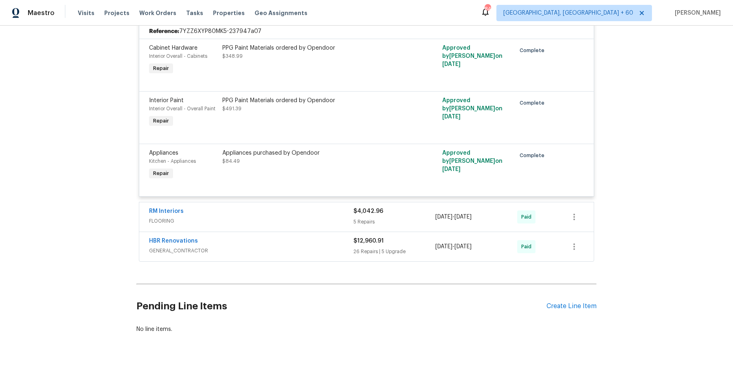
click at [315, 217] on span "FLOORING" at bounding box center [251, 221] width 204 height 8
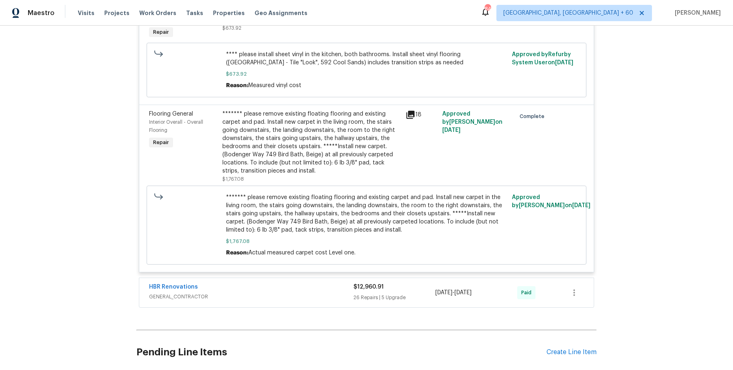
scroll to position [2204, 0]
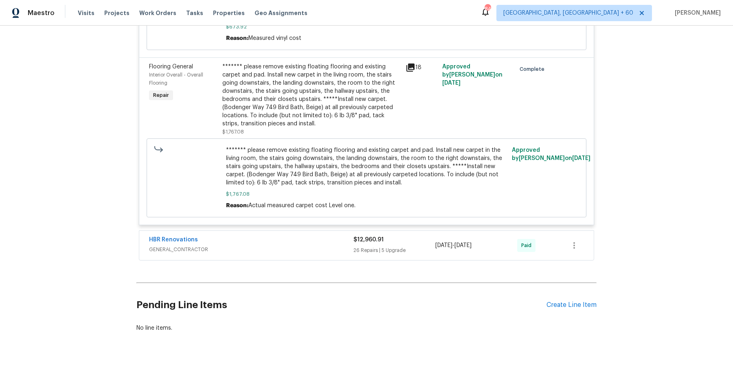
click at [338, 245] on span "GENERAL_CONTRACTOR" at bounding box center [251, 249] width 204 height 8
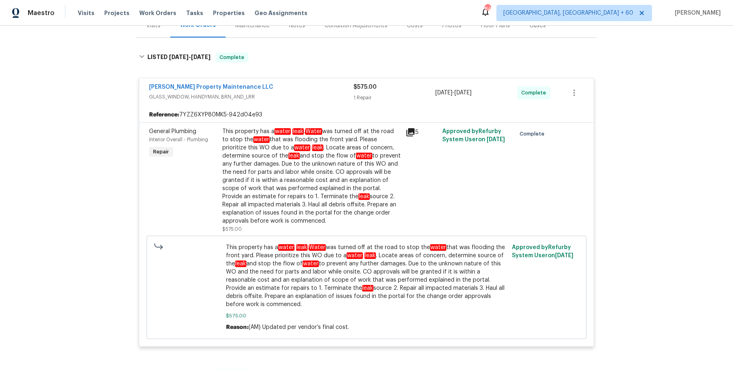
scroll to position [0, 0]
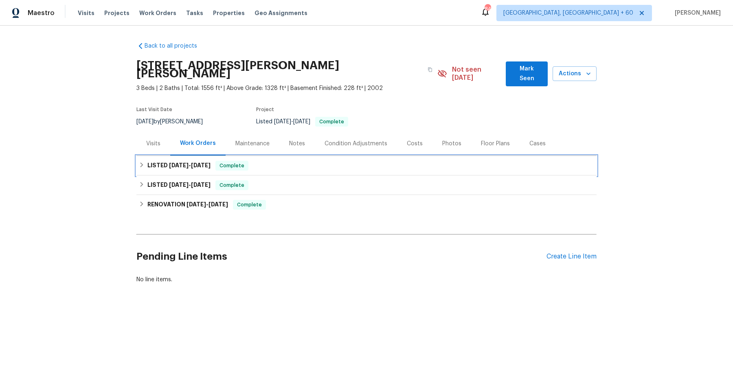
click at [237, 162] on span "Complete" at bounding box center [231, 166] width 31 height 8
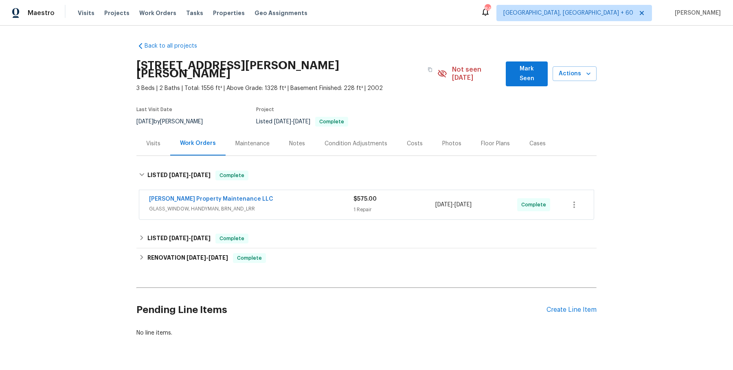
click at [258, 195] on div "[PERSON_NAME] Property Maintenance LLC" at bounding box center [251, 200] width 204 height 10
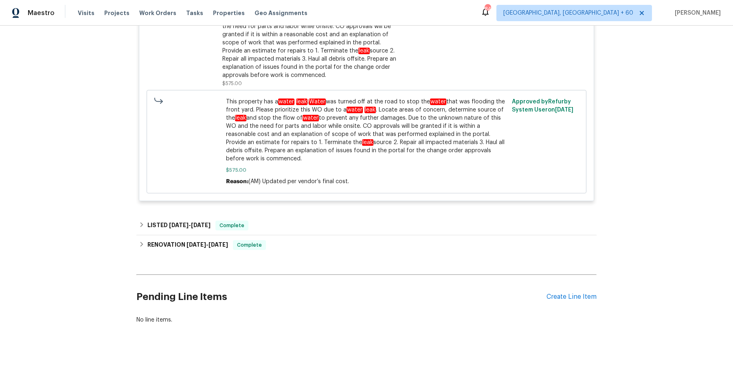
scroll to position [264, 0]
click at [367, 216] on div "LISTED [DATE] - [DATE] Complete" at bounding box center [366, 226] width 460 height 20
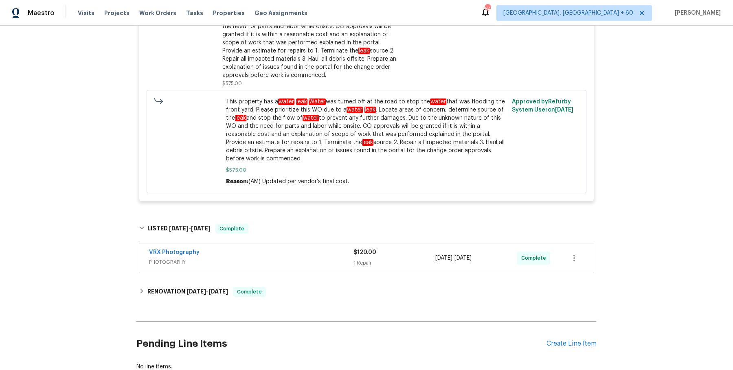
click at [347, 258] on span "PHOTOGRAPHY" at bounding box center [251, 262] width 204 height 8
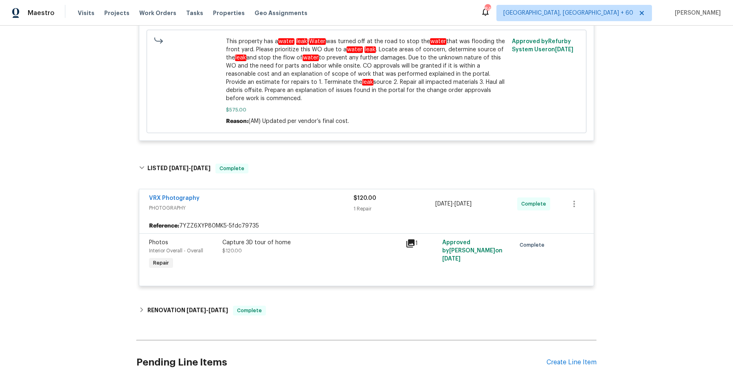
scroll to position [338, 0]
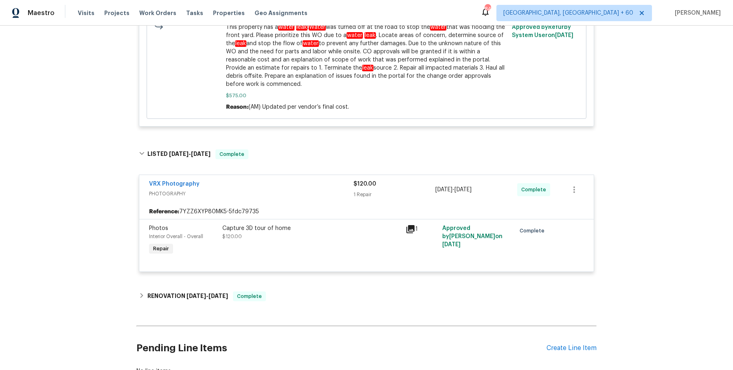
click at [322, 274] on div "Back to all projects [STREET_ADDRESS][PERSON_NAME] 3 Beds | 2 Baths | Total: 15…" at bounding box center [366, 39] width 460 height 685
click at [318, 294] on div "RENOVATION [DATE] - [DATE] Complete" at bounding box center [366, 297] width 460 height 20
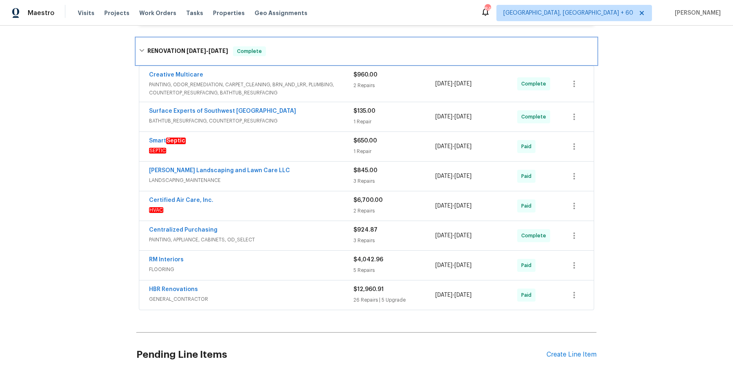
scroll to position [590, 0]
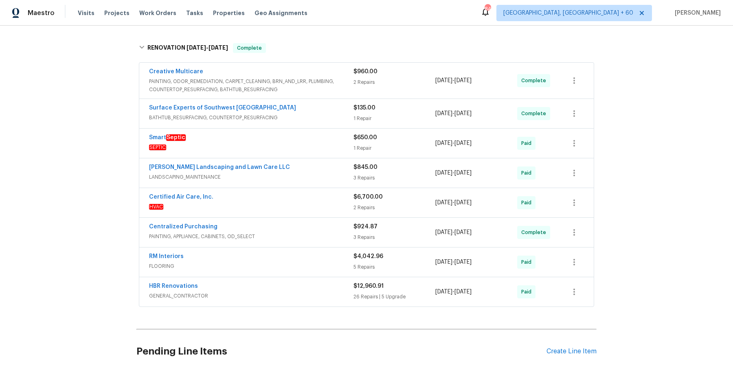
click at [344, 85] on div "Creative Multicare PAINTING, ODOR_REMEDIATION, CARPET_CLEANING, BRN_AND_LRR, PL…" at bounding box center [366, 81] width 454 height 36
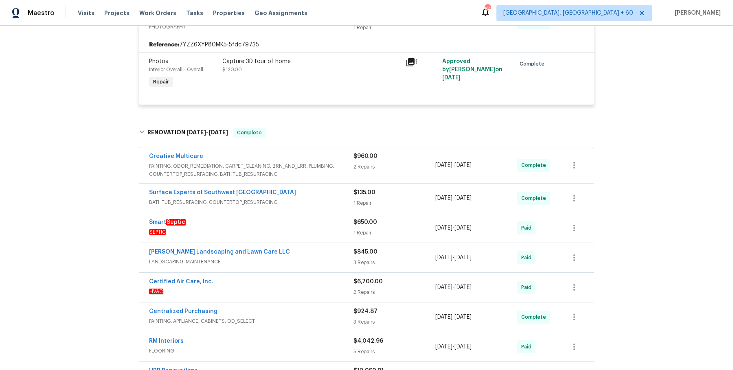
scroll to position [484, 0]
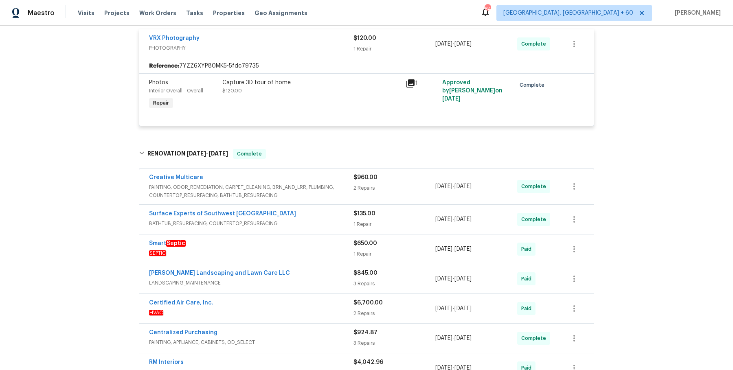
click at [345, 173] on div "Creative Multicare" at bounding box center [251, 178] width 204 height 10
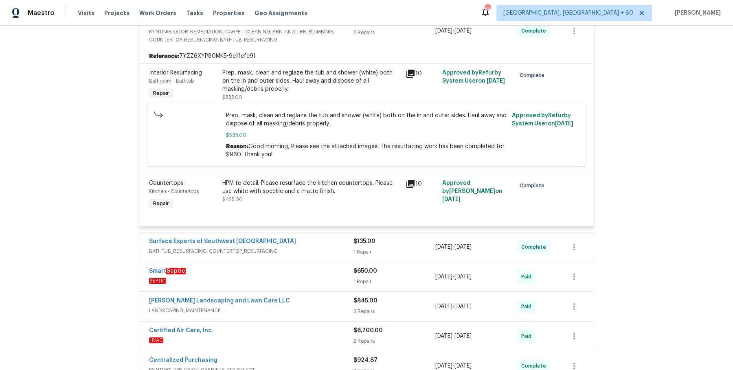
scroll to position [666, 0]
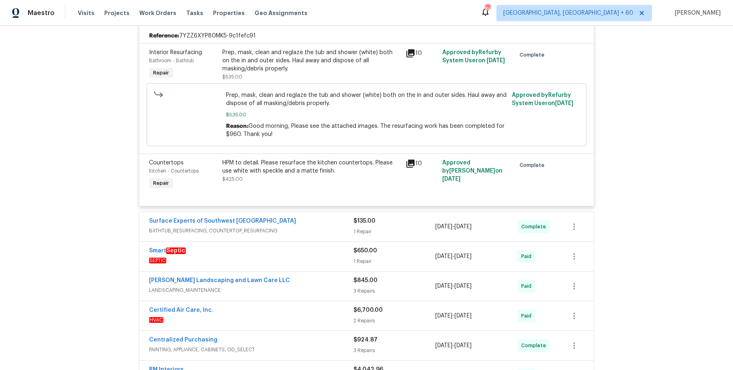
click at [318, 227] on span "BATHTUB_RESURFACING, COUNTERTOP_RESURFACING" at bounding box center [251, 231] width 204 height 8
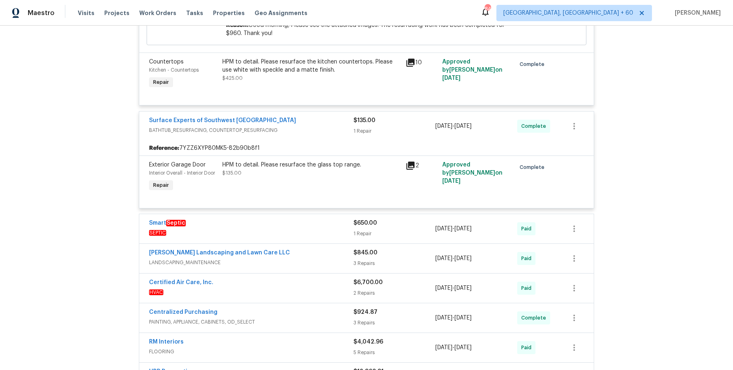
click at [318, 229] on span "SEPTIC" at bounding box center [251, 233] width 204 height 8
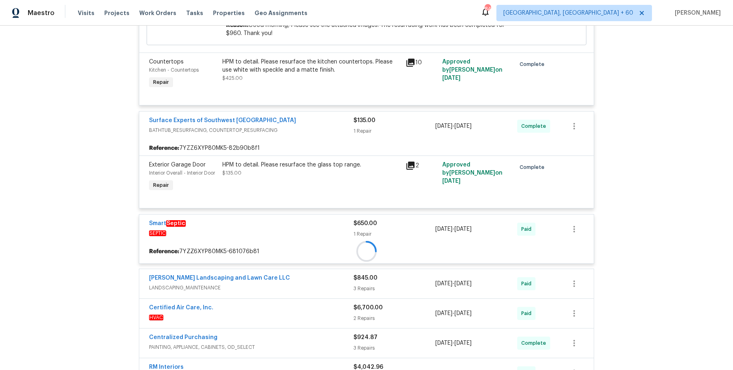
scroll to position [835, 0]
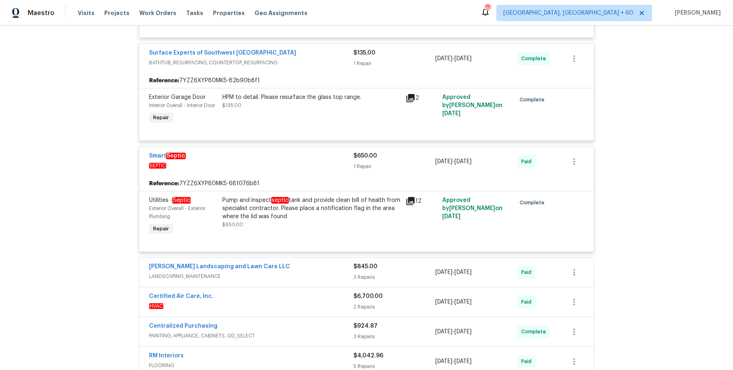
click at [299, 272] on span "LANDSCAPING_MAINTENANCE" at bounding box center [251, 276] width 204 height 8
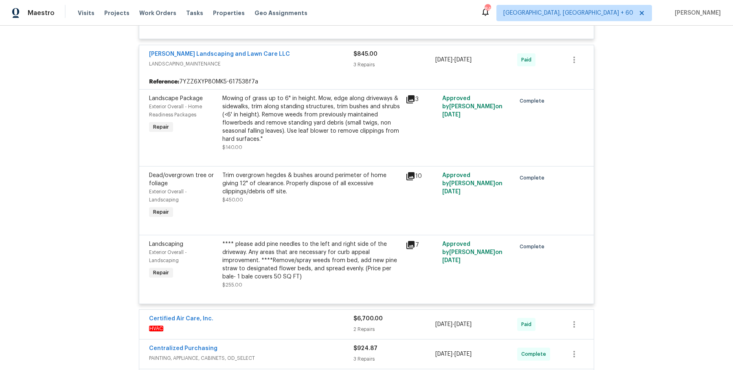
scroll to position [883, 0]
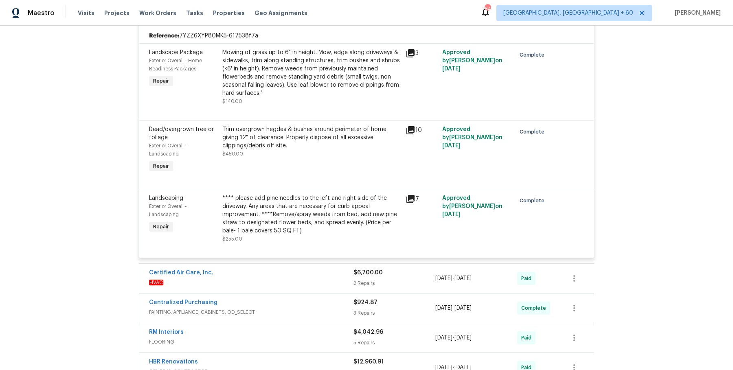
click at [299, 269] on div "Certified Air Care, Inc." at bounding box center [251, 274] width 204 height 10
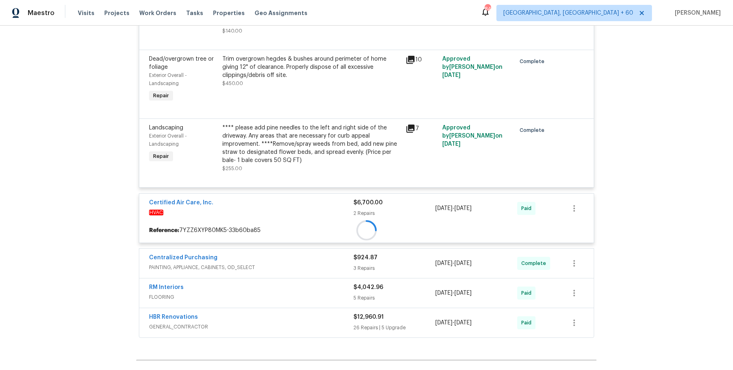
scroll to position [1172, 0]
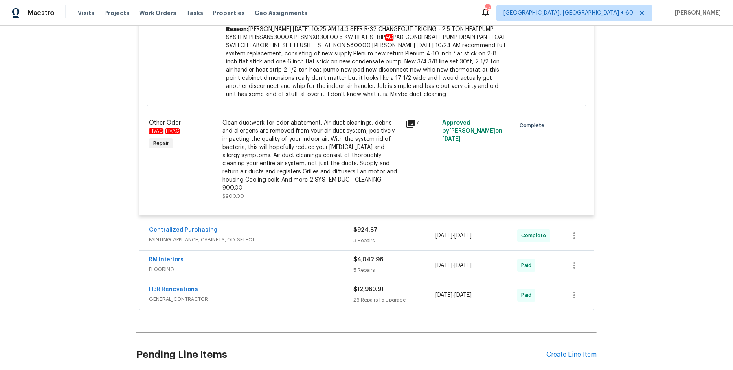
click at [311, 226] on div "Centralized Purchasing" at bounding box center [251, 231] width 204 height 10
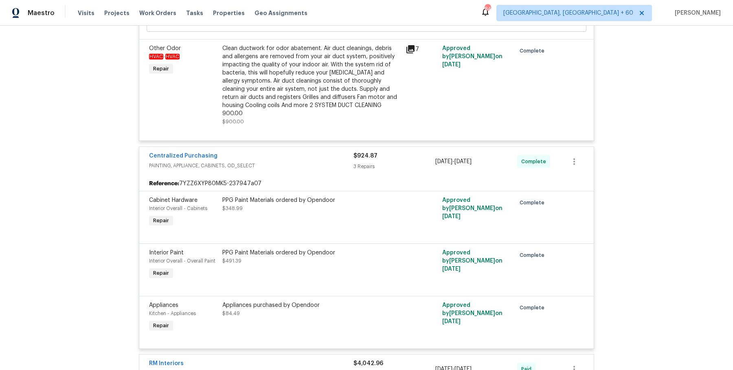
scroll to position [1723, 0]
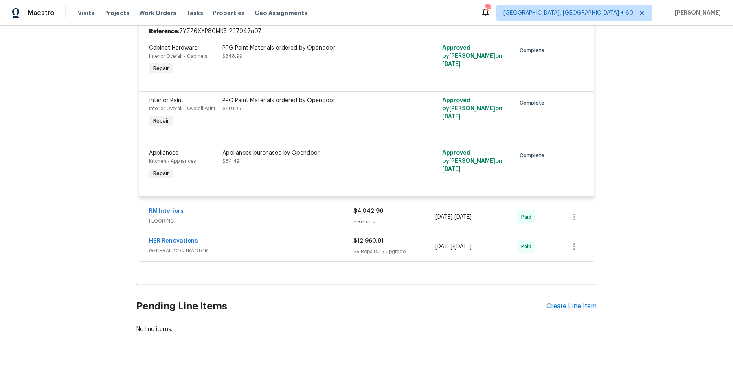
click at [311, 232] on div "HBR Renovations GENERAL_CONTRACTOR $12,960.91 26 Repairs | 5 Upgrade 7/7/2025 -…" at bounding box center [366, 246] width 454 height 29
click at [312, 217] on span "FLOORING" at bounding box center [251, 221] width 204 height 8
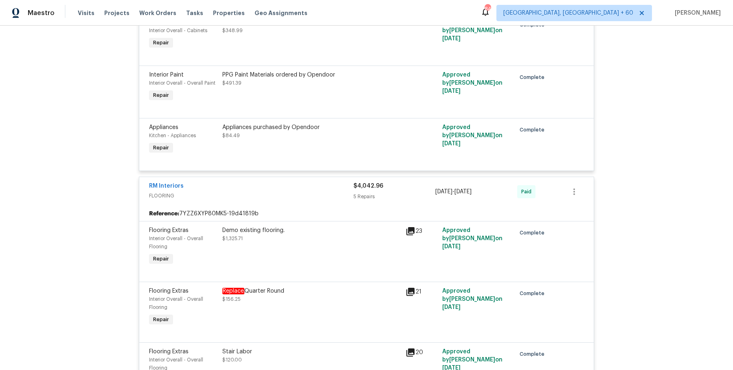
scroll to position [2204, 0]
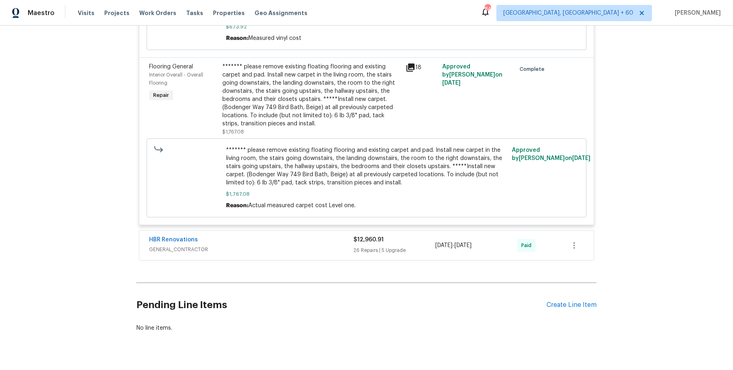
click at [311, 231] on div "HBR Renovations GENERAL_CONTRACTOR $12,960.91 26 Repairs | 5 Upgrade 7/7/2025 -…" at bounding box center [366, 245] width 454 height 29
click at [311, 245] on span "GENERAL_CONTRACTOR" at bounding box center [251, 249] width 204 height 8
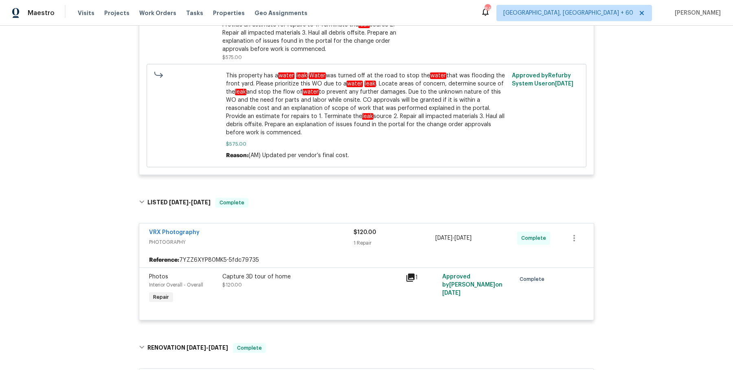
scroll to position [0, 0]
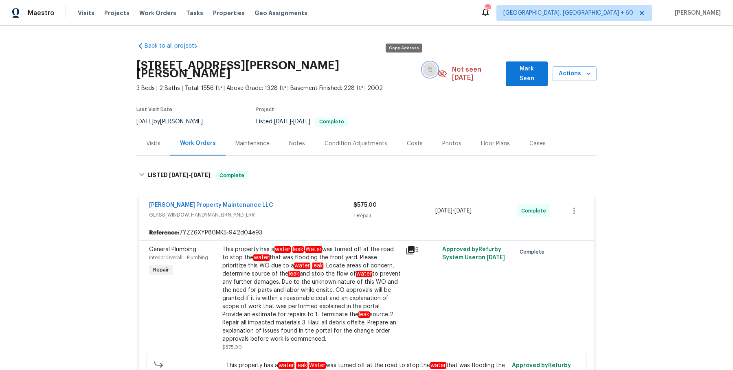
click at [423, 69] on button "button" at bounding box center [430, 69] width 15 height 15
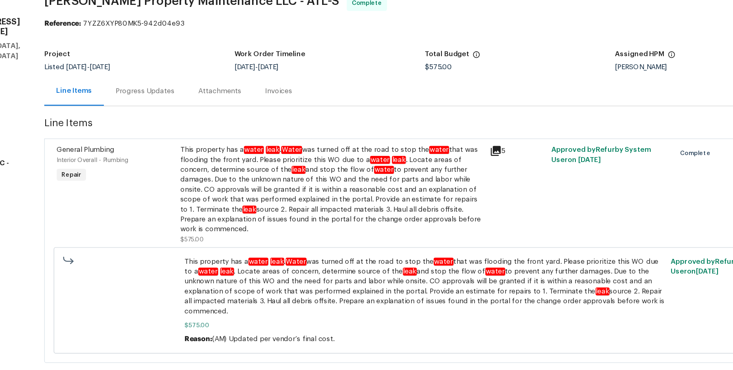
click at [201, 122] on div "Progress Updates" at bounding box center [179, 117] width 68 height 24
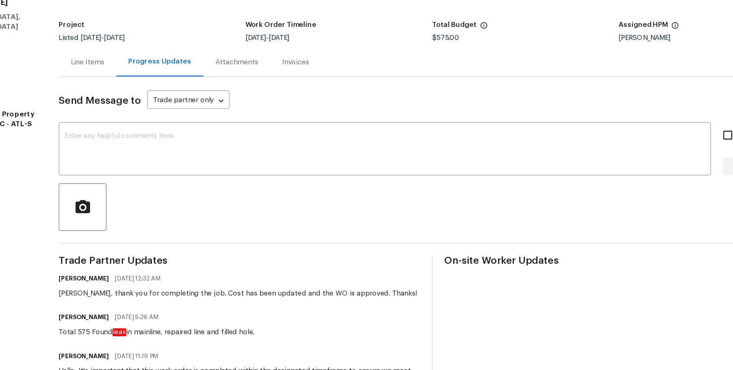
click at [245, 120] on div "Attachments" at bounding box center [253, 118] width 35 height 8
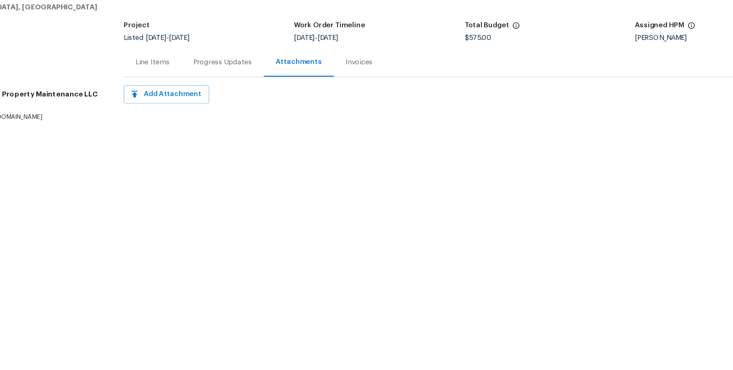
click at [346, 120] on div "Invoices" at bounding box center [354, 118] width 22 height 8
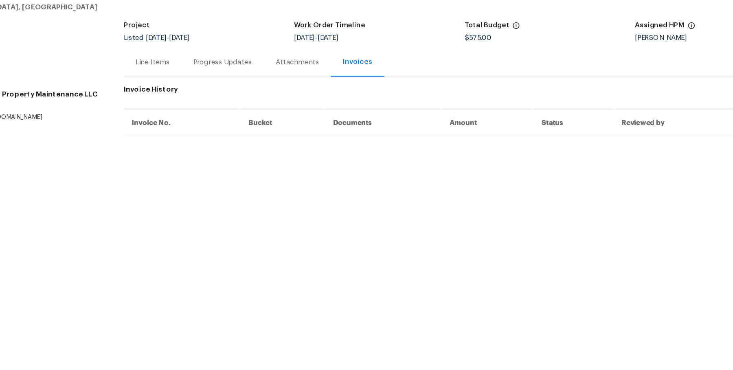
click at [215, 114] on div "Progress Updates" at bounding box center [242, 117] width 68 height 24
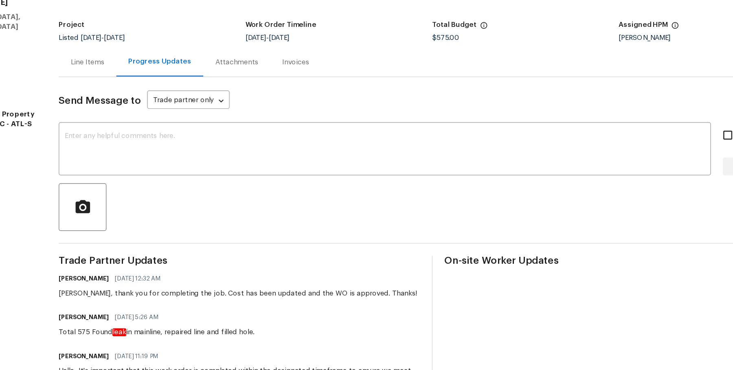
click at [140, 120] on div "Line Items" at bounding box center [132, 118] width 28 height 8
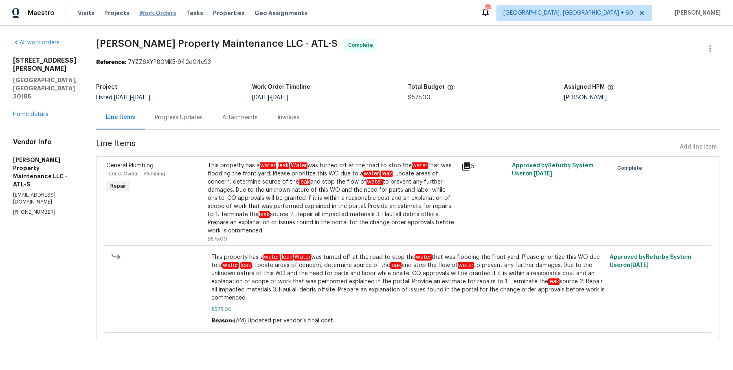
click at [155, 13] on span "Work Orders" at bounding box center [157, 13] width 37 height 8
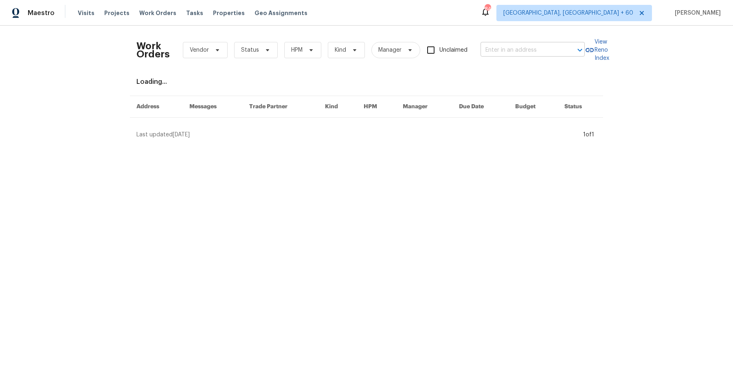
click at [509, 49] on input "text" at bounding box center [520, 50] width 81 height 13
paste input "[STREET_ADDRESS][PERSON_NAME]"
type input "[STREET_ADDRESS][PERSON_NAME]"
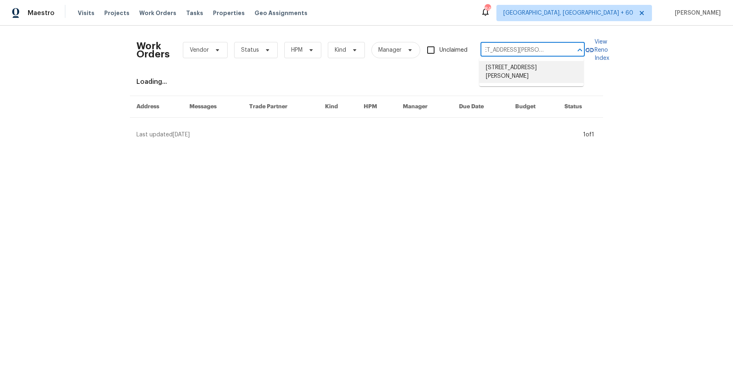
click at [512, 69] on li "[STREET_ADDRESS][PERSON_NAME]" at bounding box center [531, 72] width 104 height 22
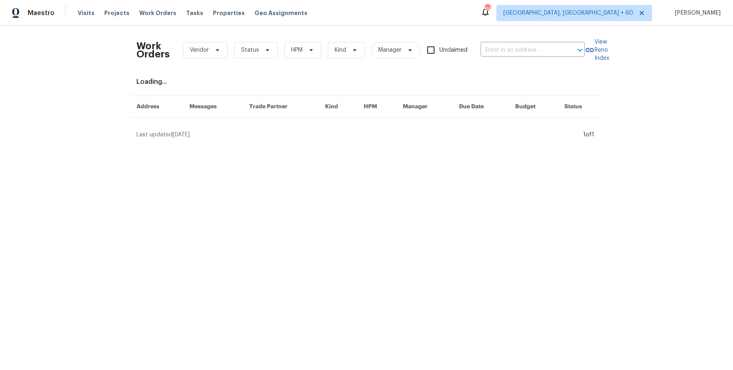
type input "[STREET_ADDRESS][PERSON_NAME]"
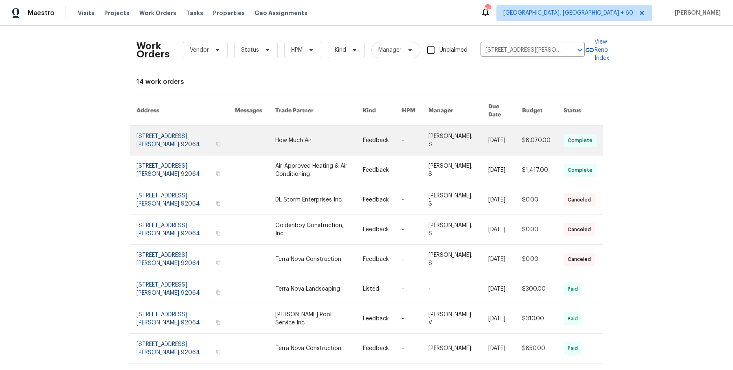
click at [453, 127] on link at bounding box center [457, 140] width 59 height 29
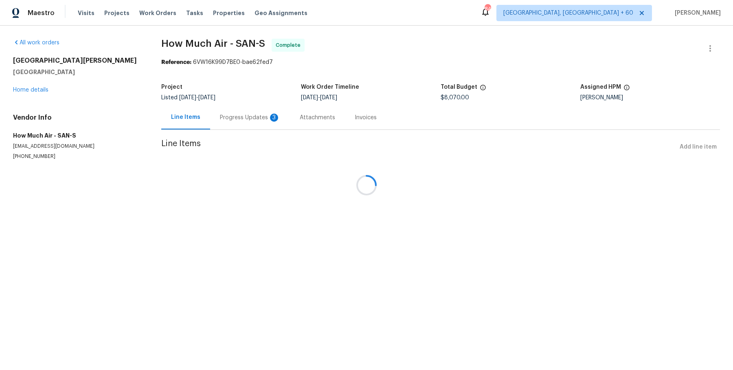
click at [43, 90] on div at bounding box center [366, 185] width 733 height 370
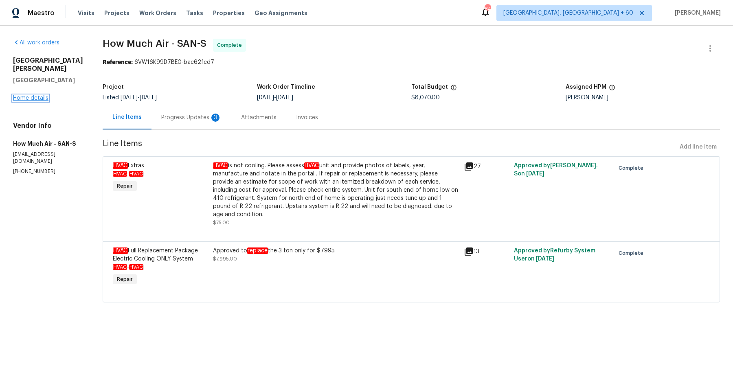
click at [41, 96] on link "Home details" at bounding box center [30, 98] width 35 height 6
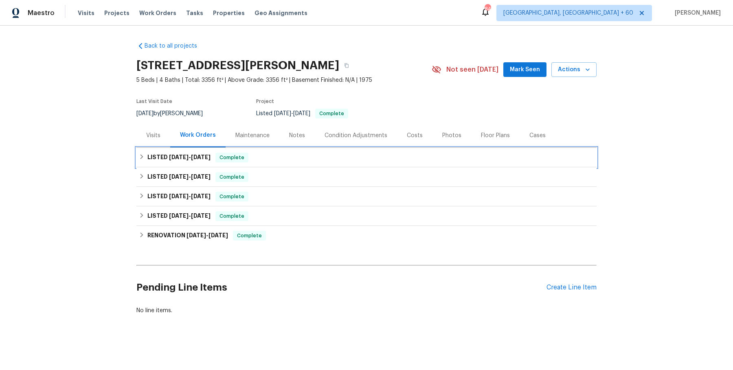
click at [315, 159] on div "LISTED [DATE] - [DATE] Complete" at bounding box center [366, 158] width 455 height 10
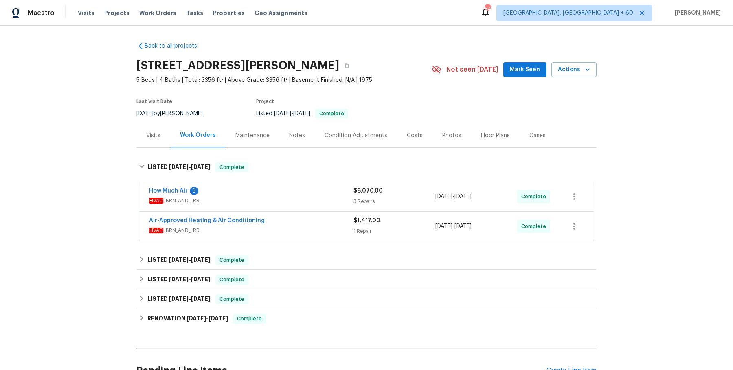
click at [301, 199] on span "HVAC , BRN_AND_LRR" at bounding box center [251, 201] width 204 height 8
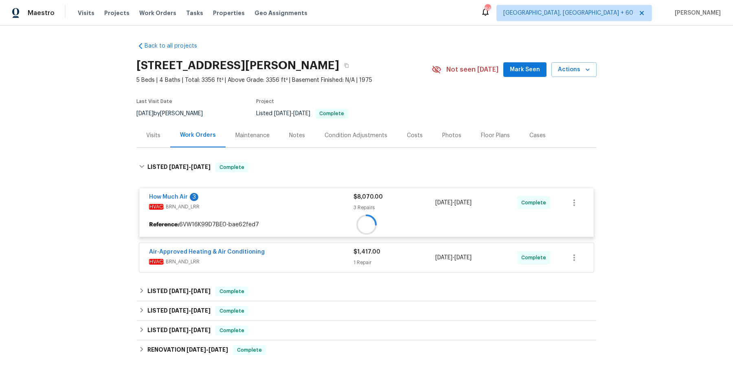
scroll to position [54, 0]
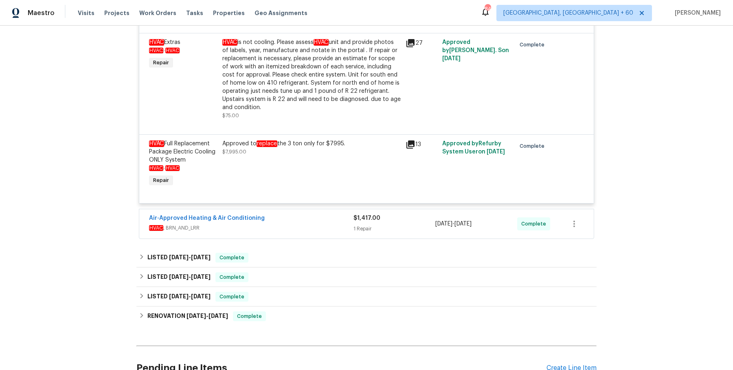
click at [298, 218] on div "Air-Approved Heating & Air Conditioning" at bounding box center [251, 219] width 204 height 10
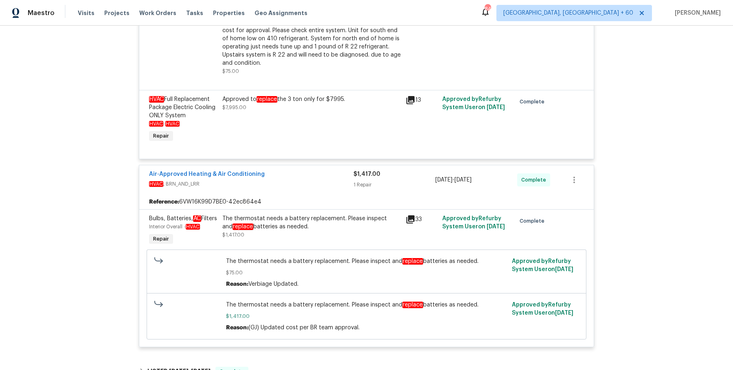
scroll to position [498, 0]
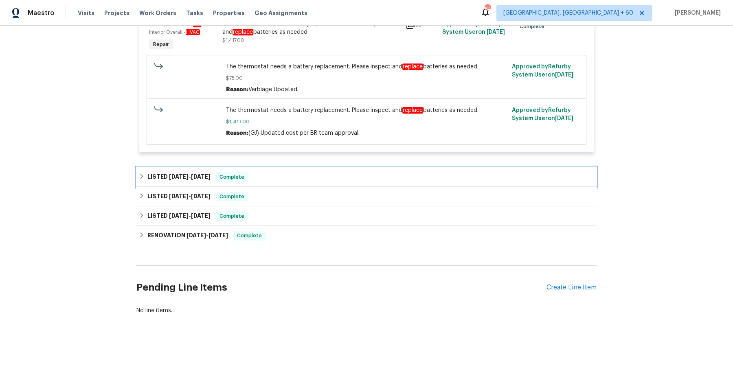
click at [299, 170] on div "LISTED [DATE] - [DATE] Complete" at bounding box center [366, 177] width 460 height 20
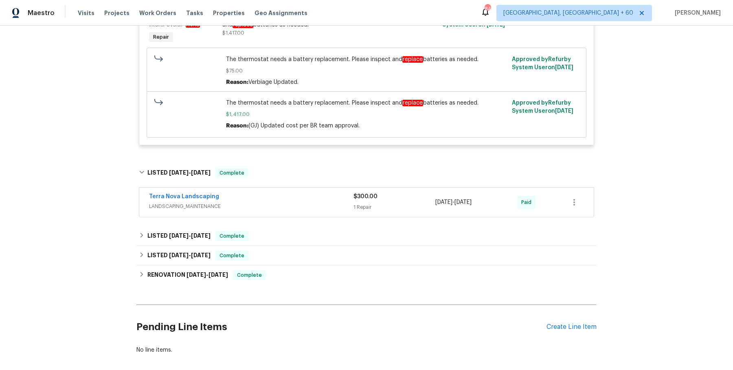
click at [293, 202] on div "Terra Nova Landscaping" at bounding box center [251, 198] width 204 height 10
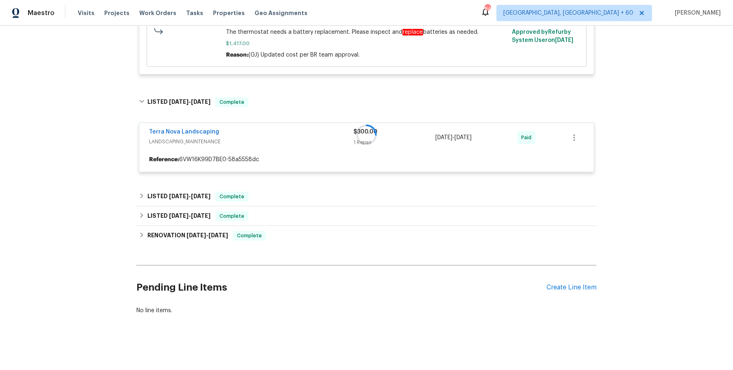
scroll to position [638, 0]
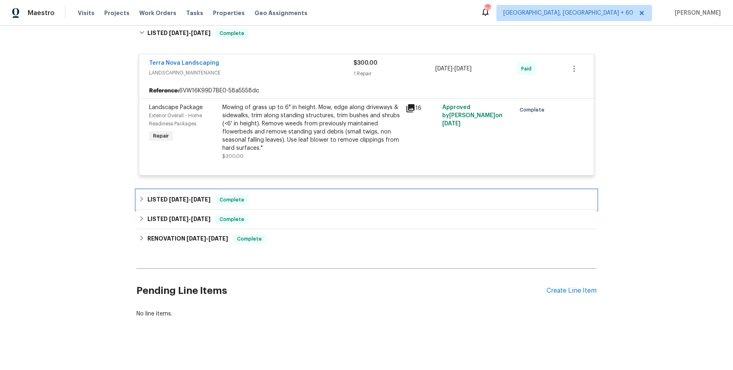
click at [296, 204] on div "LISTED [DATE] - [DATE] Complete" at bounding box center [366, 200] width 455 height 10
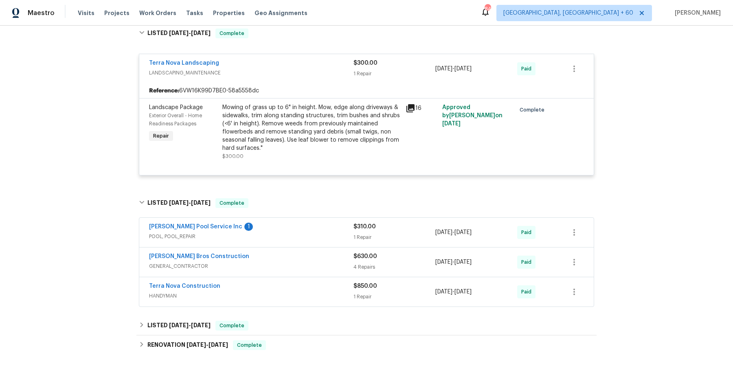
click at [286, 247] on div "[PERSON_NAME] Pool Service Inc 1 POOL, POOL_REPAIR $310.00 1 Repair [DATE] - [D…" at bounding box center [366, 232] width 454 height 29
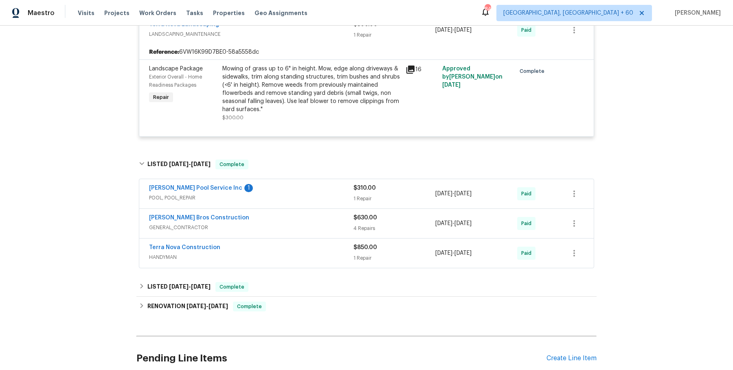
click at [309, 215] on div "[PERSON_NAME] Bros Construction GENERAL_CONTRACTOR $630.00 4 Repairs [DATE] - […" at bounding box center [366, 223] width 454 height 29
click at [314, 202] on span "POOL, POOL_REPAIR" at bounding box center [251, 198] width 204 height 8
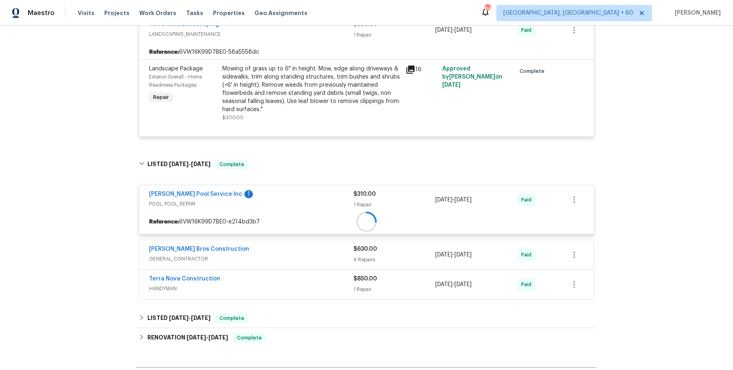
scroll to position [733, 0]
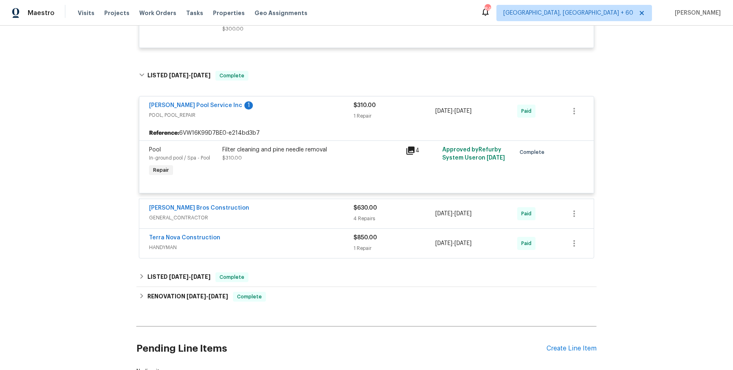
click at [298, 222] on span "GENERAL_CONTRACTOR" at bounding box center [251, 218] width 204 height 8
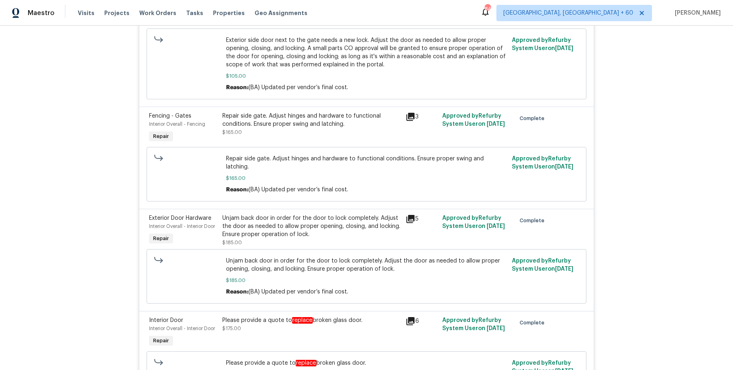
scroll to position [1286, 0]
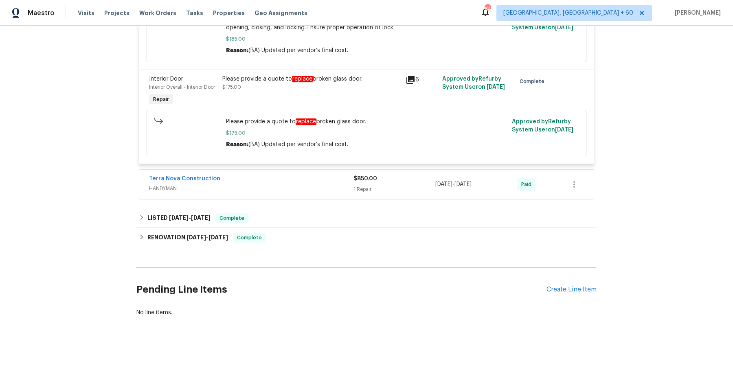
click at [293, 195] on div "Terra Nova Construction HANDYMAN $850.00 1 Repair 4/21/2025 - 4/23/2025 Paid" at bounding box center [366, 184] width 454 height 29
click at [298, 188] on span "HANDYMAN" at bounding box center [251, 188] width 204 height 8
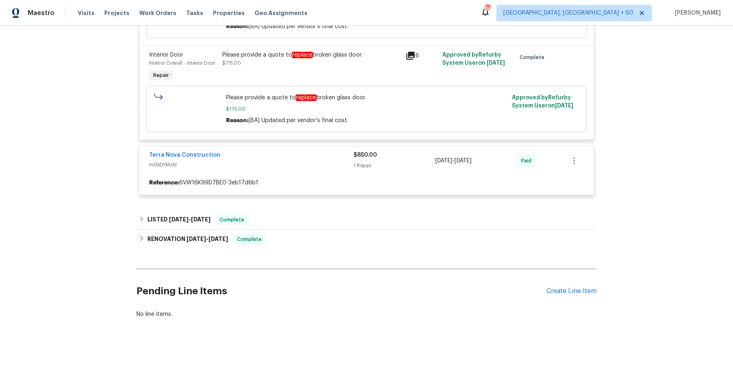
scroll to position [1312, 0]
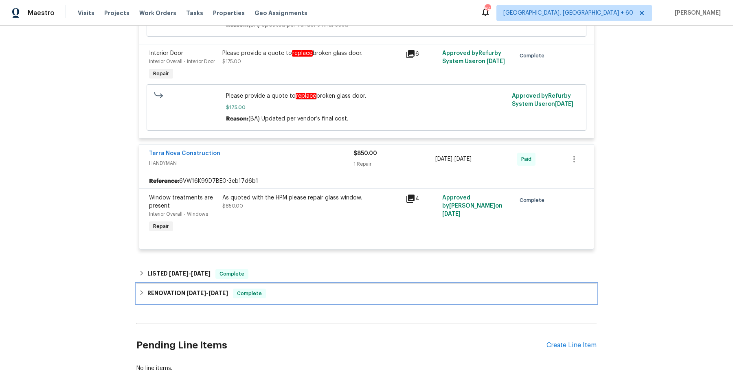
click at [279, 290] on div "RENOVATION 2/5/25 - 2/15/25 Complete" at bounding box center [366, 294] width 455 height 10
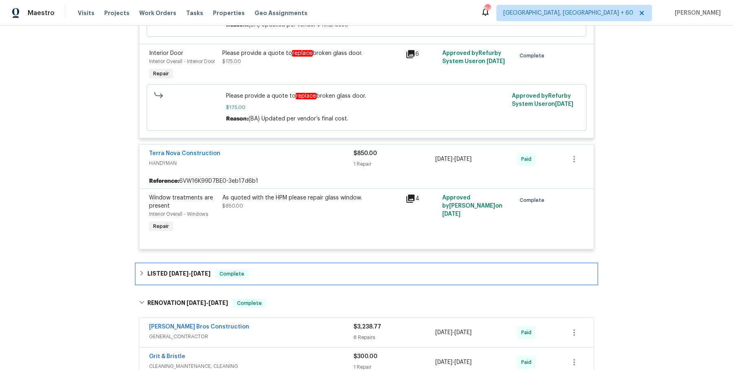
click at [285, 280] on div "LISTED 2/22/25 - 2/24/25 Complete" at bounding box center [366, 274] width 460 height 20
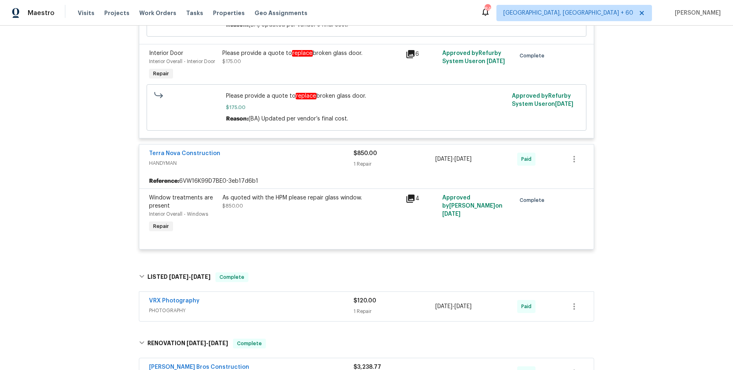
click at [283, 299] on div "VRX Photography" at bounding box center [251, 302] width 204 height 10
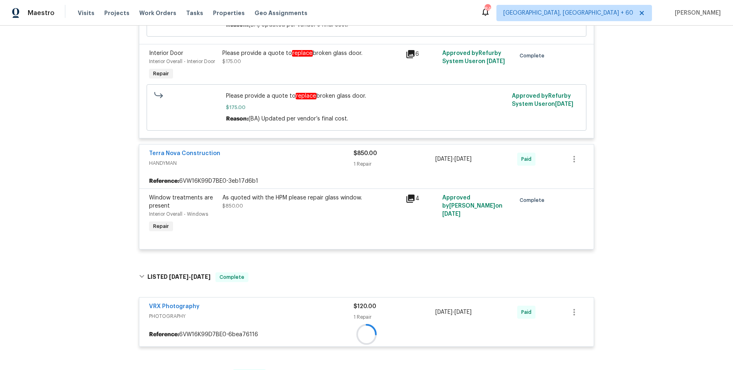
scroll to position [1515, 0]
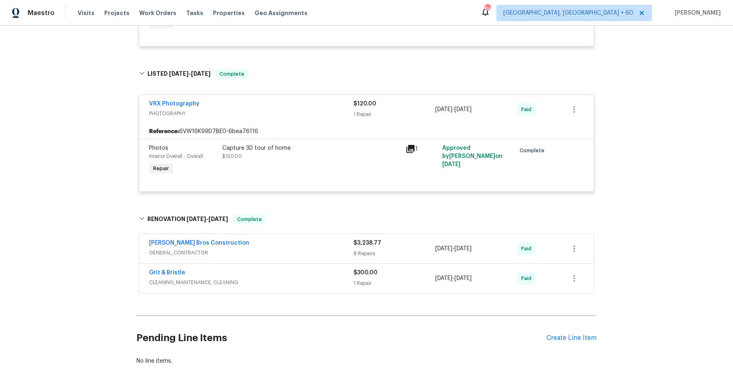
click at [329, 235] on div "Bailey Bros Construction GENERAL_CONTRACTOR $3,238.77 8 Repairs 2/10/2025 - 2/1…" at bounding box center [366, 248] width 454 height 29
click at [327, 252] on span "GENERAL_CONTRACTOR" at bounding box center [251, 253] width 204 height 8
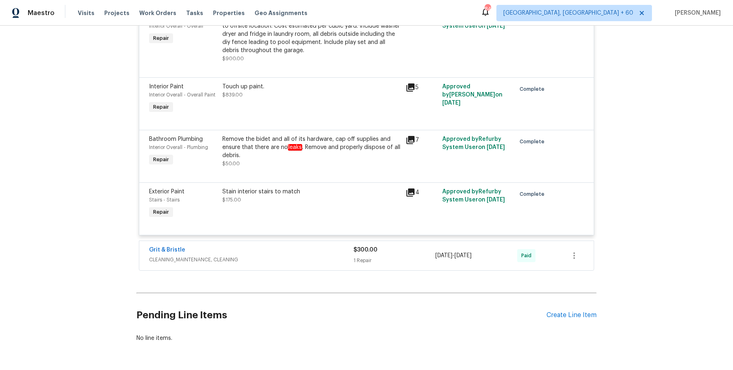
scroll to position [2117, 0]
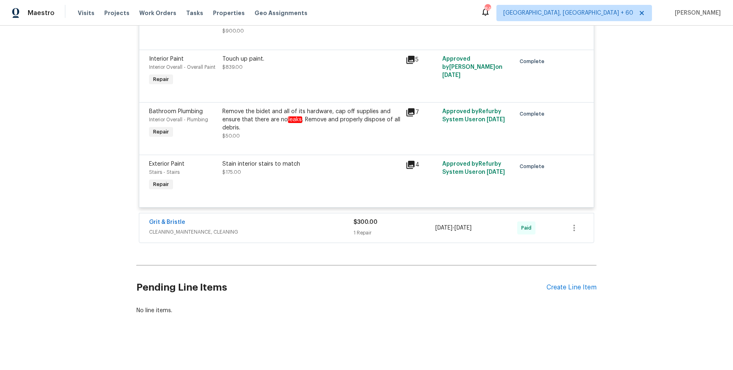
click at [327, 234] on span "CLEANING_MAINTENANCE, CLEANING" at bounding box center [251, 232] width 204 height 8
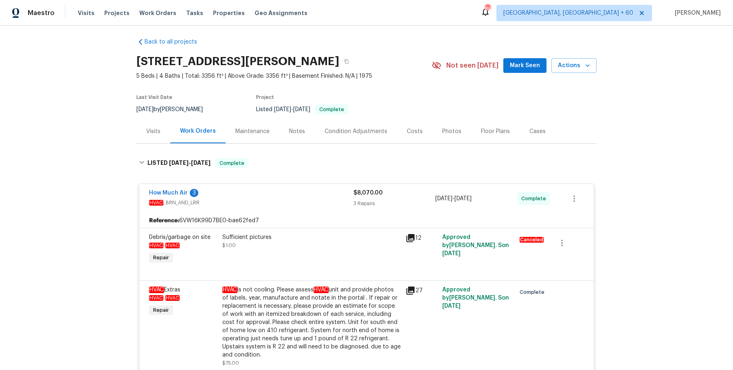
scroll to position [0, 0]
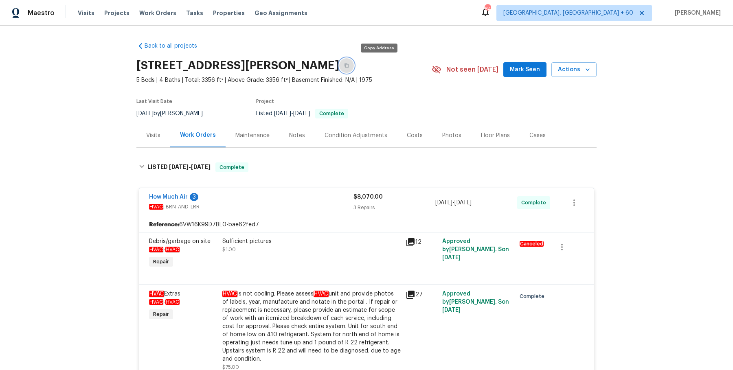
click at [354, 61] on button "button" at bounding box center [346, 65] width 15 height 15
click at [348, 67] on icon "button" at bounding box center [346, 66] width 4 height 4
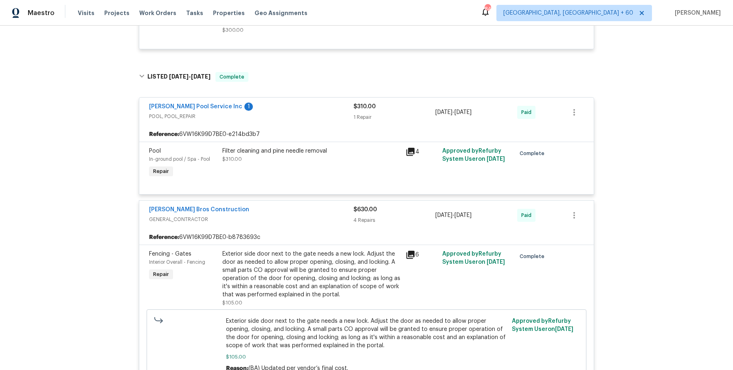
scroll to position [769, 0]
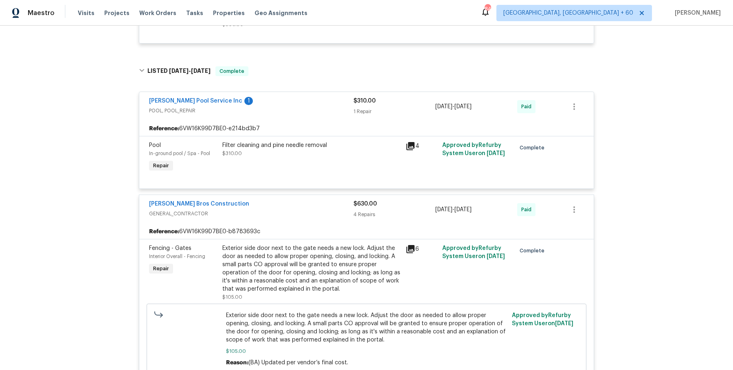
click at [336, 158] on div "Filter cleaning and pine needle removal $310.00" at bounding box center [311, 149] width 178 height 16
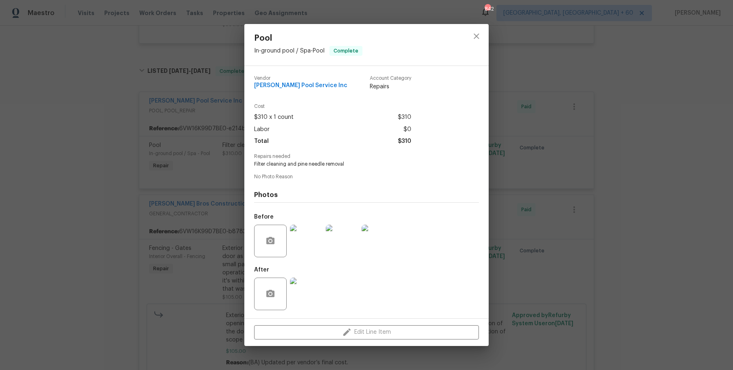
click at [578, 99] on div "Pool In-ground pool / Spa - Pool Complete Vendor Barrow Pool Service Inc Accoun…" at bounding box center [366, 185] width 733 height 370
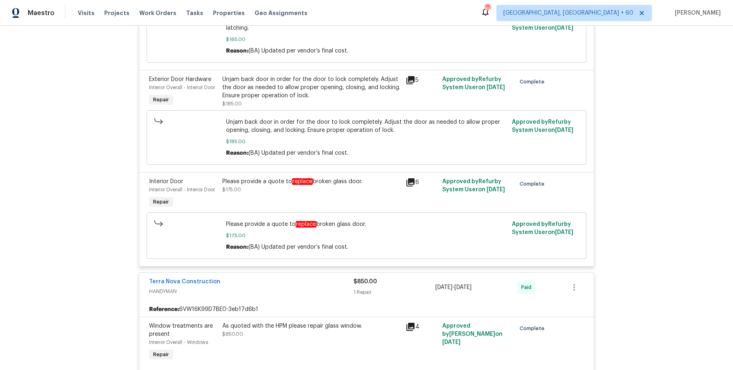
scroll to position [1185, 0]
click at [346, 182] on div "Please provide a quote to replace broken glass door." at bounding box center [311, 180] width 178 height 8
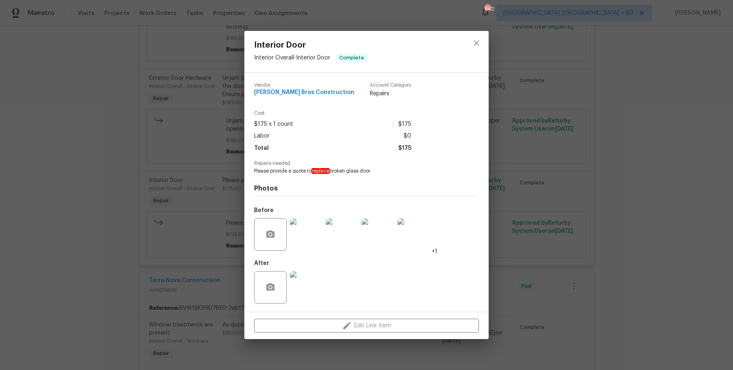
click at [536, 179] on div "Interior Door Interior Overall - Interior Door Complete Vendor Bailey Bros Cons…" at bounding box center [366, 185] width 733 height 370
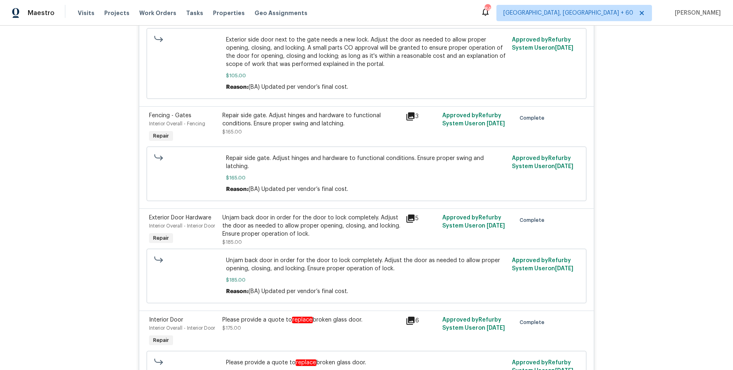
scroll to position [0, 0]
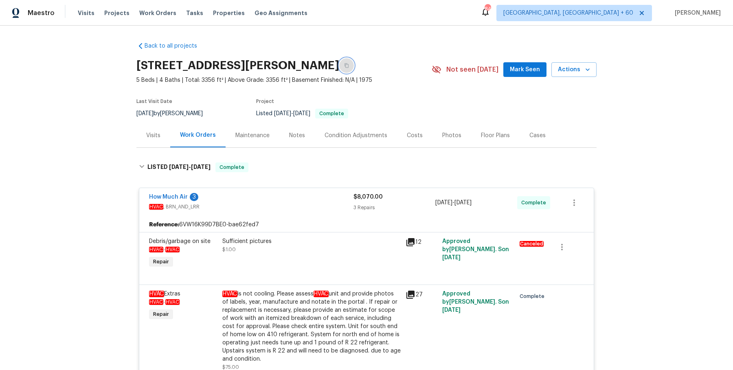
click at [349, 64] on icon "button" at bounding box center [346, 65] width 5 height 5
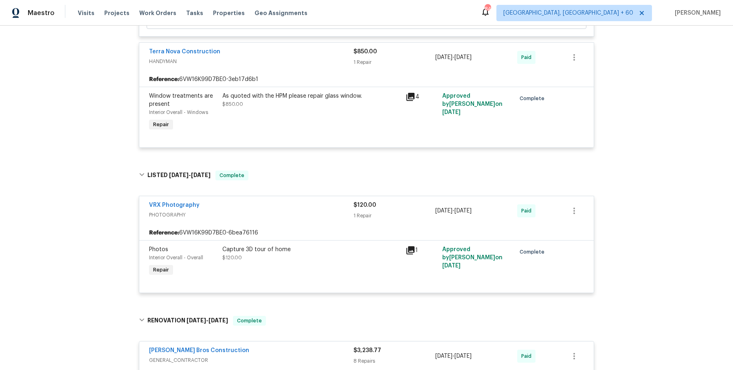
scroll to position [1411, 0]
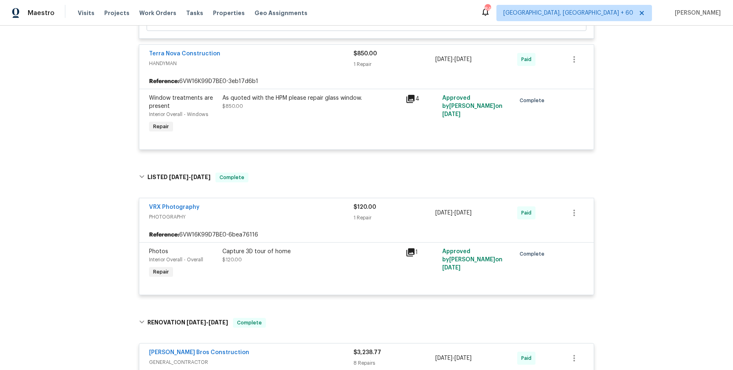
click at [307, 106] on div "As quoted with the HPM please repair glass window. $850.00" at bounding box center [311, 102] width 178 height 16
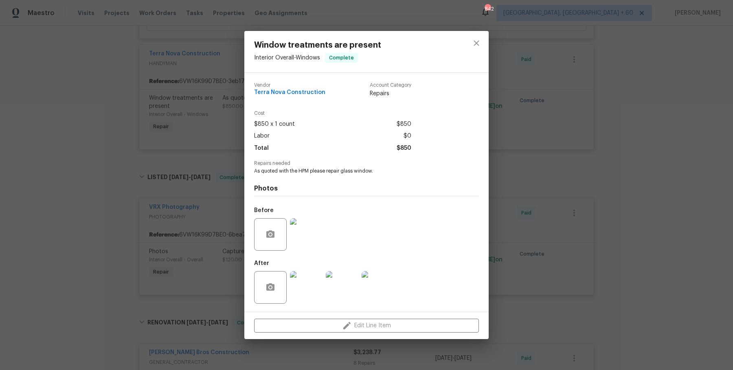
click at [306, 239] on img at bounding box center [306, 234] width 33 height 33
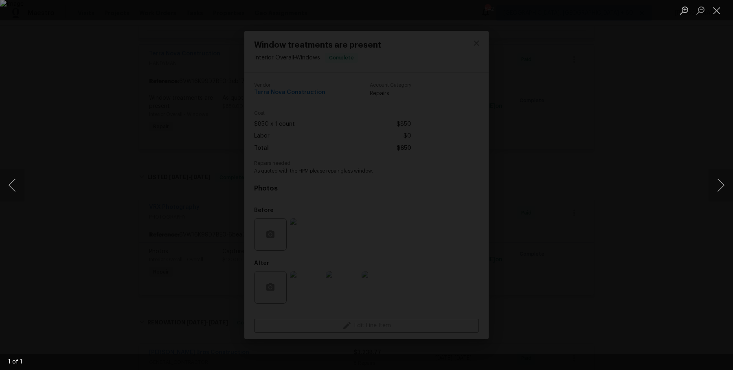
click at [598, 166] on div "Lightbox" at bounding box center [366, 185] width 733 height 370
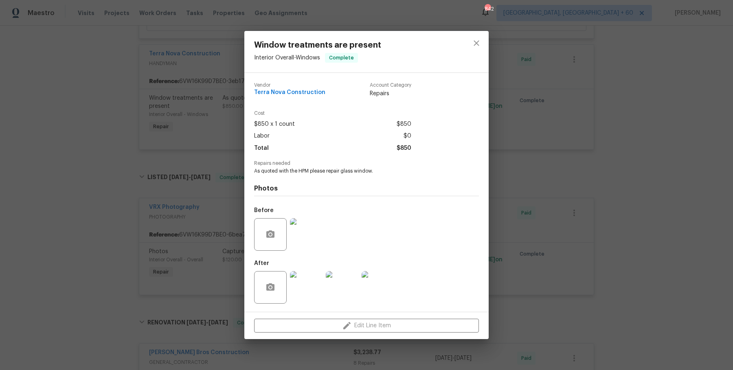
click at [319, 288] on img at bounding box center [306, 287] width 33 height 33
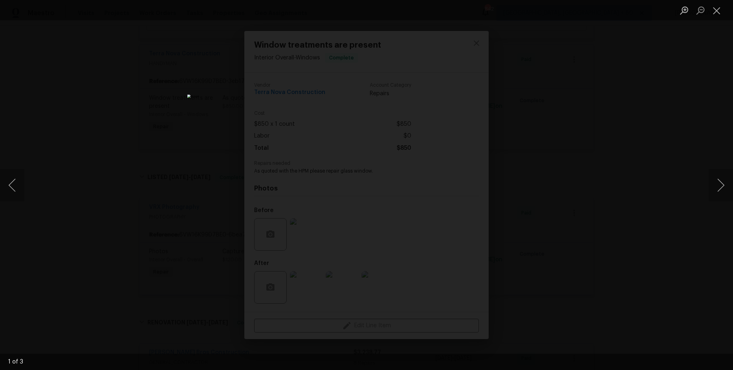
click at [594, 104] on div "Lightbox" at bounding box center [366, 185] width 733 height 370
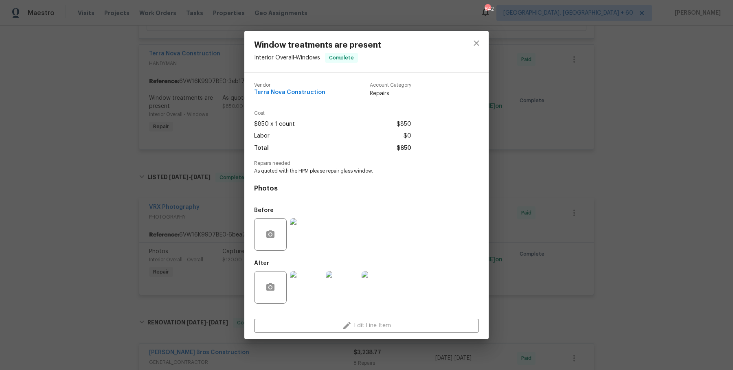
click at [532, 173] on div "Window treatments are present Interior Overall - Windows Complete Vendor Terra …" at bounding box center [366, 185] width 733 height 370
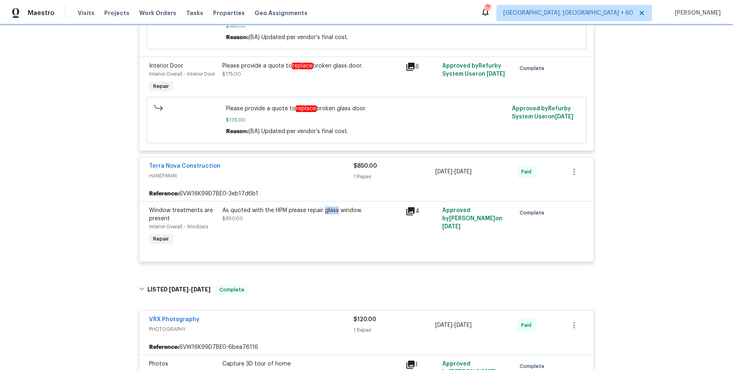
scroll to position [1274, 0]
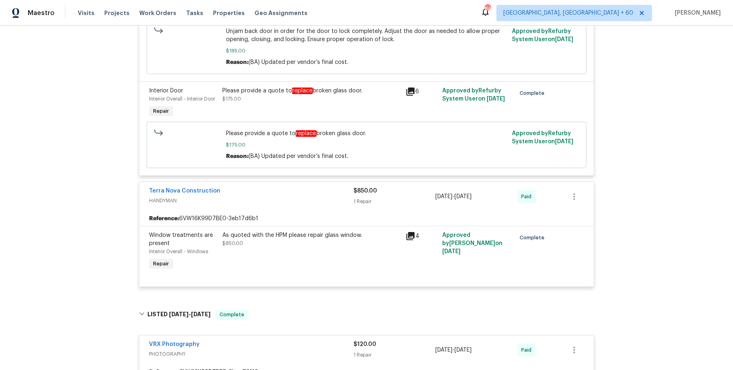
click at [342, 96] on div "Please provide a quote to replace broken glass door. $175.00" at bounding box center [311, 95] width 178 height 16
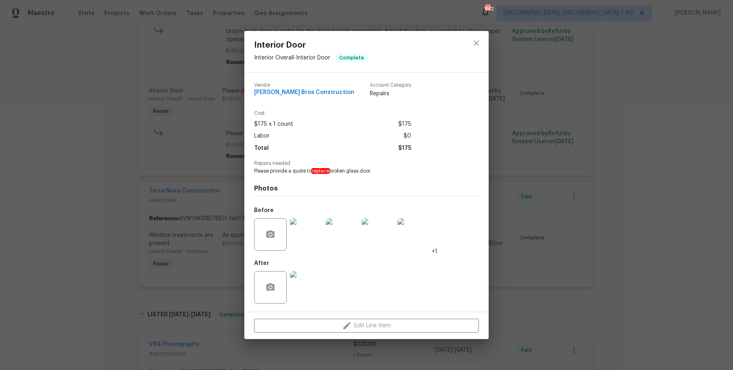
click at [387, 236] on img at bounding box center [378, 234] width 33 height 33
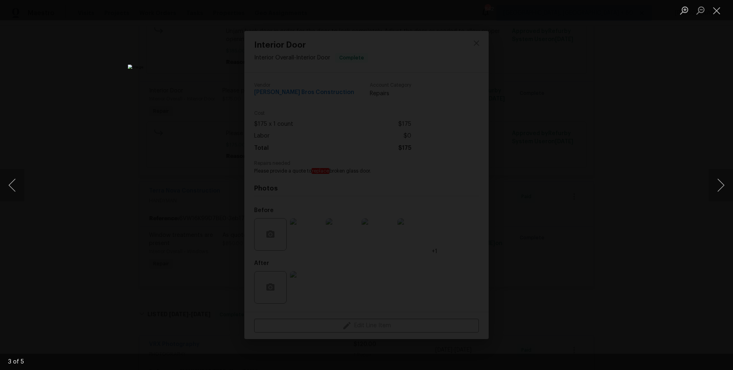
click at [604, 182] on div "Lightbox" at bounding box center [366, 185] width 733 height 370
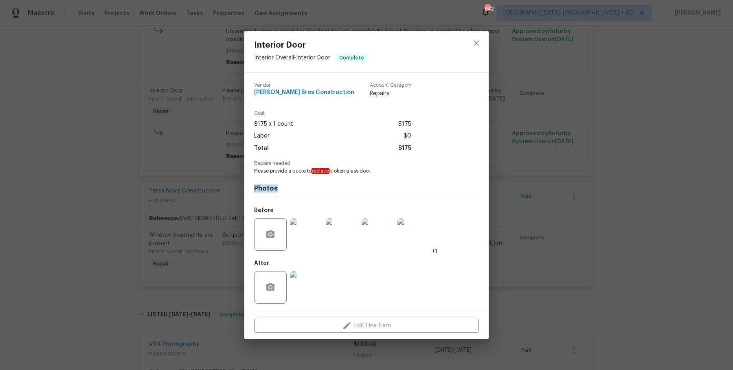
click at [604, 182] on div "Interior Door Interior Overall - Interior Door Complete Vendor Bailey Bros Cons…" at bounding box center [366, 185] width 733 height 370
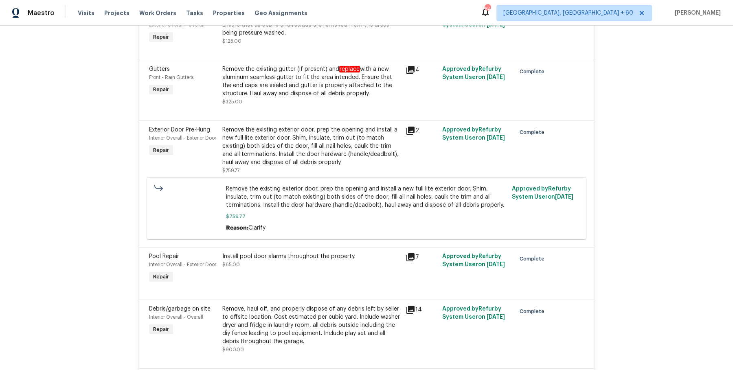
scroll to position [1816, 0]
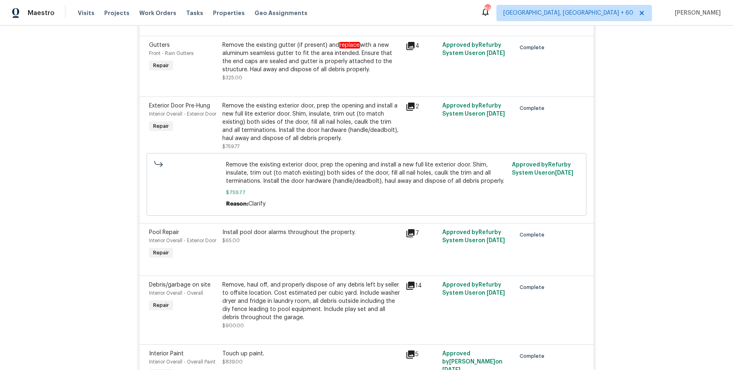
click at [296, 113] on div "Remove the existing exterior door, prep the opening and install a new full lite…" at bounding box center [311, 122] width 178 height 41
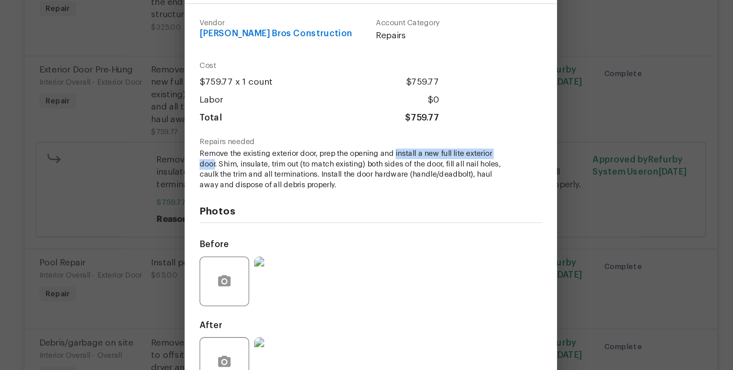
drag, startPoint x: 385, startPoint y: 159, endPoint x: 265, endPoint y: 170, distance: 120.6
click at [265, 170] on span "Remove the existing exterior door, prep the opening and install a new full lite…" at bounding box center [355, 171] width 202 height 27
copy span "install a new full lite exterior door"
click at [210, 181] on div "Exterior Door Pre-Hung Interior Overall - Exterior Door Complete Vendor Bailey …" at bounding box center [366, 185] width 733 height 370
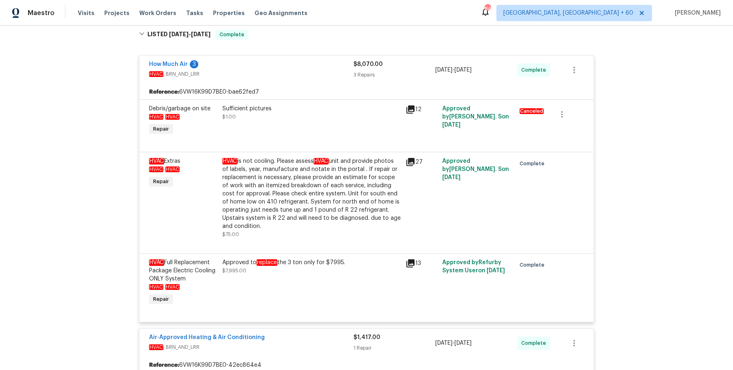
scroll to position [0, 0]
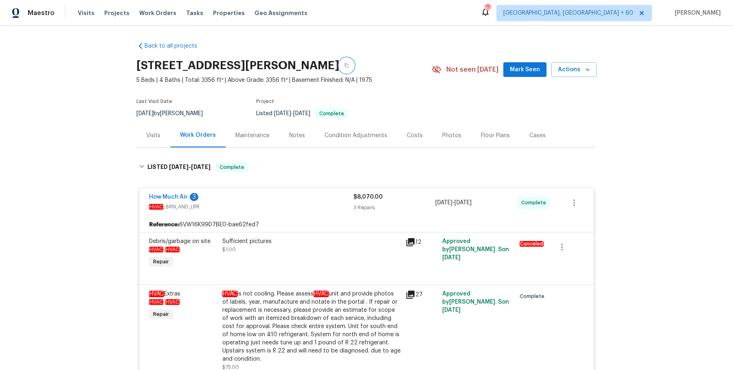
click at [354, 71] on button "button" at bounding box center [346, 65] width 15 height 15
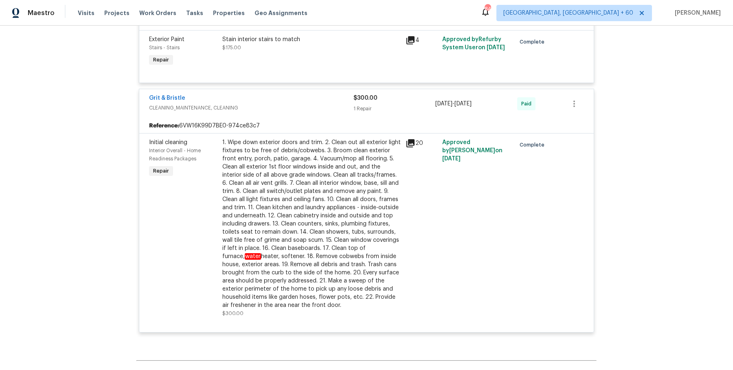
scroll to position [1979, 0]
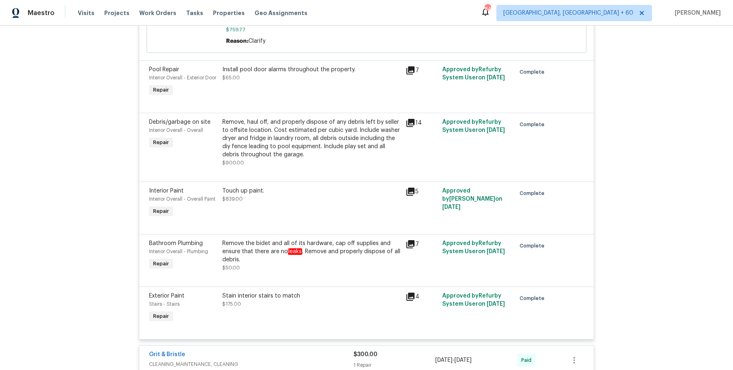
click at [276, 300] on div "Stain interior stairs to match" at bounding box center [311, 296] width 178 height 8
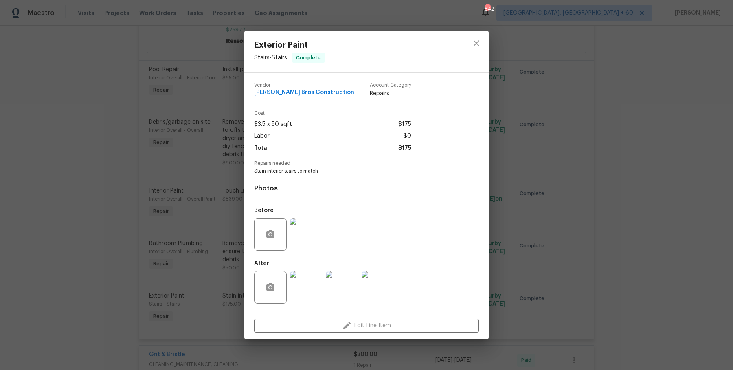
click at [300, 233] on img at bounding box center [306, 234] width 33 height 33
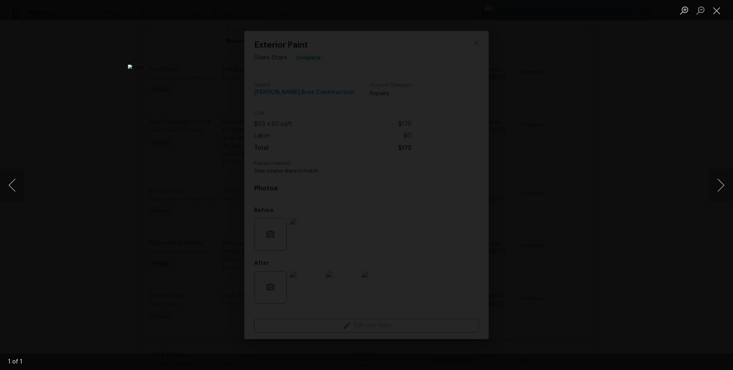
click at [643, 137] on div "Lightbox" at bounding box center [366, 185] width 733 height 370
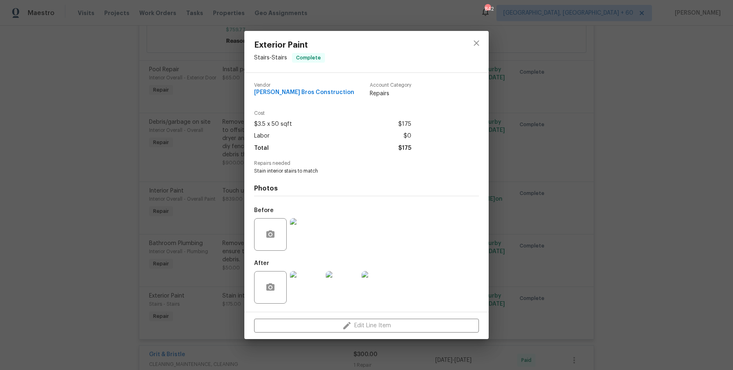
click at [613, 138] on div "Exterior Paint Stairs - Stairs Complete Vendor Bailey Bros Construction Account…" at bounding box center [366, 185] width 733 height 370
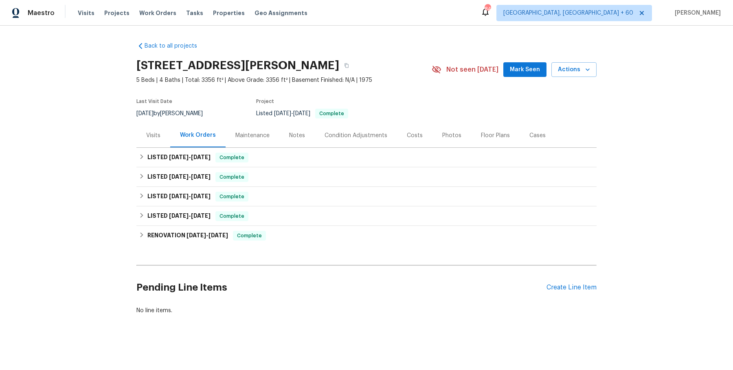
click at [159, 137] on div "Visits" at bounding box center [153, 135] width 14 height 8
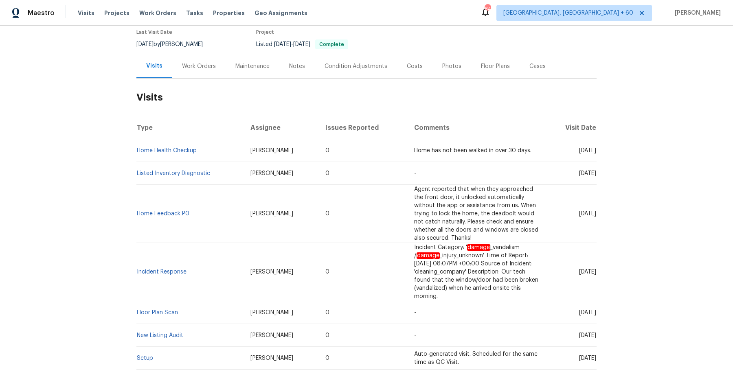
scroll to position [192, 0]
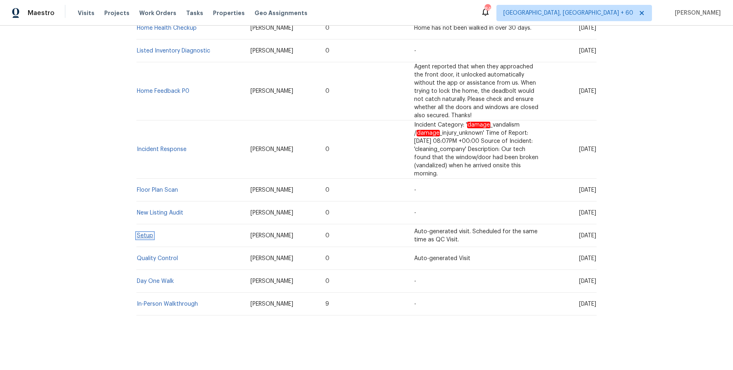
click at [145, 235] on link "Setup" at bounding box center [145, 236] width 16 height 6
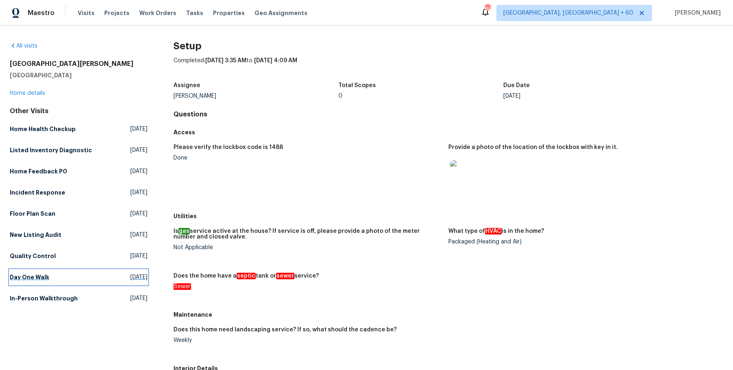
click at [35, 282] on link "Day One Walk Tue, Feb 11 2025" at bounding box center [79, 277] width 138 height 15
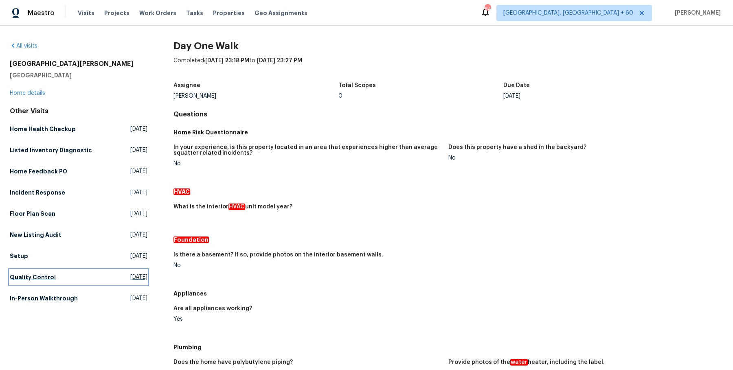
click at [34, 271] on link "Quality Control Thu, Feb 20 2025" at bounding box center [79, 277] width 138 height 15
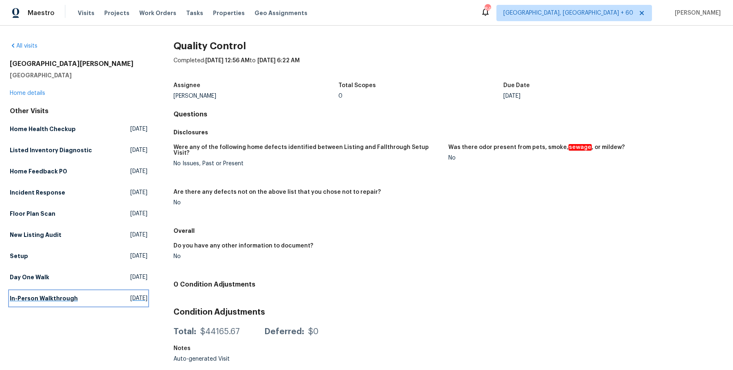
click at [72, 303] on link "In-Person Walkthrough Thu, Nov 21 2024" at bounding box center [79, 298] width 138 height 15
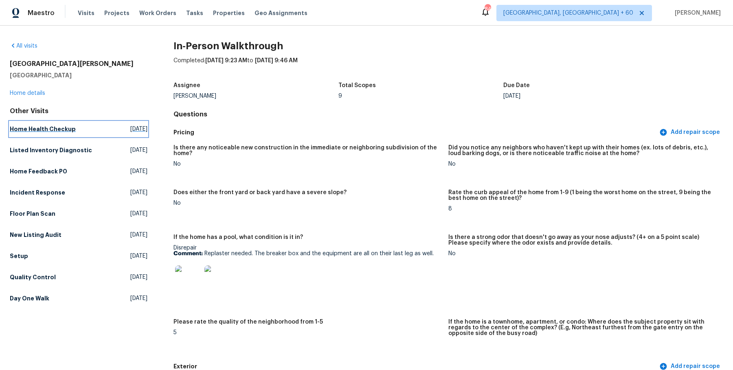
click at [24, 134] on link "Home Health Checkup Wed, Aug 13 2025" at bounding box center [79, 129] width 138 height 15
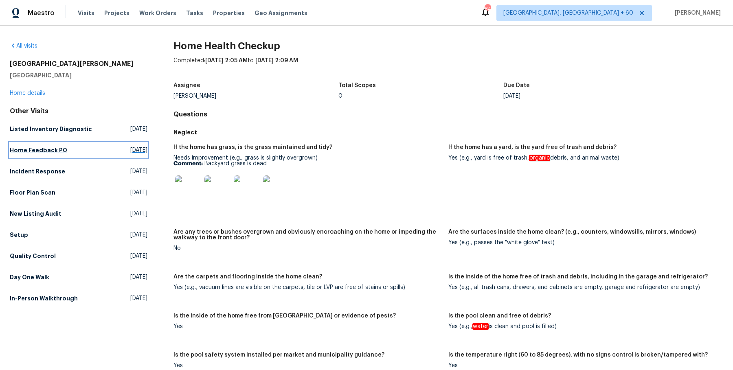
click at [31, 151] on h5 "Home Feedback P0" at bounding box center [38, 150] width 57 height 8
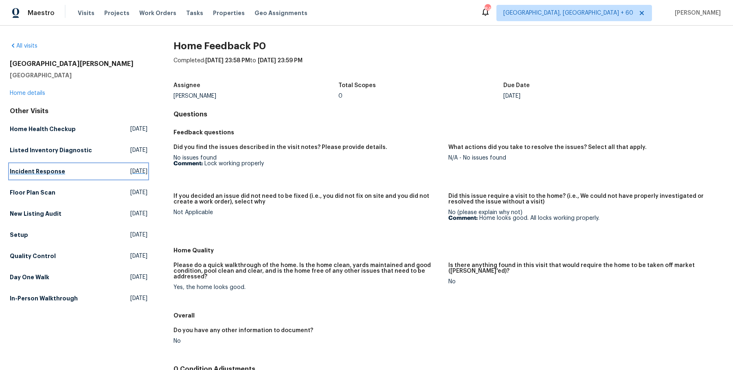
click at [48, 176] on link "Incident Response Tue, Apr 08 2025" at bounding box center [79, 171] width 138 height 15
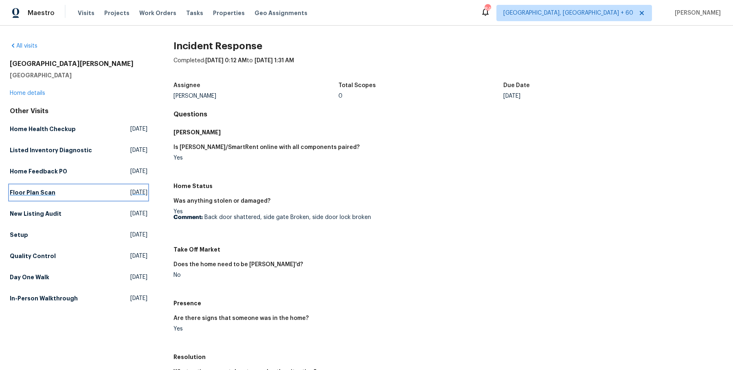
click at [48, 190] on h5 "Floor Plan Scan" at bounding box center [33, 192] width 46 height 8
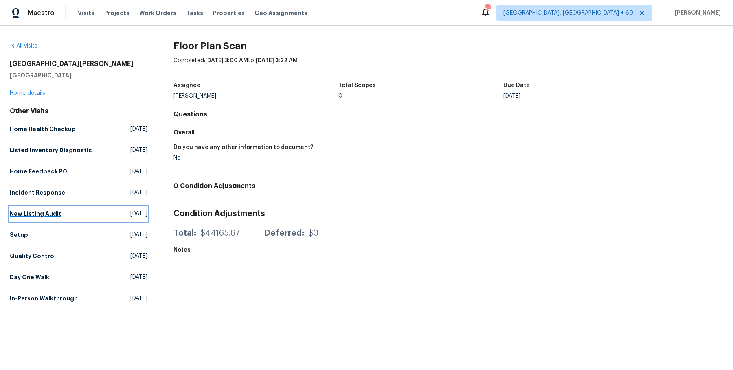
click at [61, 213] on link "New Listing Audit Wed, Feb 26 2025" at bounding box center [79, 213] width 138 height 15
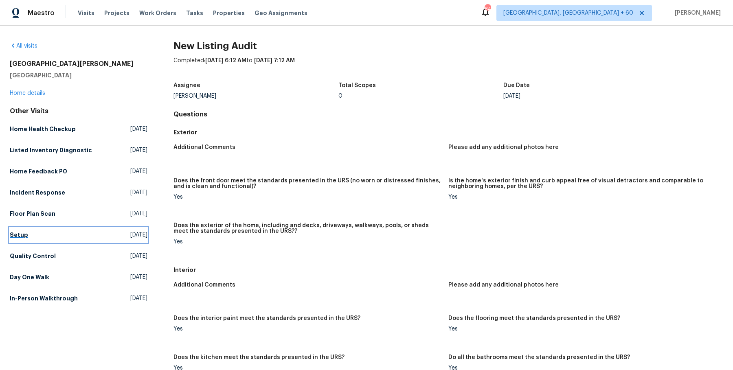
click at [22, 229] on link "Setup Thu, Feb 20 2025" at bounding box center [79, 235] width 138 height 15
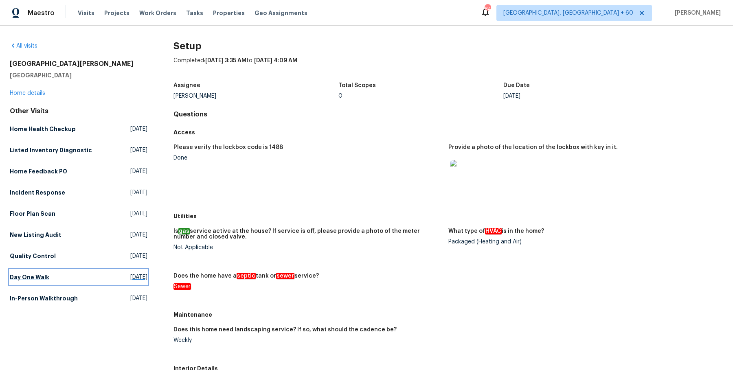
click at [48, 280] on link "Day One Walk Tue, Feb 11 2025" at bounding box center [79, 277] width 138 height 15
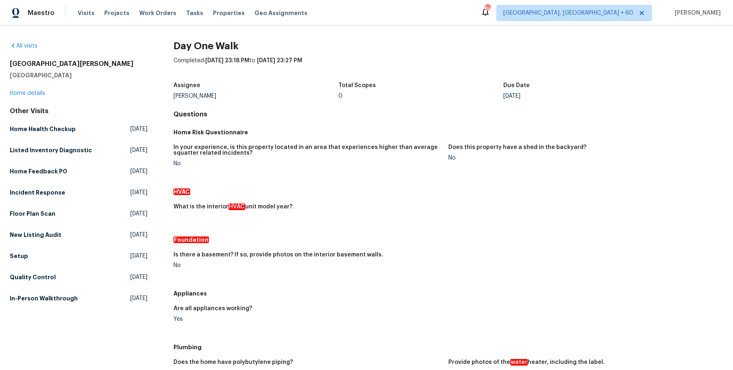
click at [50, 288] on div "Other Visits Home Health Checkup Wed, Aug 13 2025 Listed Inventory Diagnostic F…" at bounding box center [79, 206] width 138 height 199
click at [48, 297] on h5 "In-Person Walkthrough" at bounding box center [44, 298] width 68 height 8
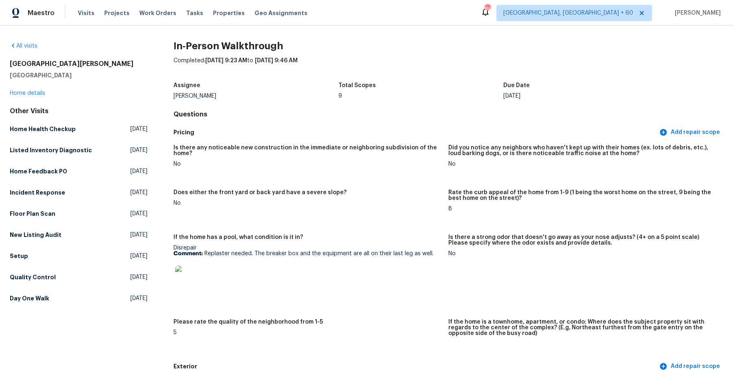
scroll to position [1451, 0]
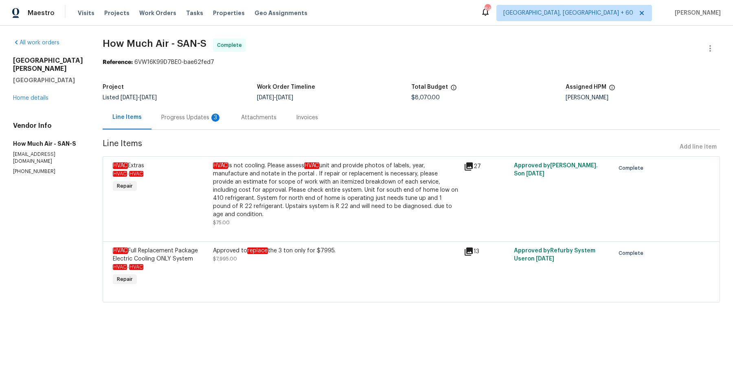
click at [191, 48] on span "How Much Air - SAN-S Complete" at bounding box center [402, 49] width 598 height 20
copy span "How Much Air - SAN-S"
drag, startPoint x: 10, startPoint y: 140, endPoint x: 57, endPoint y: 215, distance: 87.9
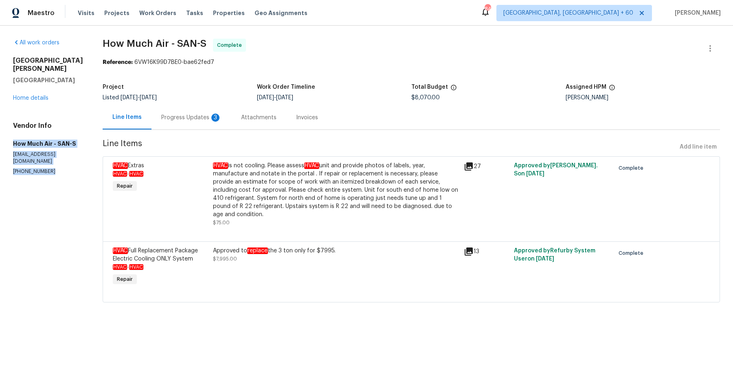
click at [57, 215] on div "All work orders [STREET_ADDRESS][PERSON_NAME] Home details Vendor Info How Much…" at bounding box center [366, 176] width 733 height 300
copy div "How Much Air - SAN-S [EMAIL_ADDRESS][DOMAIN_NAME] [PHONE_NUMBER]"
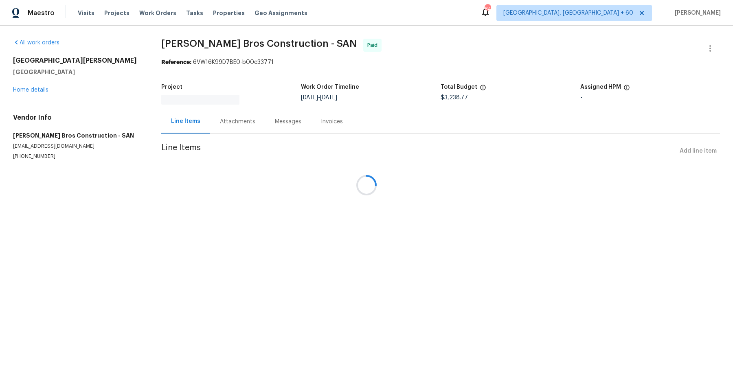
click at [198, 44] on div at bounding box center [366, 185] width 733 height 370
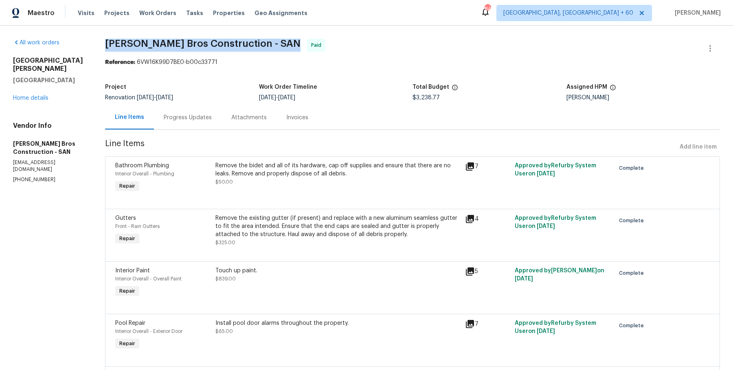
click at [198, 44] on span "[PERSON_NAME] Bros Construction - SAN" at bounding box center [202, 44] width 195 height 10
copy span "[PERSON_NAME] Bros Construction - SAN"
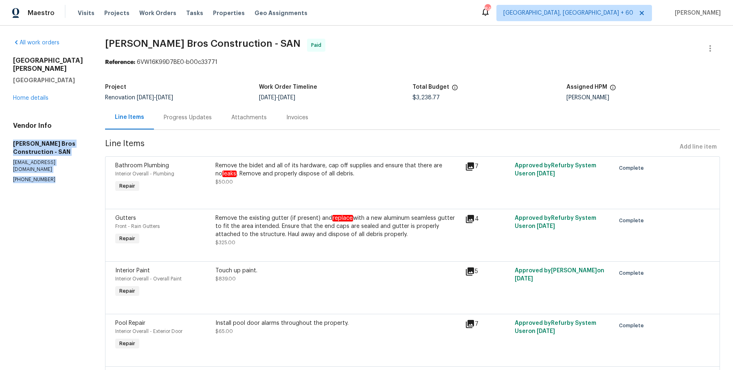
drag, startPoint x: 11, startPoint y: 143, endPoint x: 49, endPoint y: 182, distance: 54.4
click at [49, 182] on div "All work orders [STREET_ADDRESS][PERSON_NAME] Home details Vendor Info [PERSON_…" at bounding box center [366, 350] width 733 height 648
copy div "[PERSON_NAME] Bros Construction - SAN [EMAIL_ADDRESS][DOMAIN_NAME] [PHONE_NUMBE…"
